Goal: Task Accomplishment & Management: Manage account settings

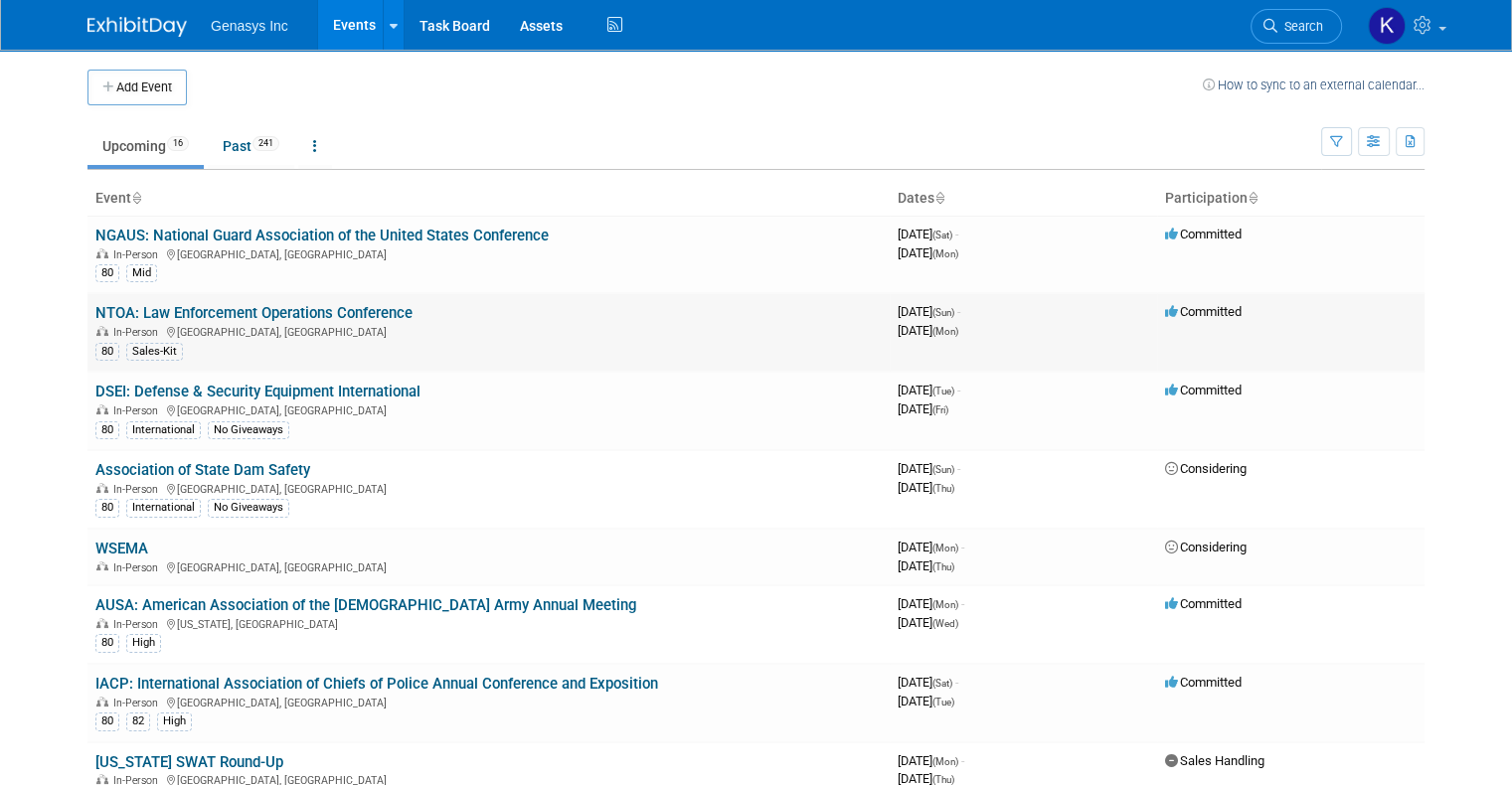
click at [231, 310] on link "NTOA: Law Enforcement Operations Conference" at bounding box center [254, 313] width 317 height 18
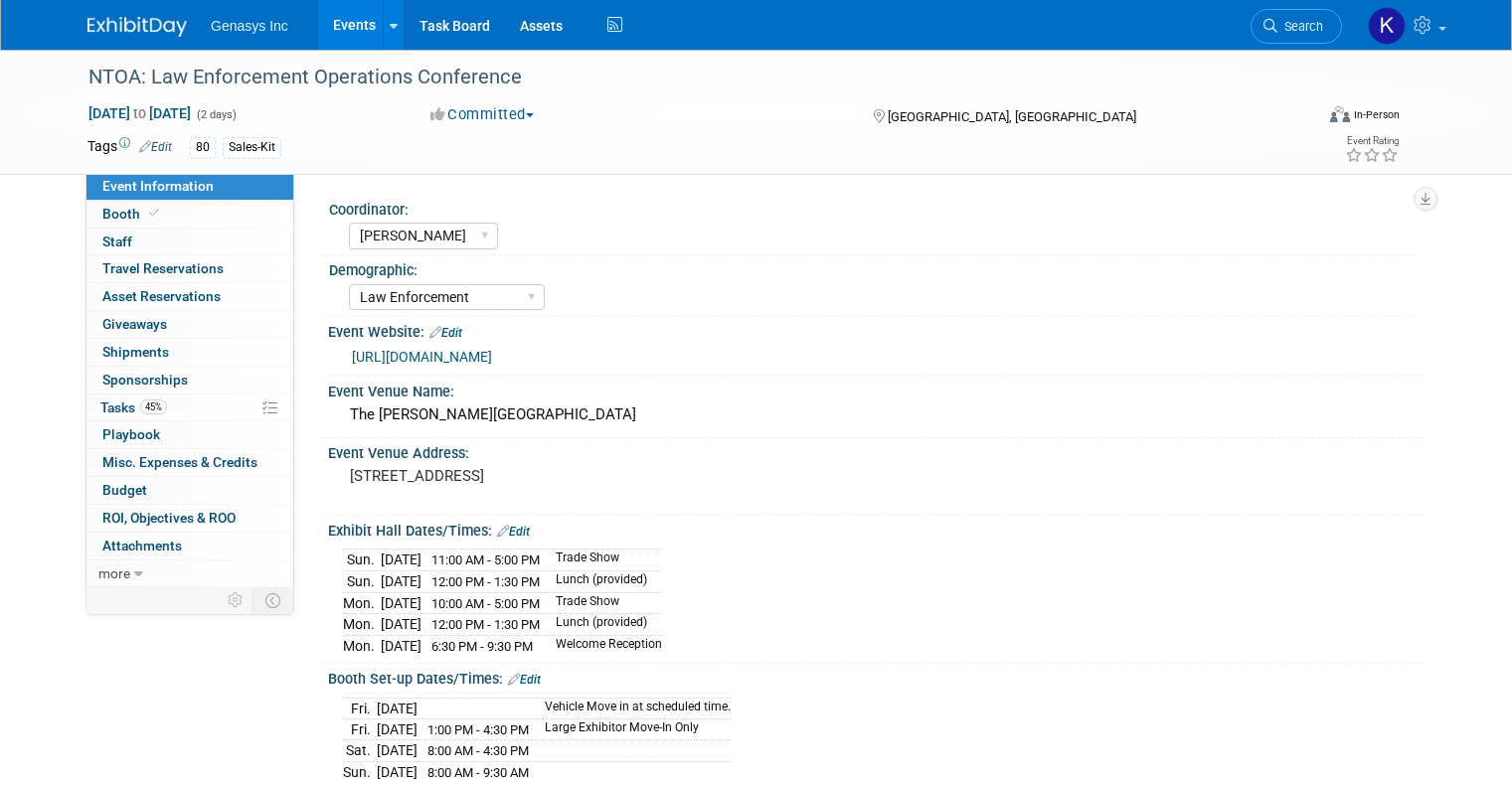
select select "Kate"
select select "Law Enforcement"
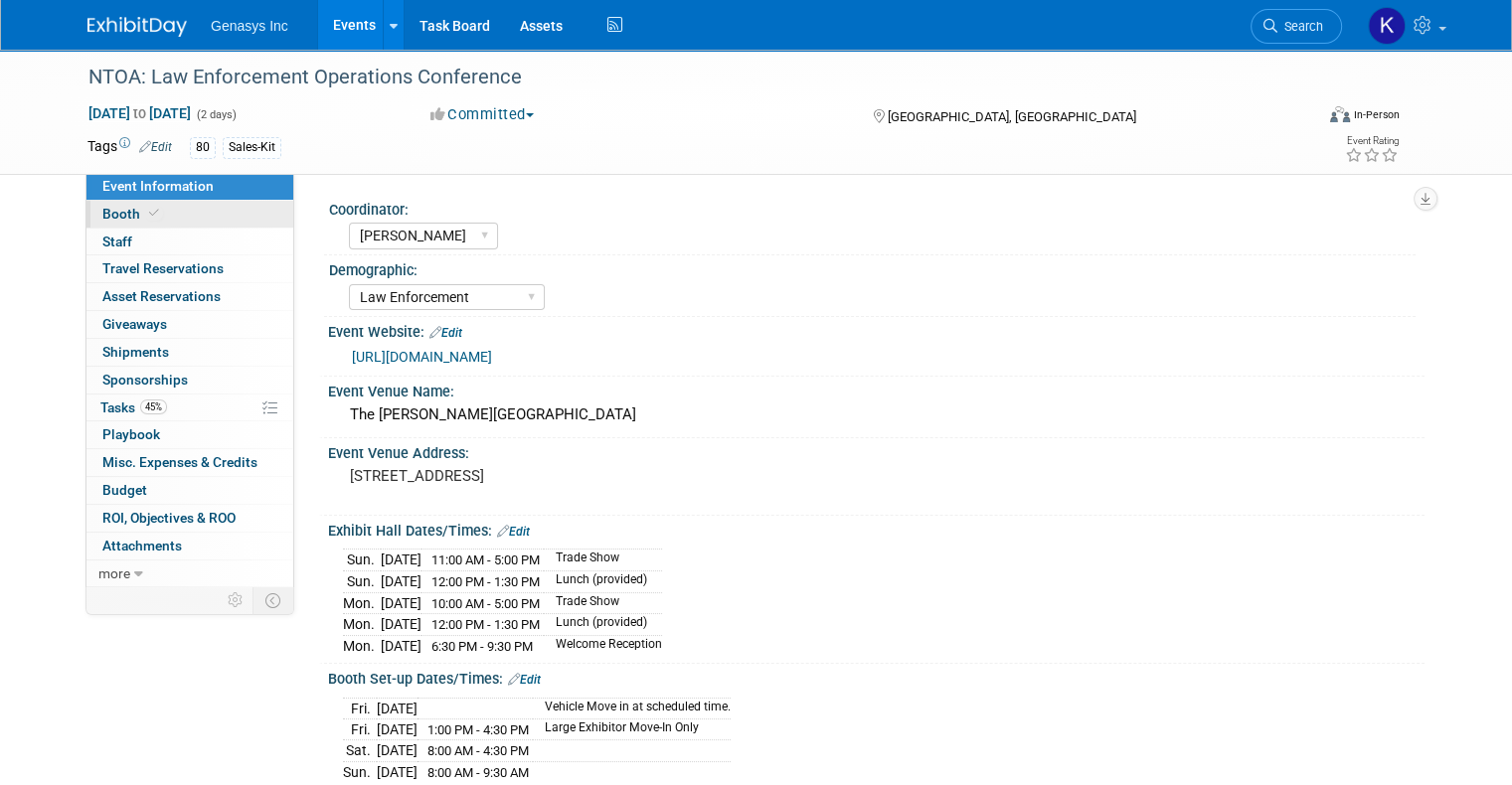
click at [115, 223] on link "Booth" at bounding box center [190, 213] width 207 height 27
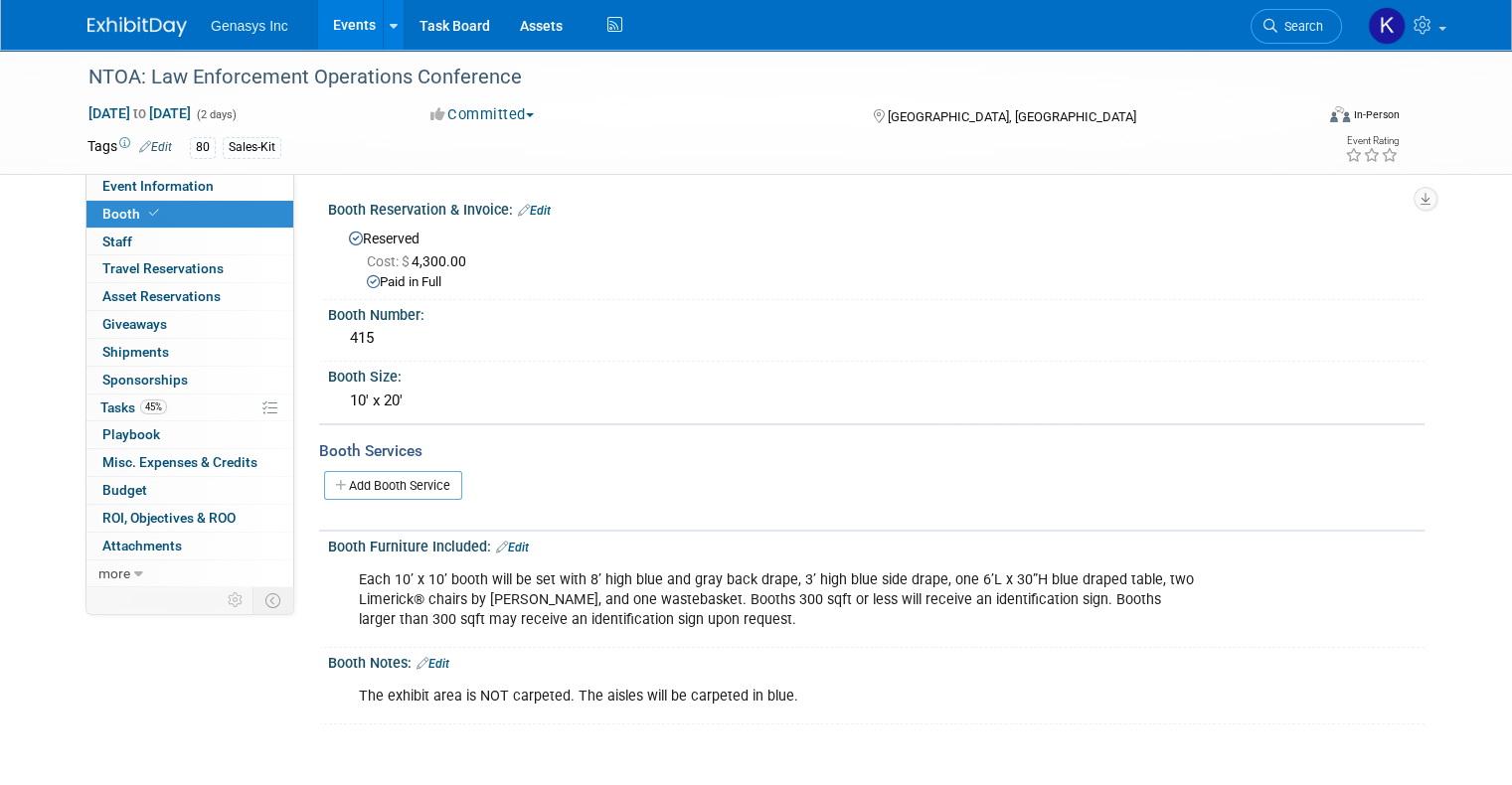
click at [321, 29] on link "Events" at bounding box center [354, 25] width 73 height 50
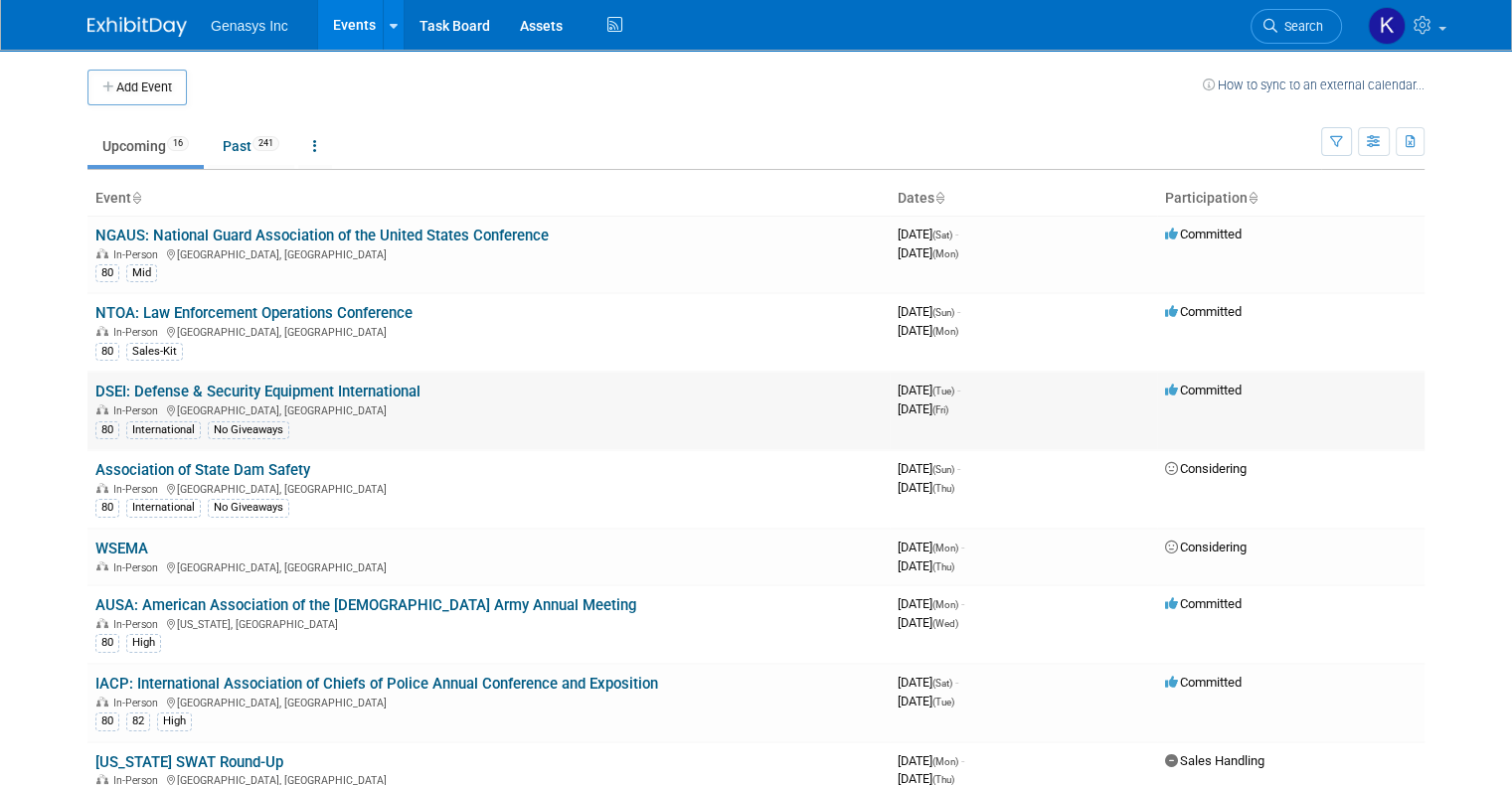
click at [167, 392] on link "DSEI: Defense & Security Equipment International" at bounding box center [258, 392] width 325 height 18
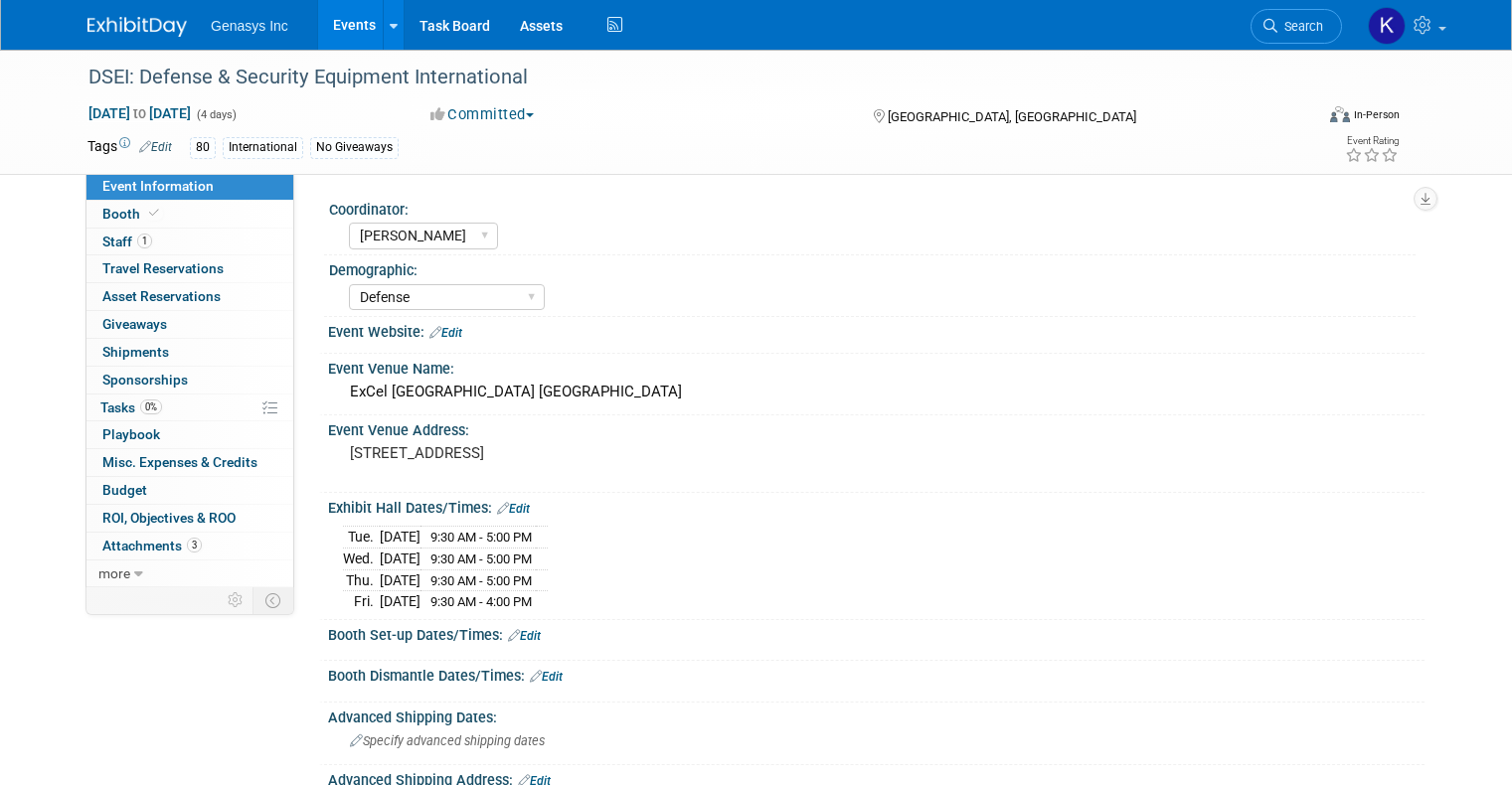
select select "Kate"
select select "Defense"
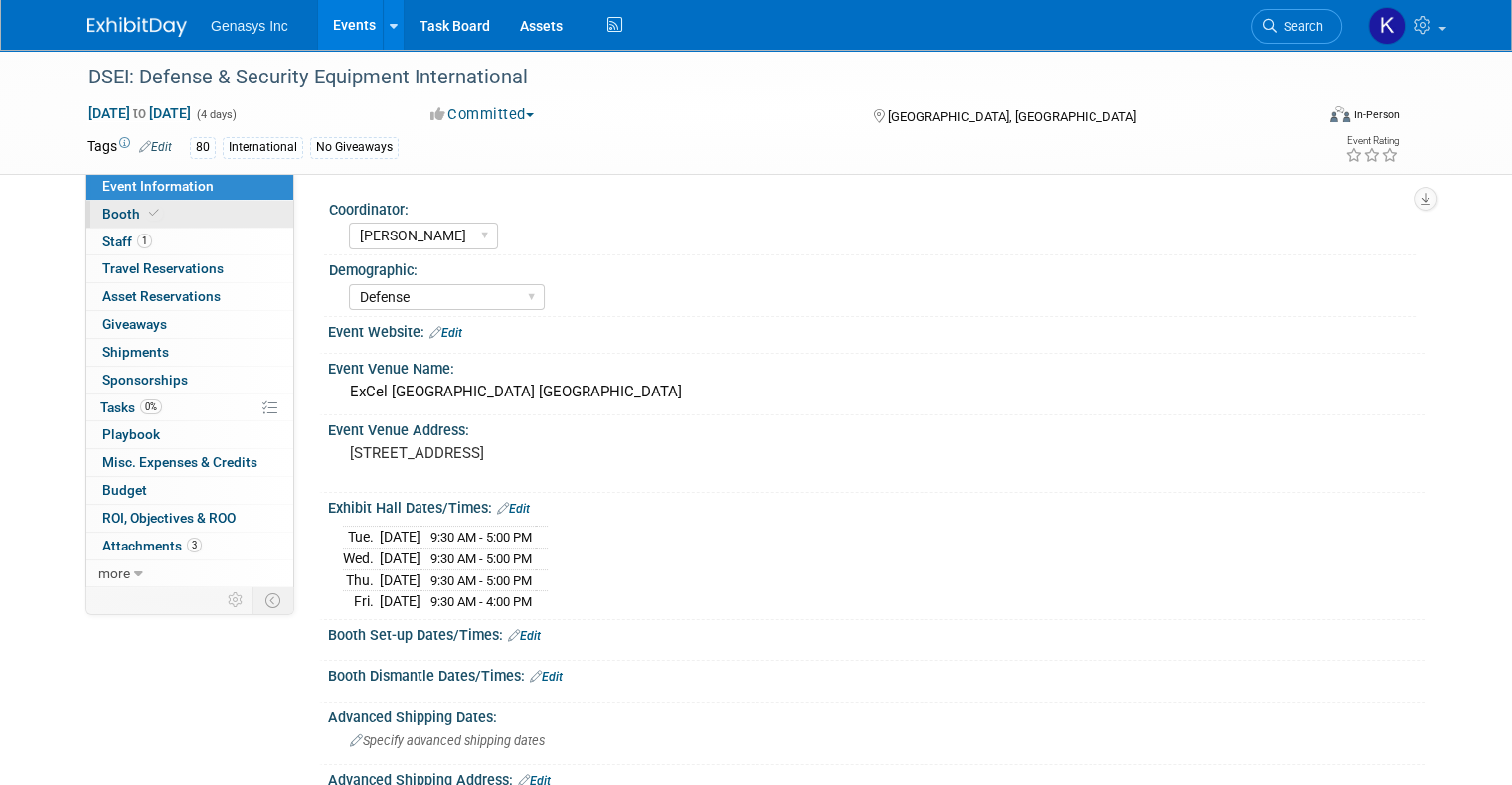
click at [109, 207] on span "Booth" at bounding box center [133, 213] width 61 height 16
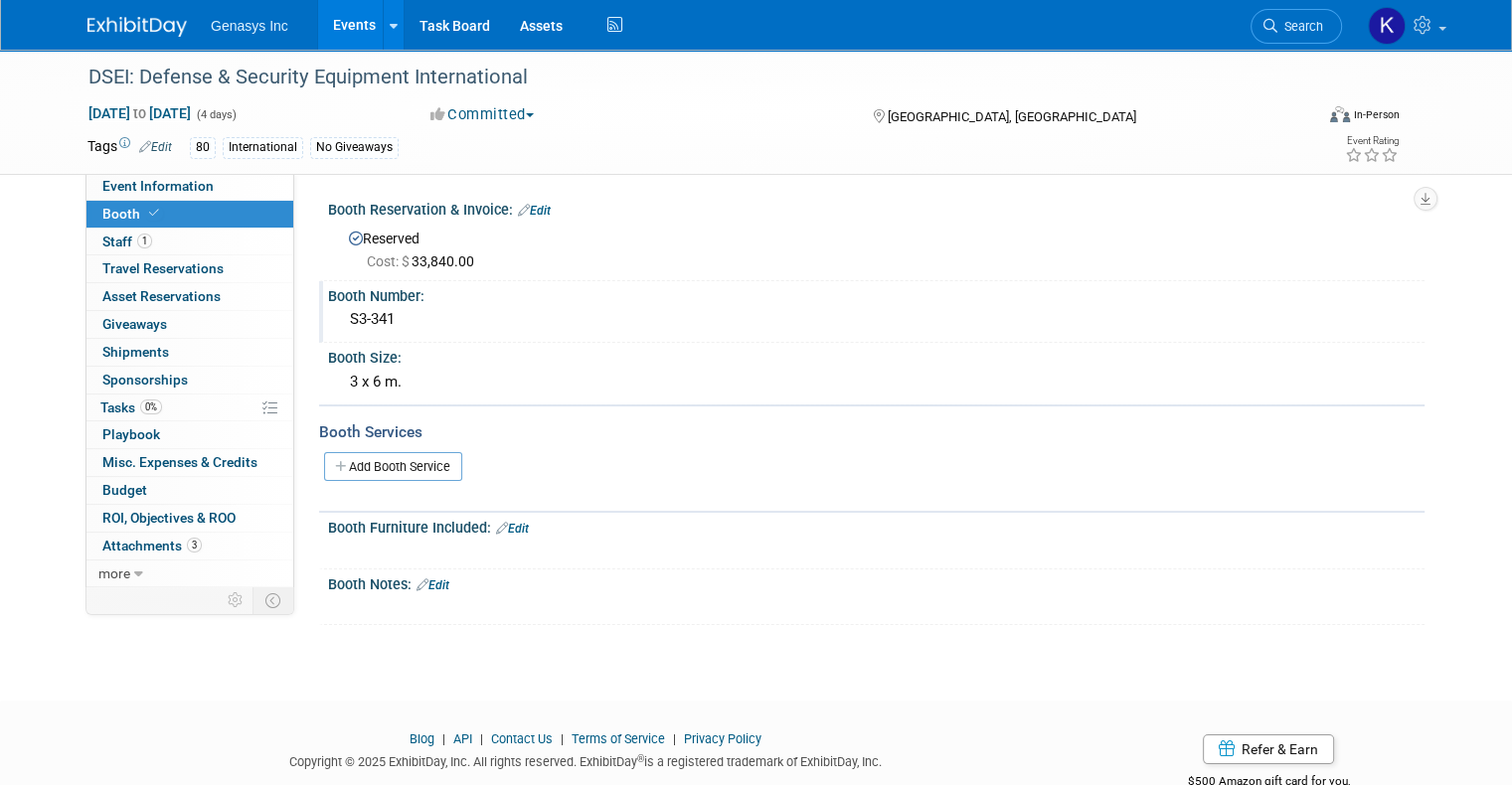
drag, startPoint x: 402, startPoint y: 317, endPoint x: 322, endPoint y: 324, distance: 80.3
click at [328, 324] on div "S3-341" at bounding box center [876, 320] width 1097 height 33
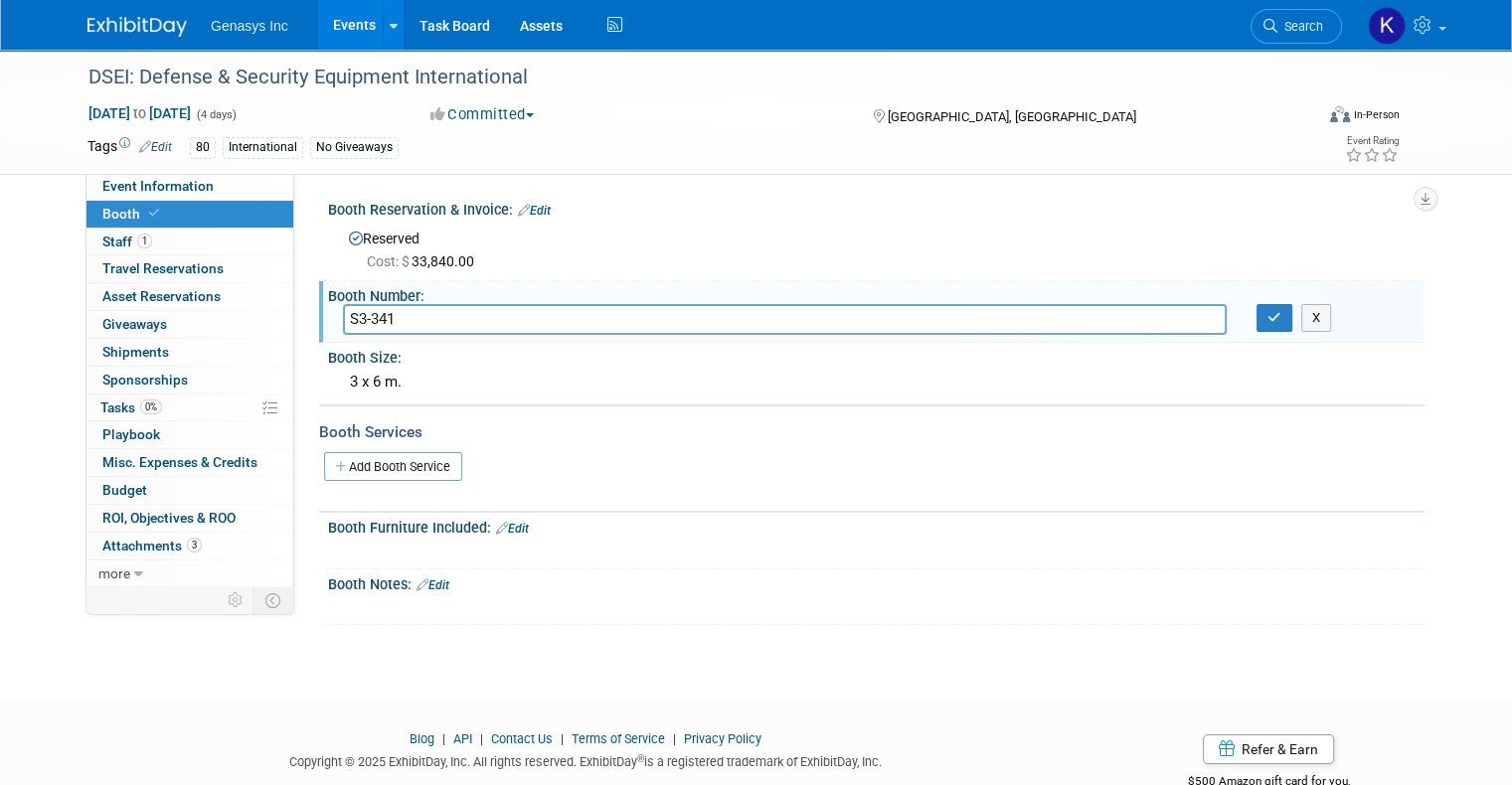
click at [349, 25] on link "Events" at bounding box center [354, 25] width 73 height 50
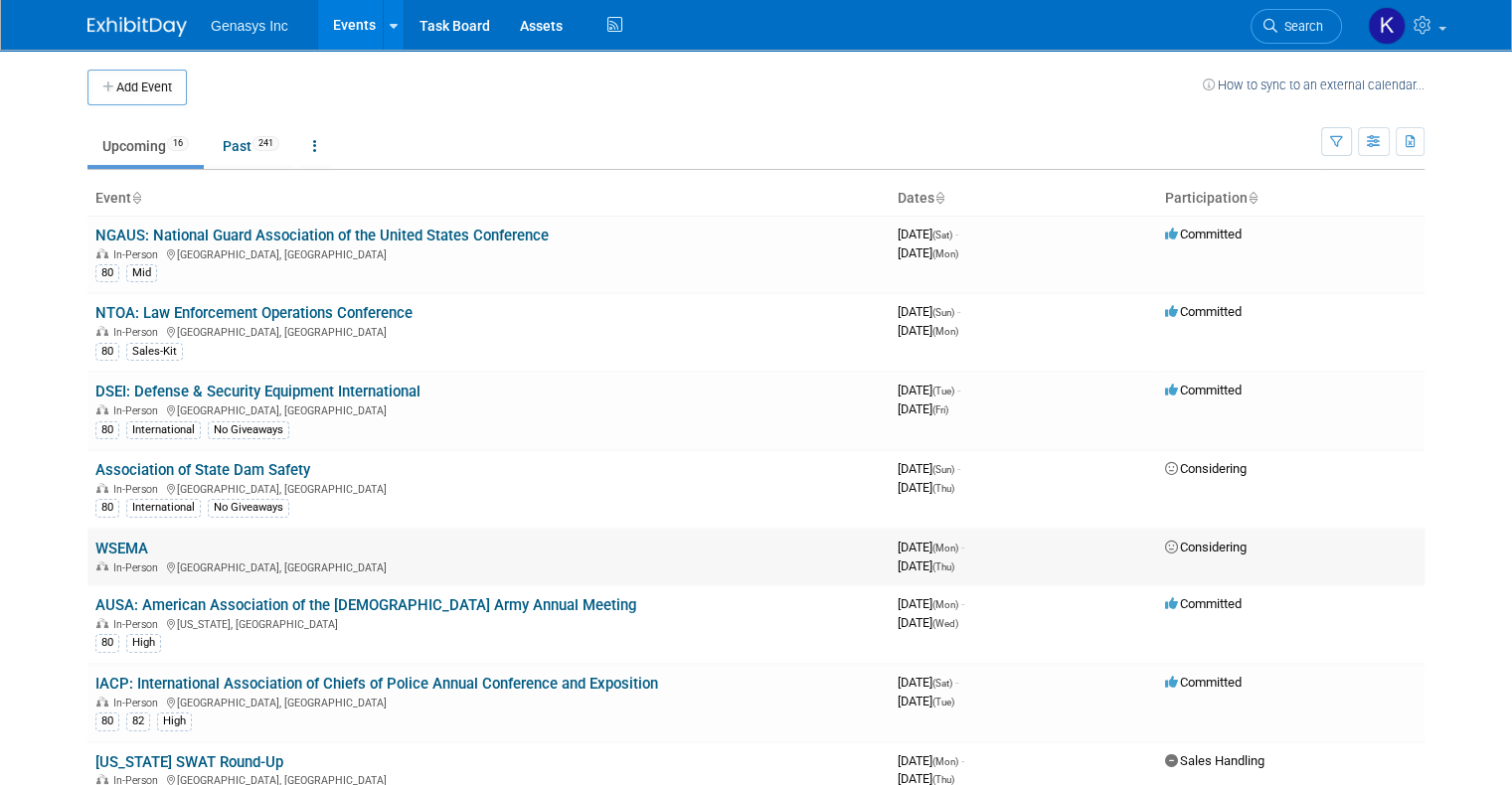
click at [100, 547] on link "WSEMA" at bounding box center [122, 549] width 53 height 18
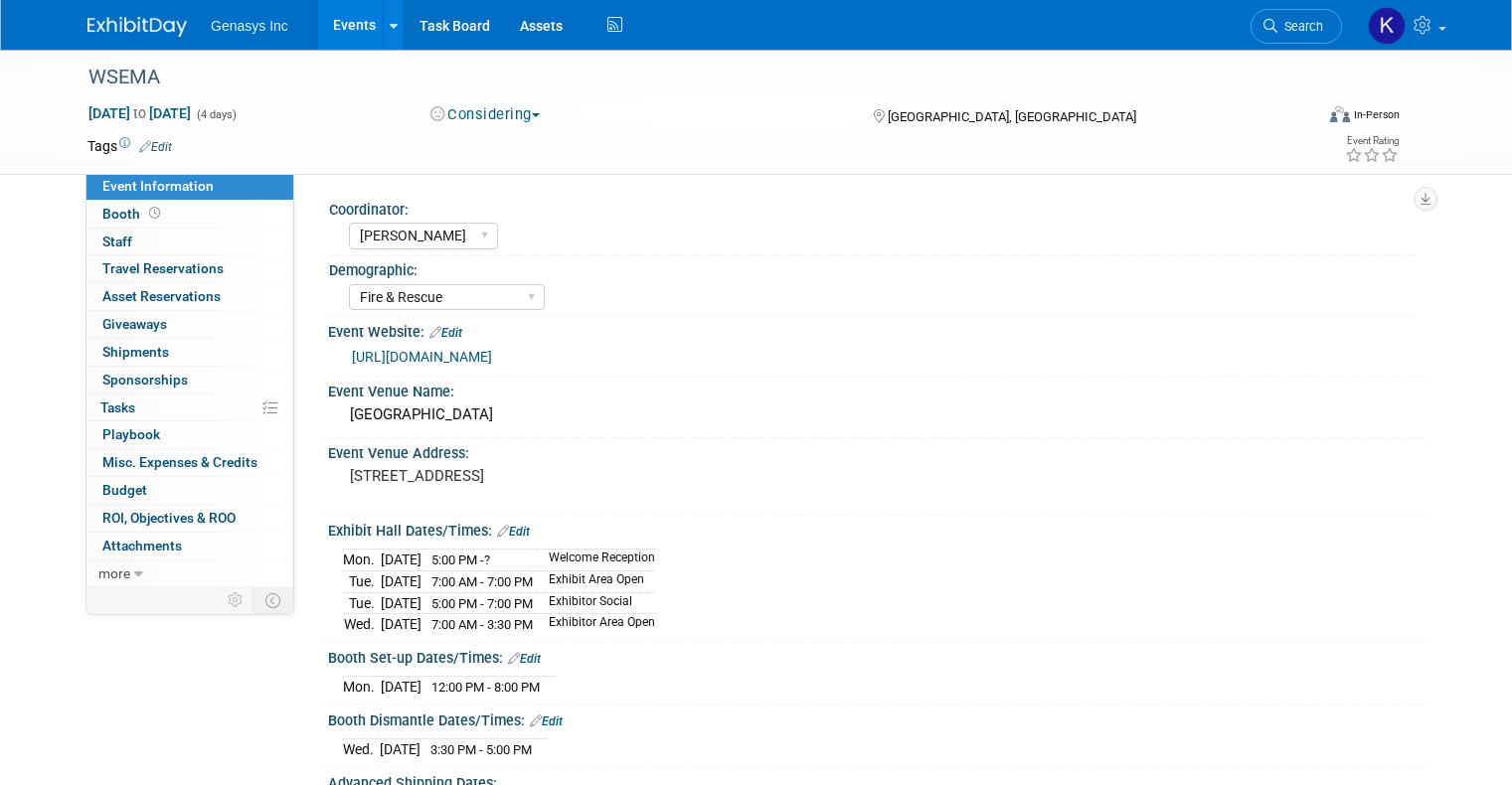
select select "Kate"
select select "Fire & Rescue"
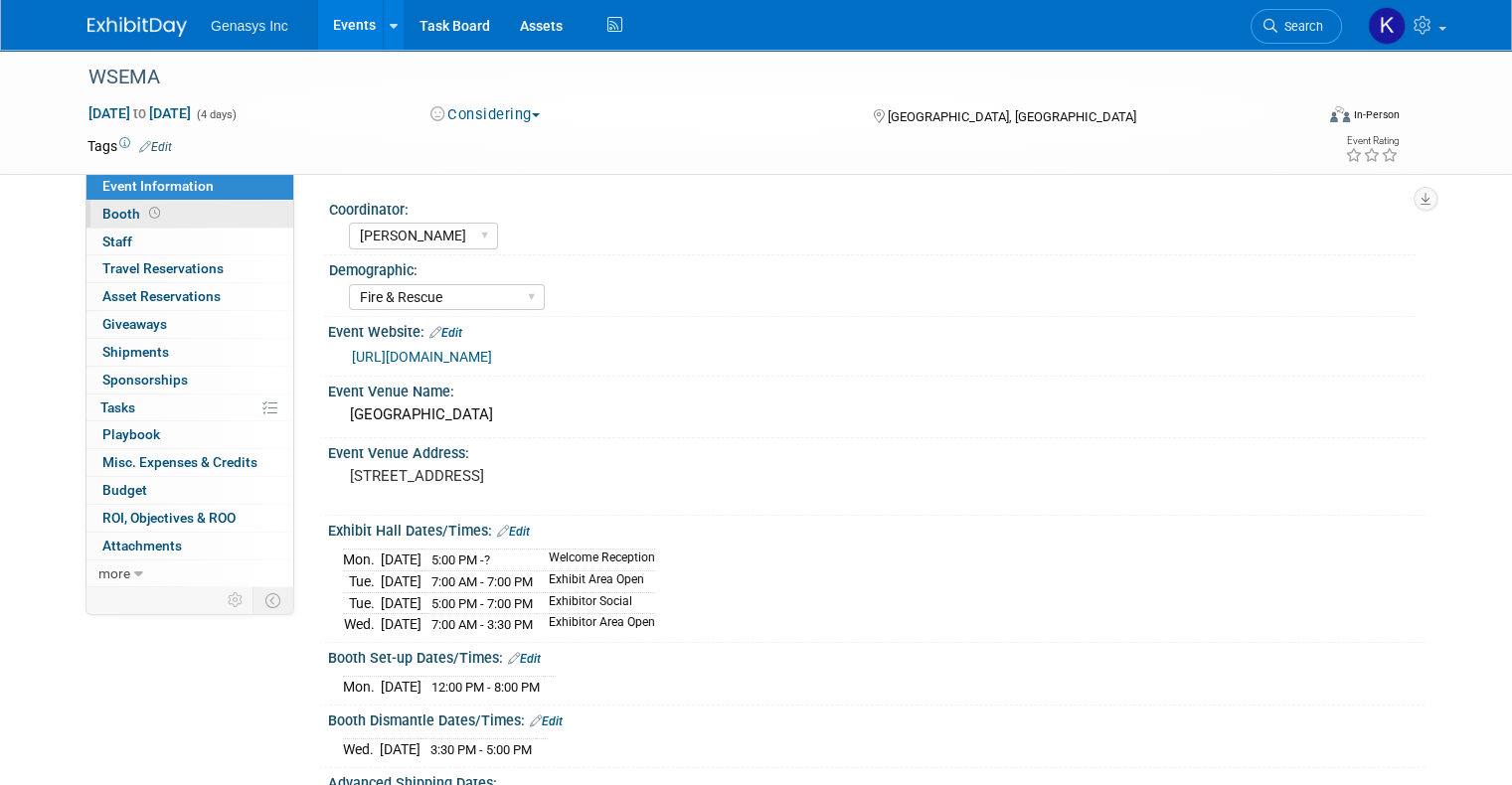
click at [176, 212] on link "Booth" at bounding box center [190, 213] width 207 height 27
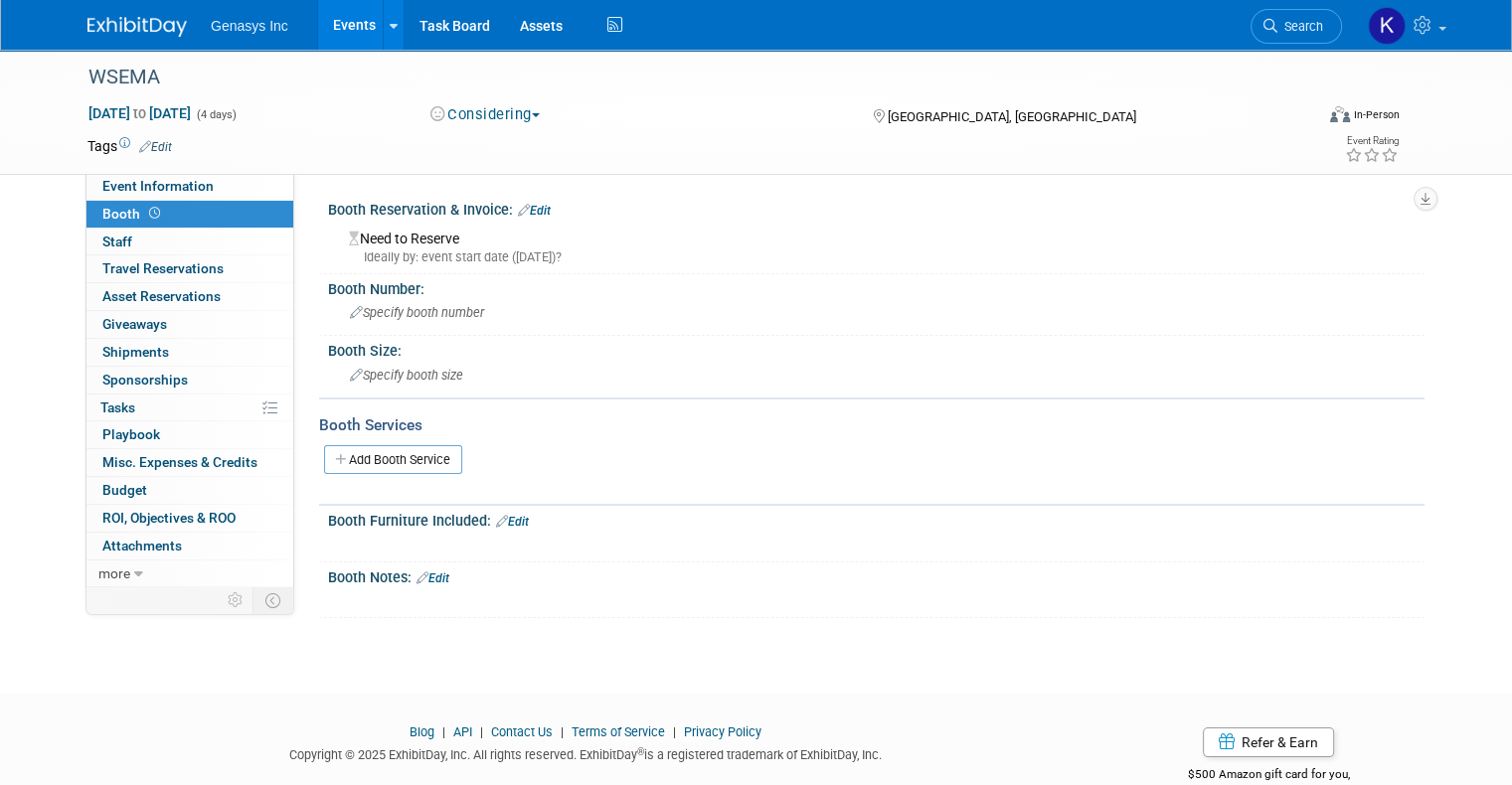
click at [338, 24] on link "Events" at bounding box center [354, 25] width 73 height 50
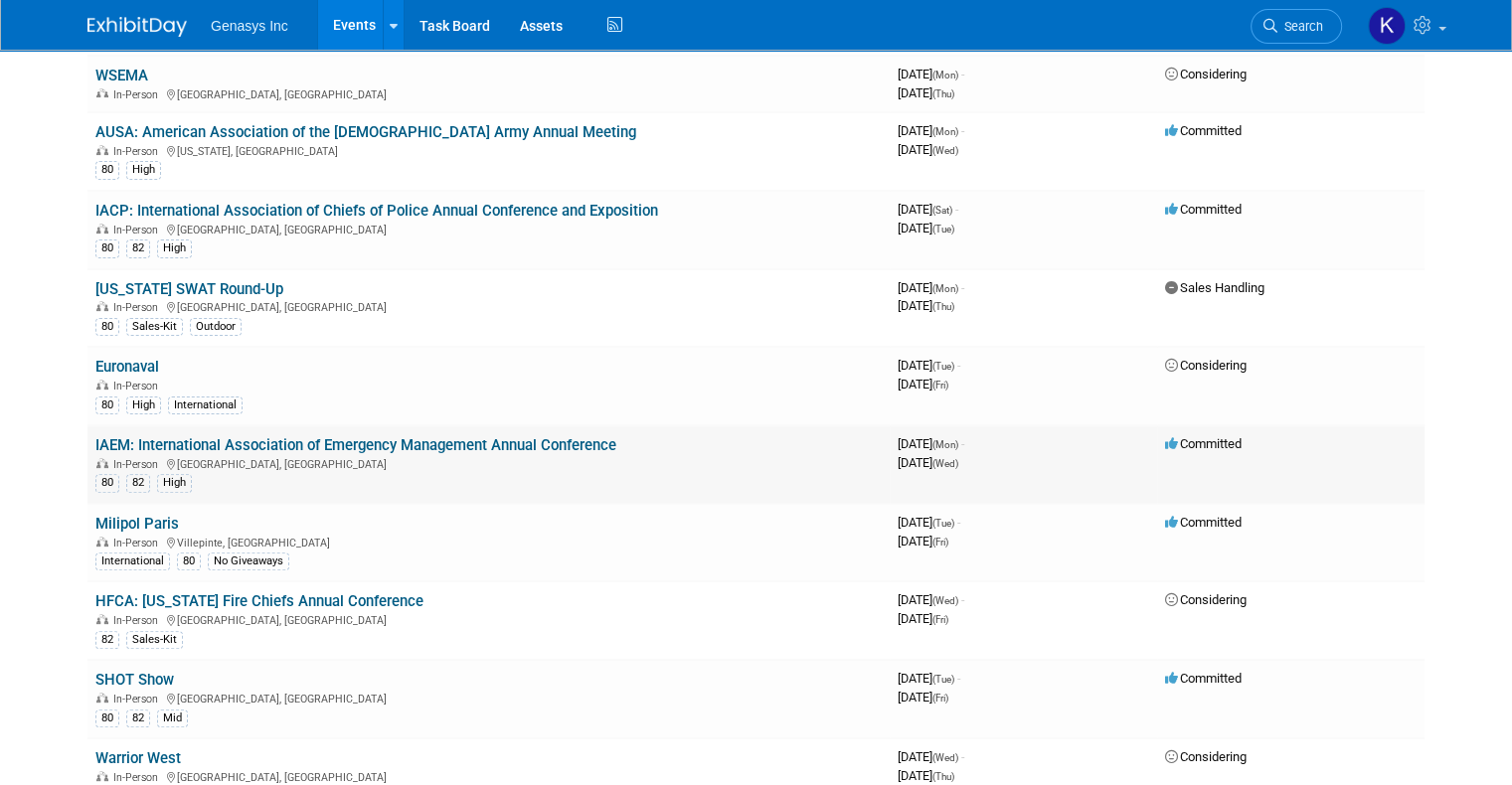
scroll to position [497, 0]
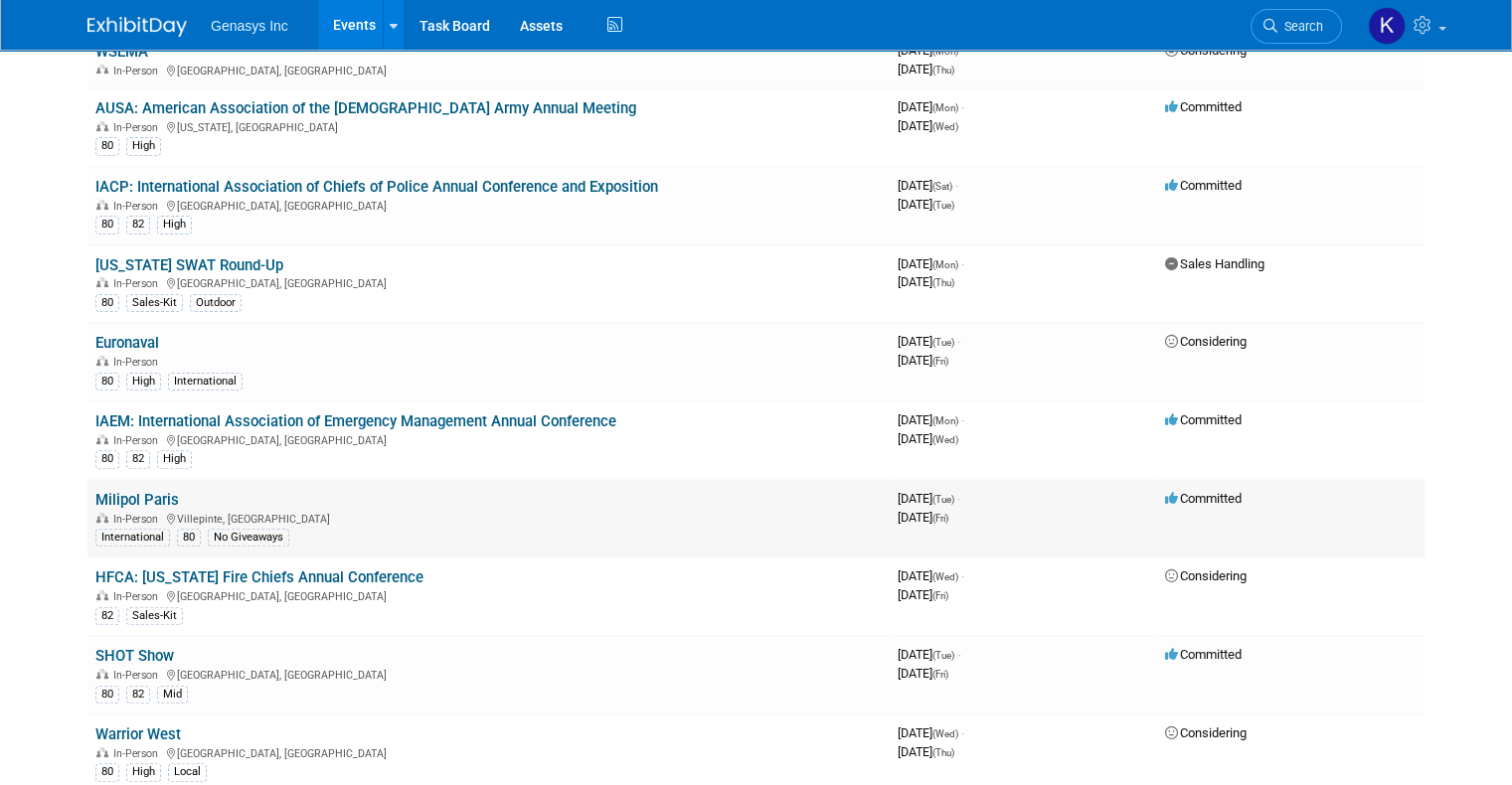
click at [116, 495] on link "Milipol Paris" at bounding box center [138, 500] width 84 height 18
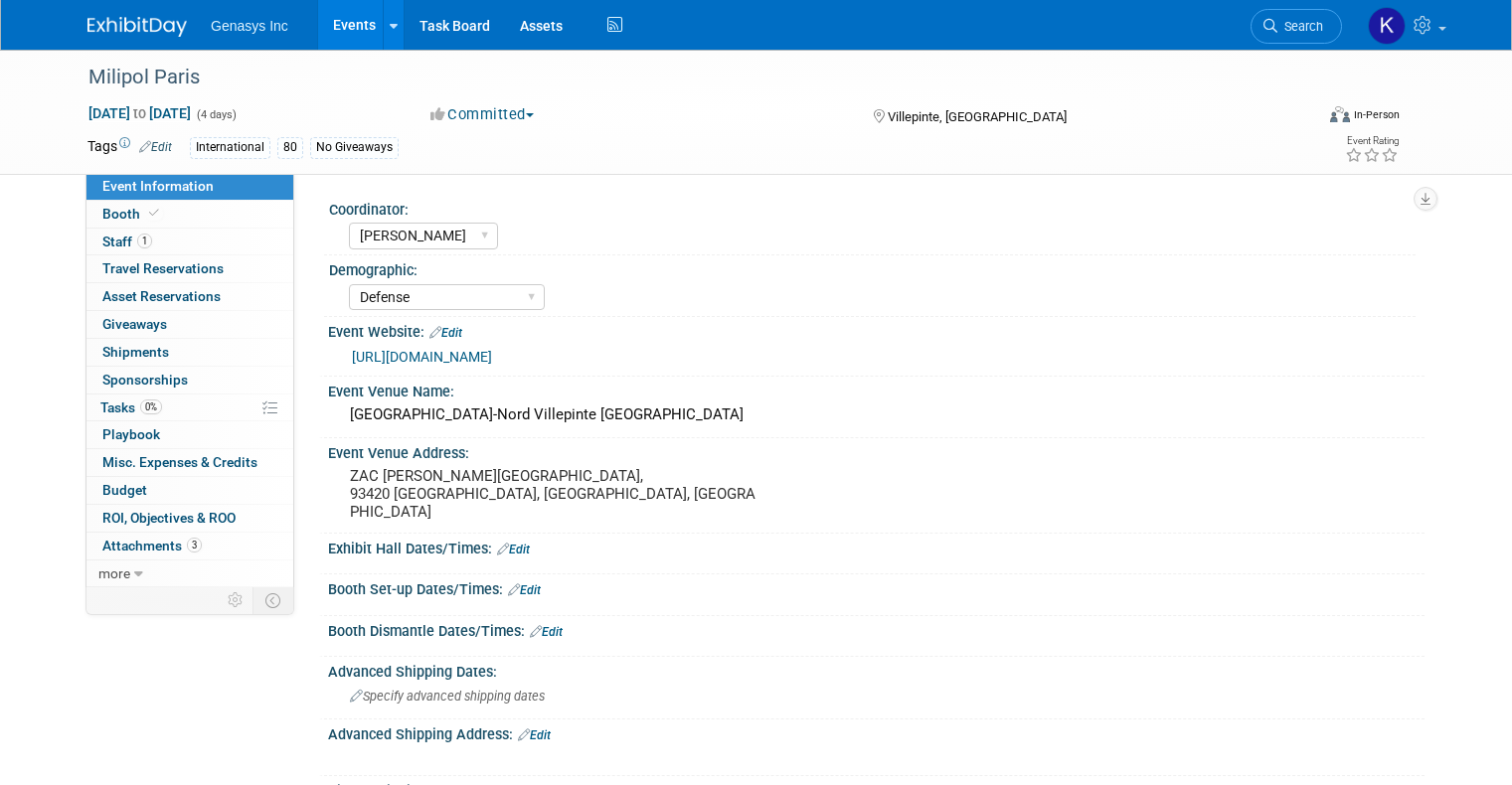
select select "[PERSON_NAME]"
select select "Defense"
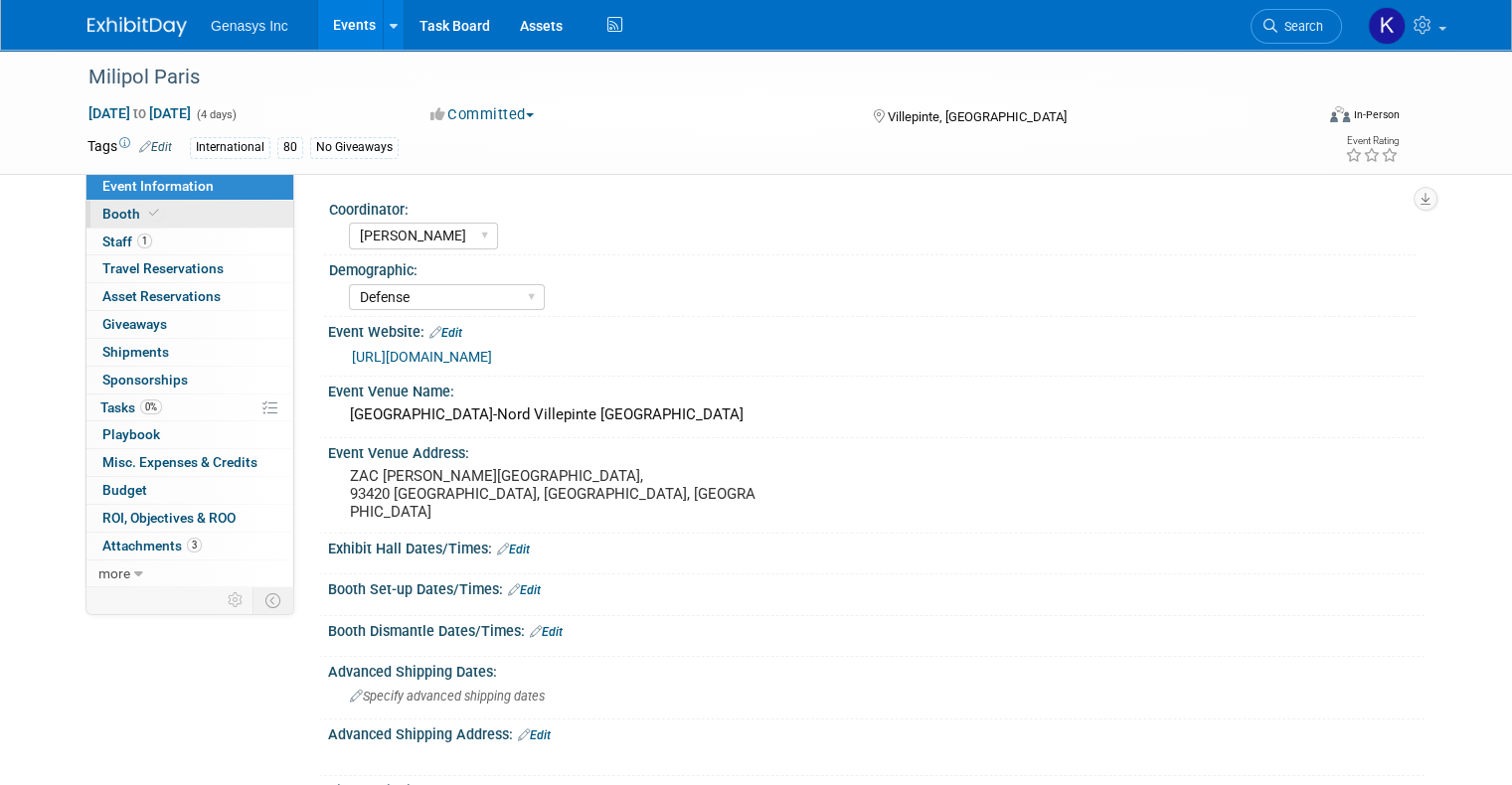
click at [108, 216] on span "Booth" at bounding box center [133, 213] width 61 height 16
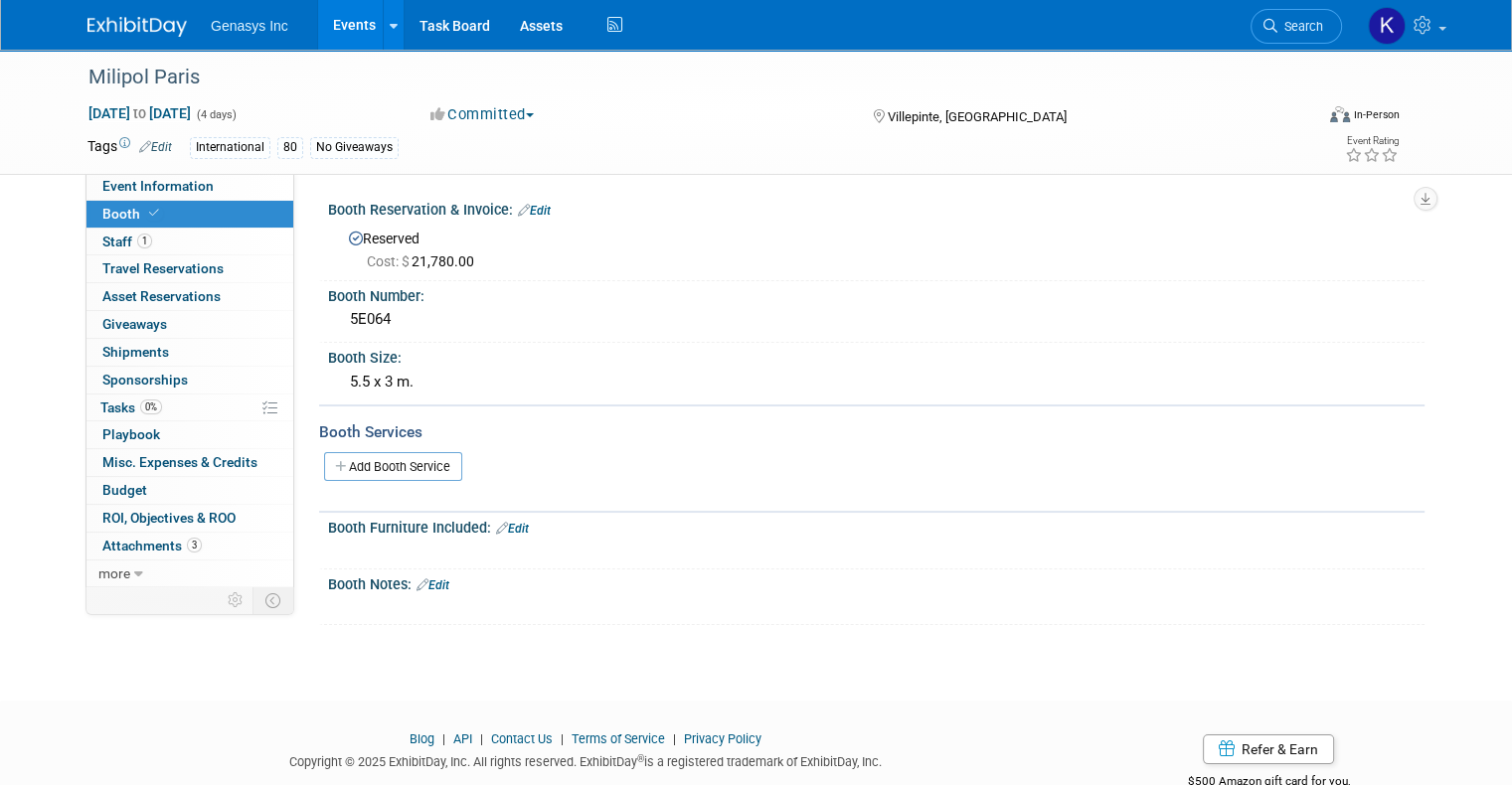
click at [353, 25] on link "Events" at bounding box center [354, 25] width 73 height 50
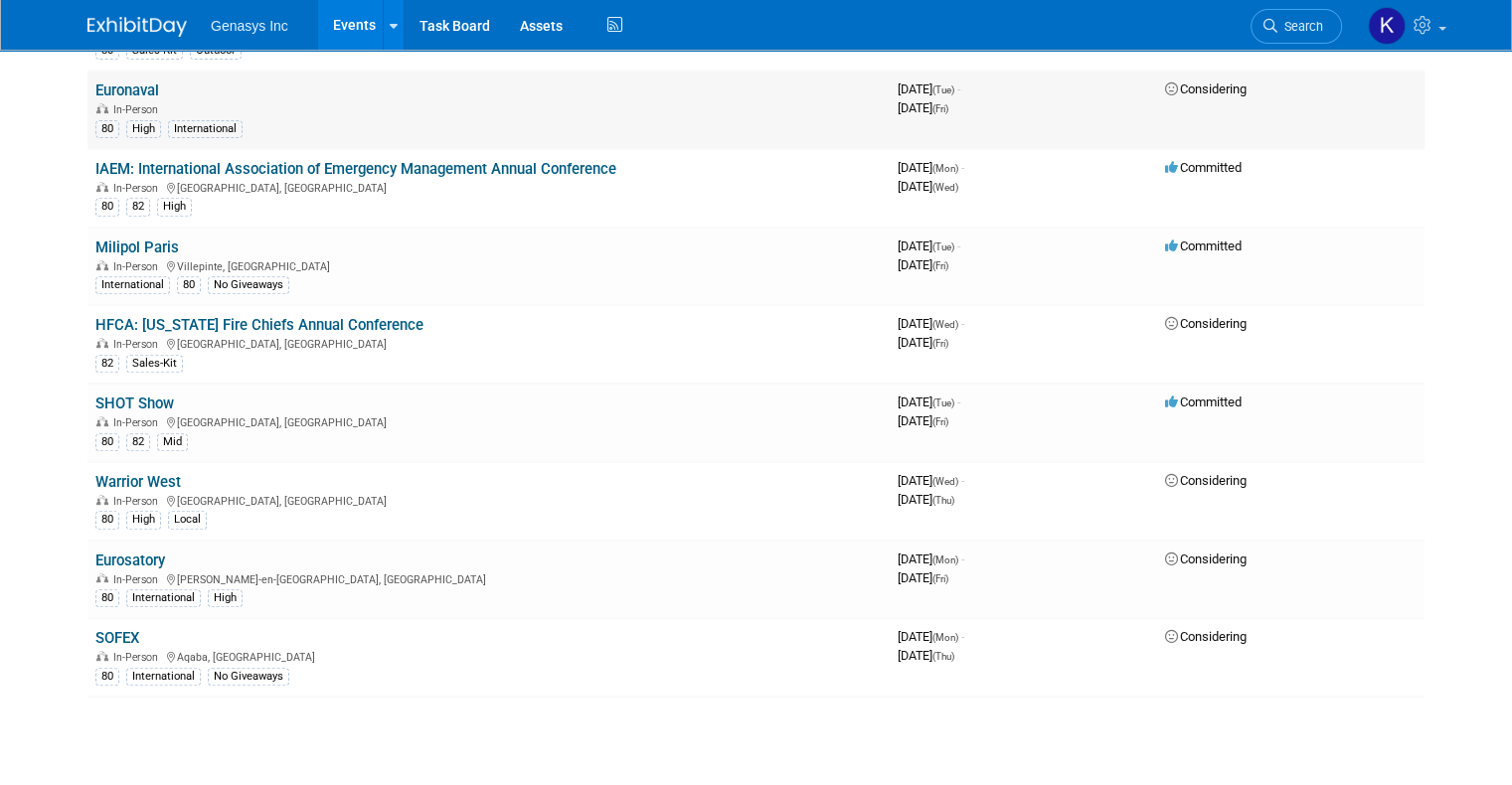
scroll to position [883, 0]
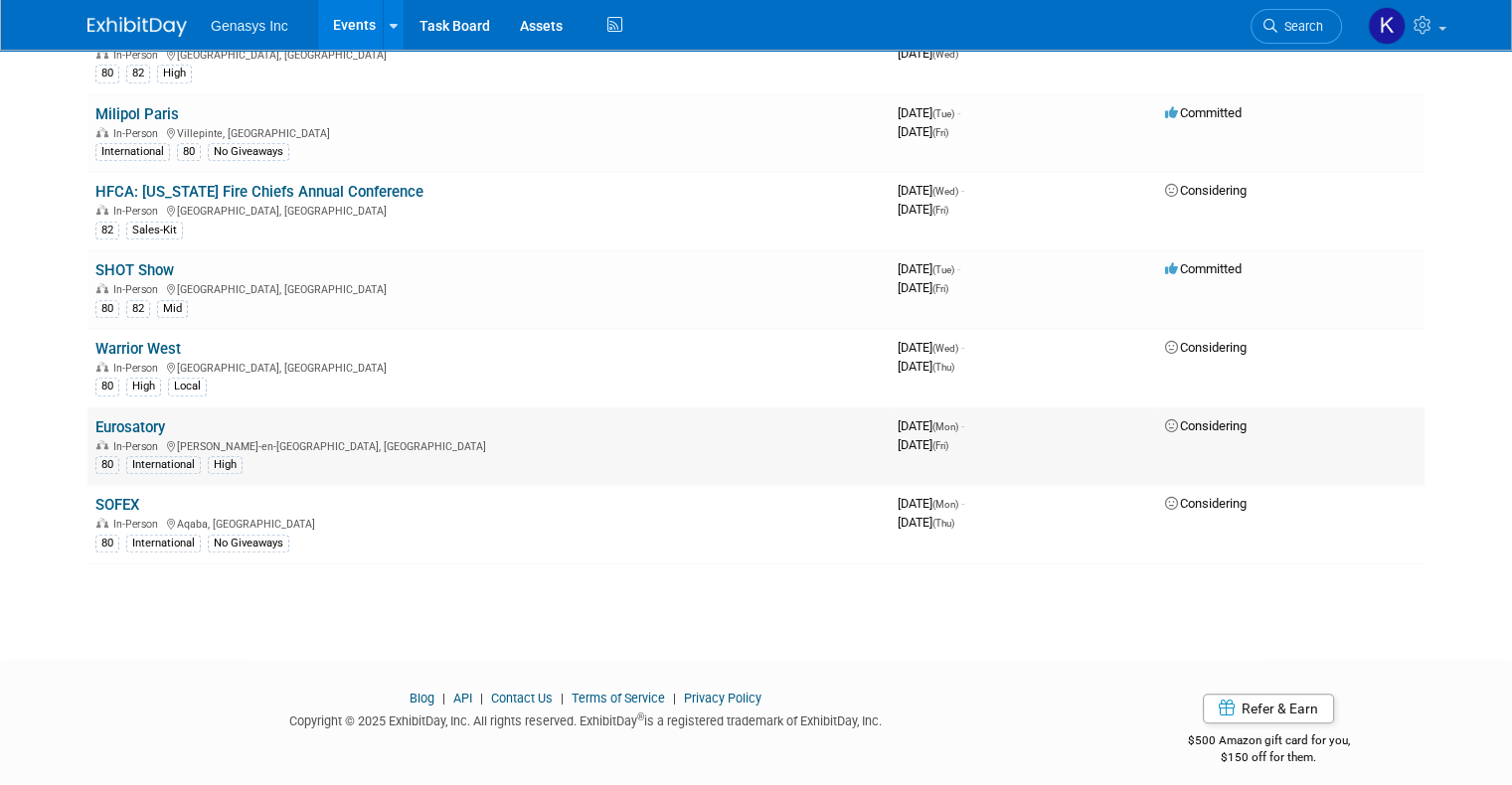
click at [122, 418] on link "Eurosatory" at bounding box center [131, 427] width 70 height 18
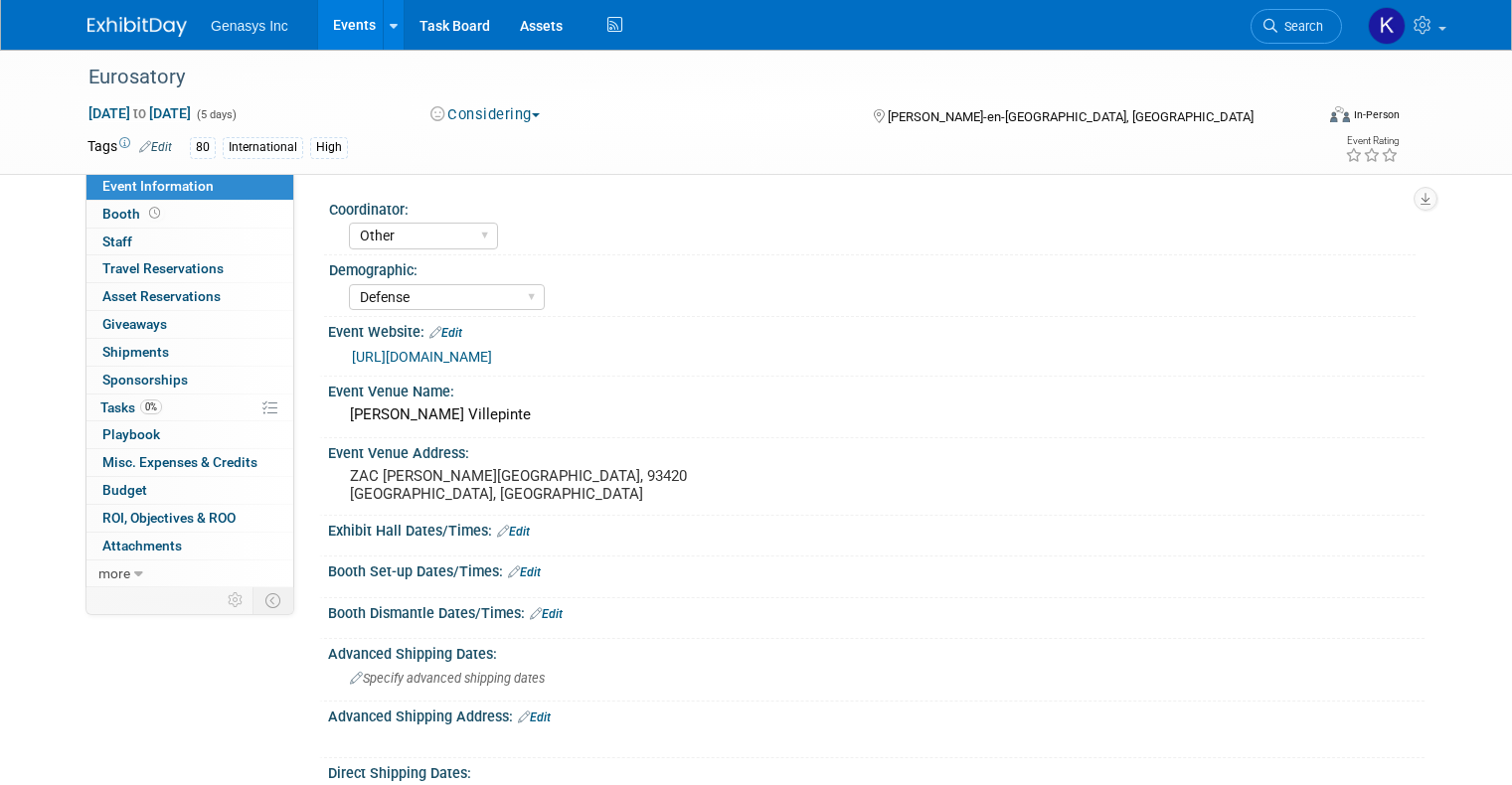
select select "Other"
select select "Defense"
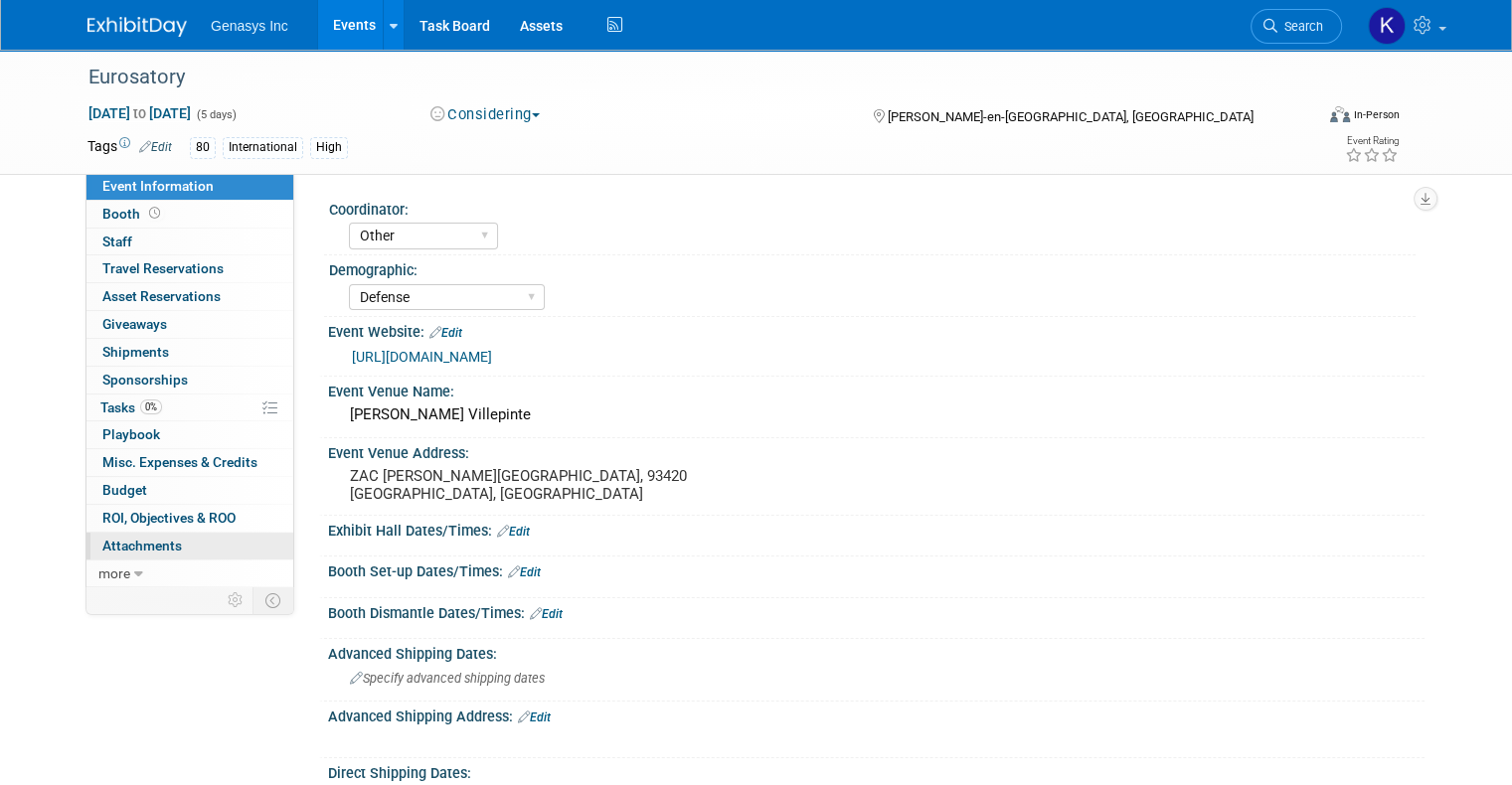
click at [135, 544] on span "Attachments 0" at bounding box center [143, 546] width 80 height 16
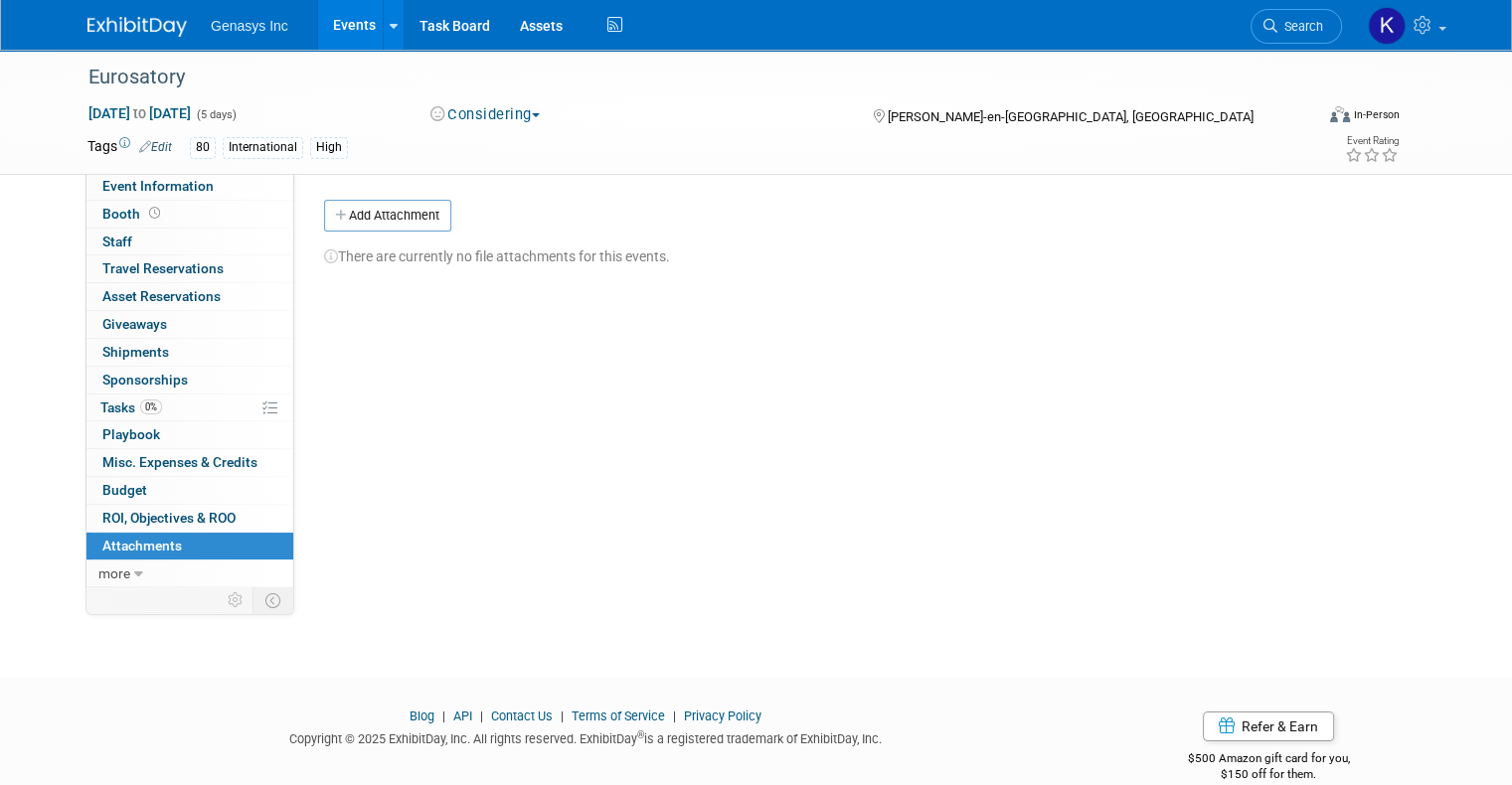
click at [354, 11] on link "Events" at bounding box center [354, 25] width 73 height 50
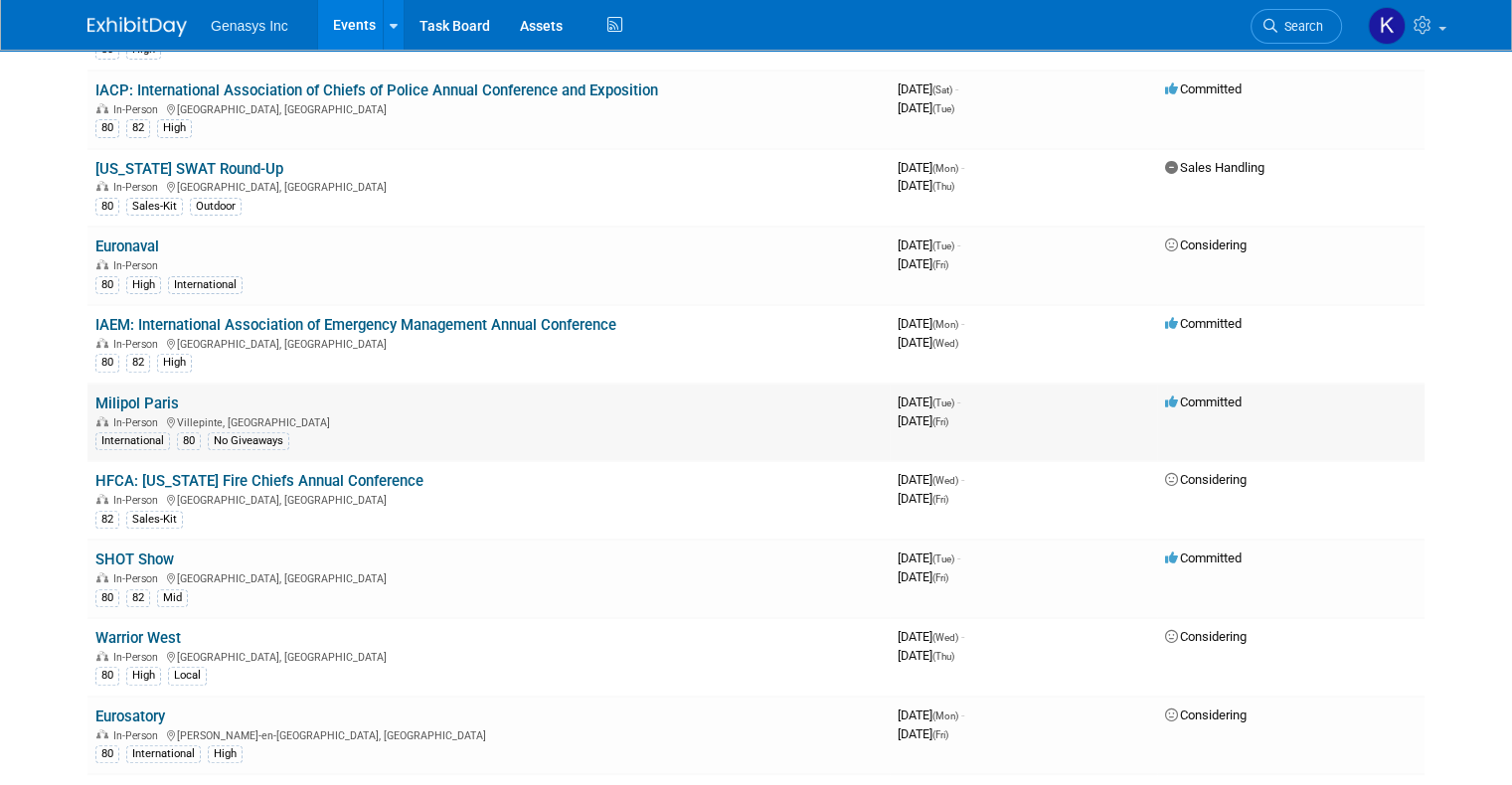
scroll to position [596, 0]
click at [131, 396] on link "Milipol Paris" at bounding box center [138, 401] width 84 height 18
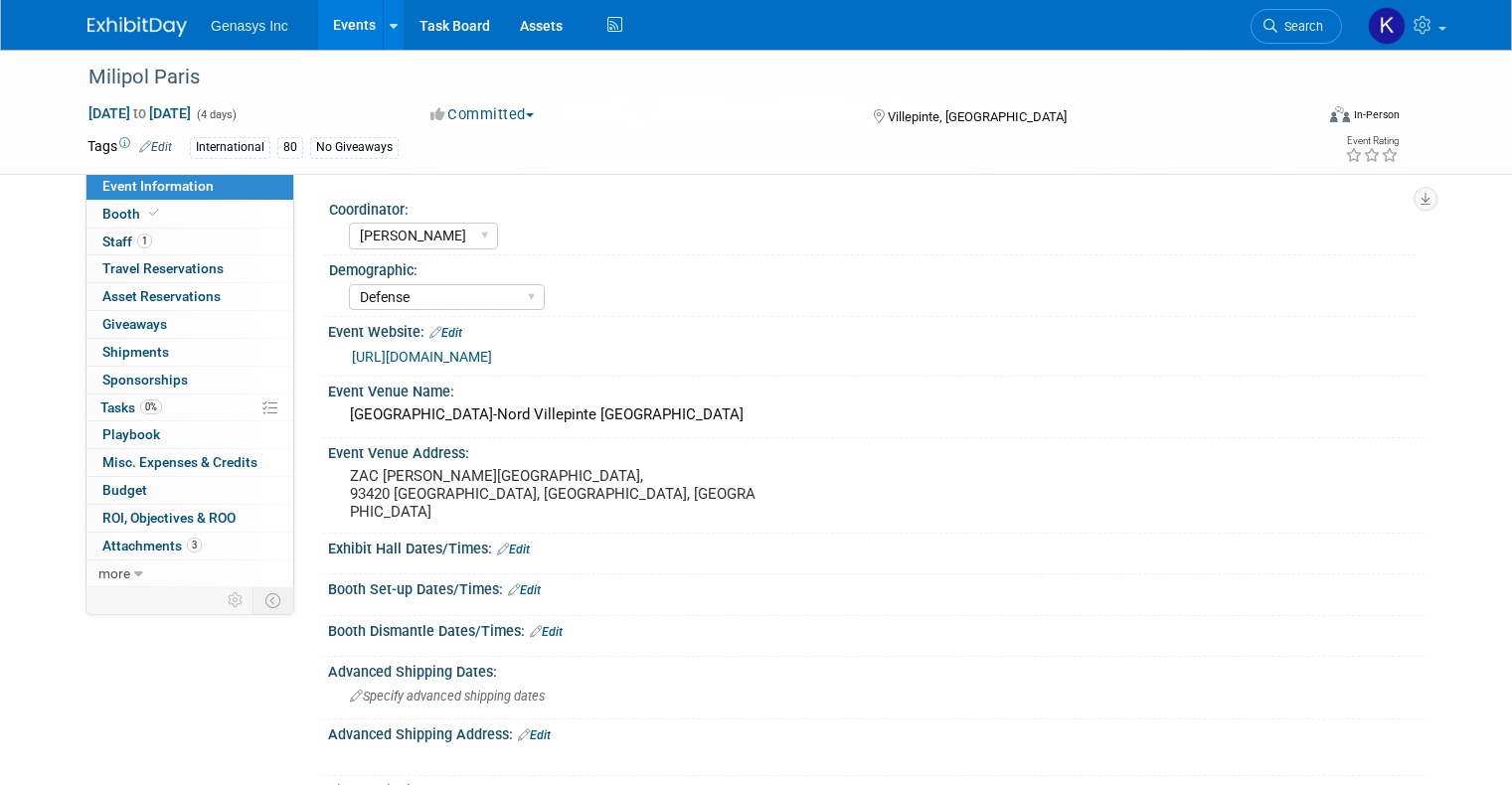
select select "[PERSON_NAME]"
select select "Defense"
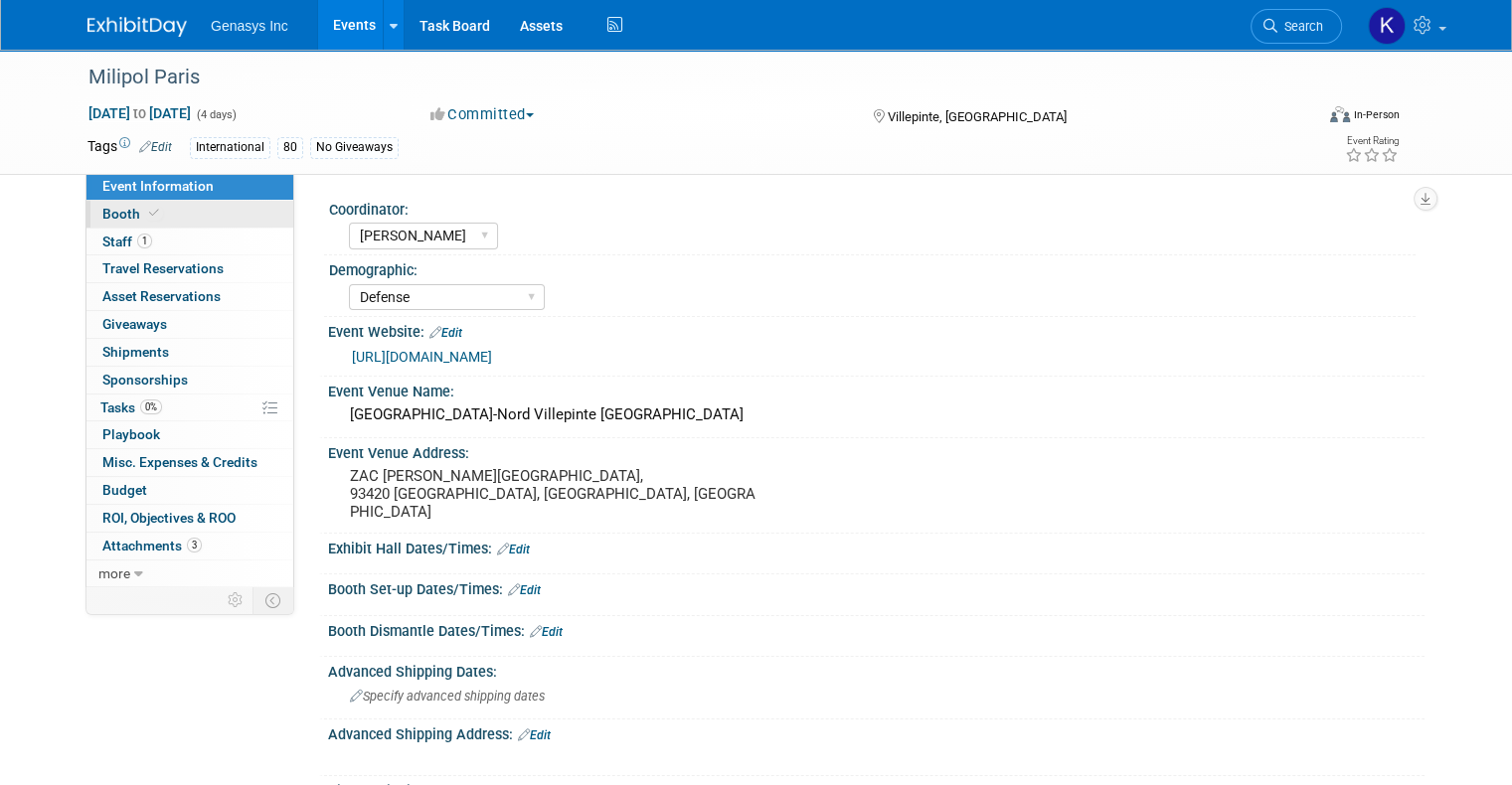
click at [141, 220] on span "Booth" at bounding box center [133, 213] width 61 height 16
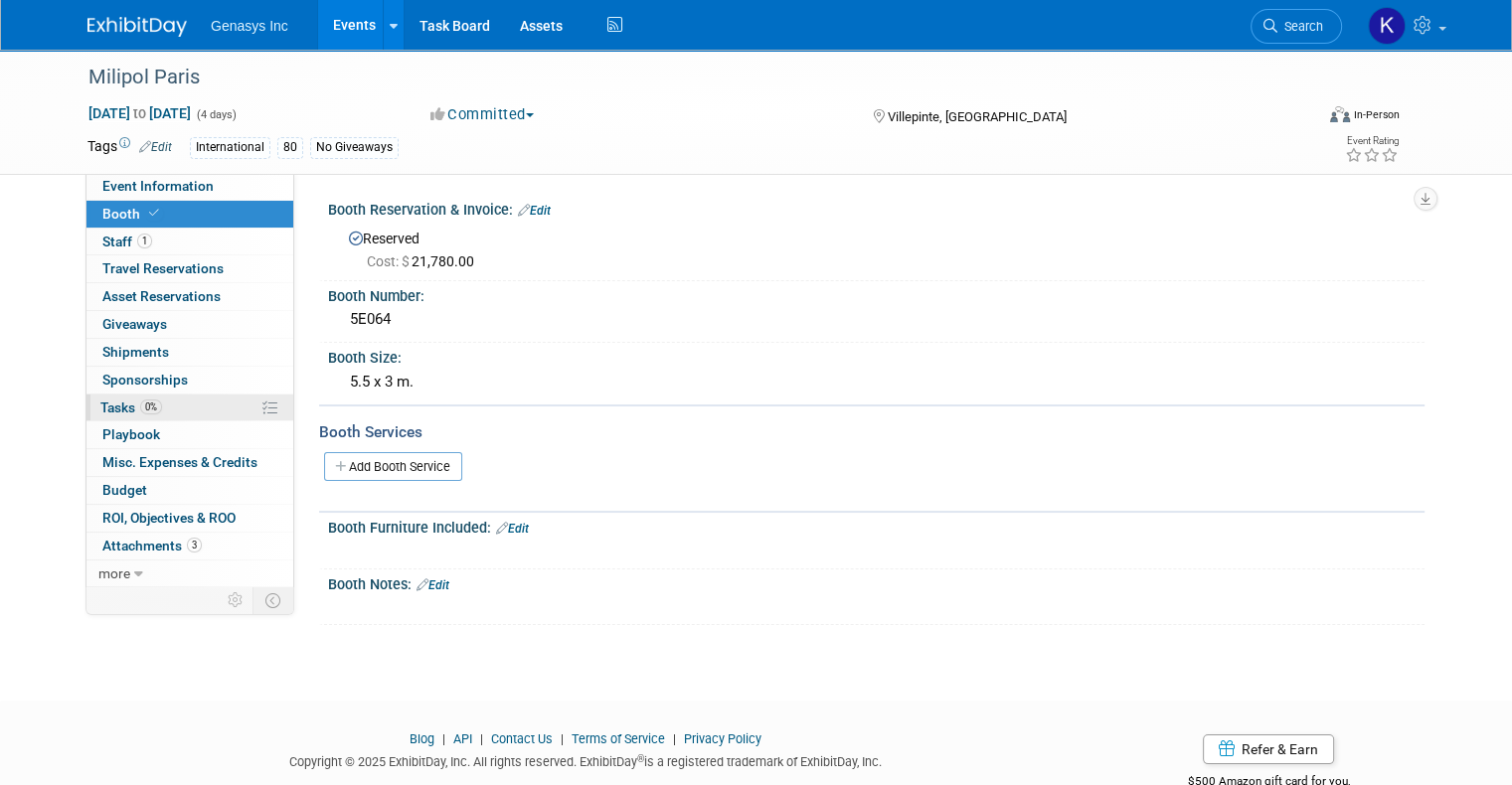
click at [171, 403] on link "0% Tasks 0%" at bounding box center [190, 408] width 207 height 27
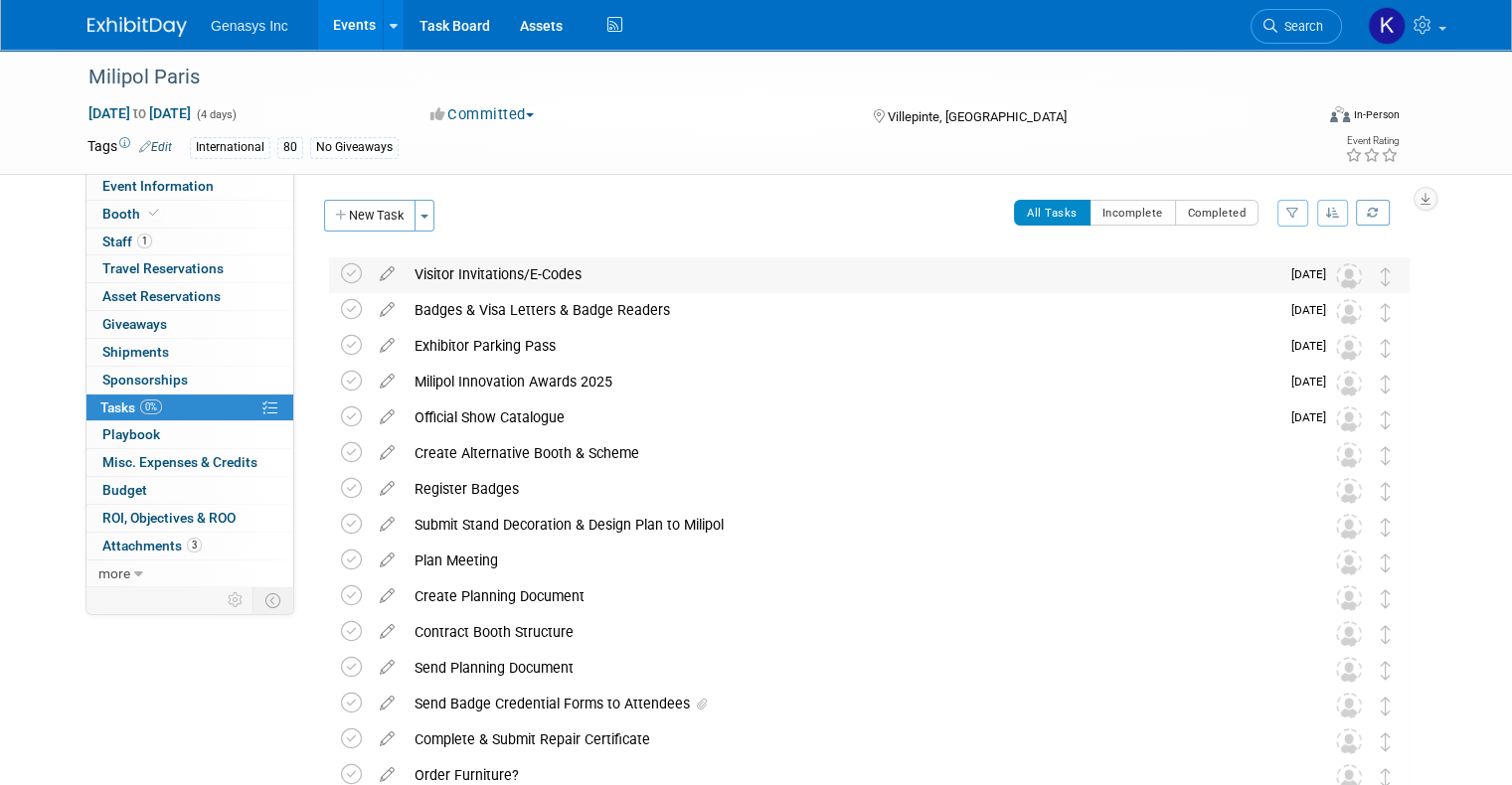
click at [1362, 275] on img at bounding box center [1349, 276] width 26 height 26
click at [370, 276] on icon at bounding box center [387, 269] width 35 height 25
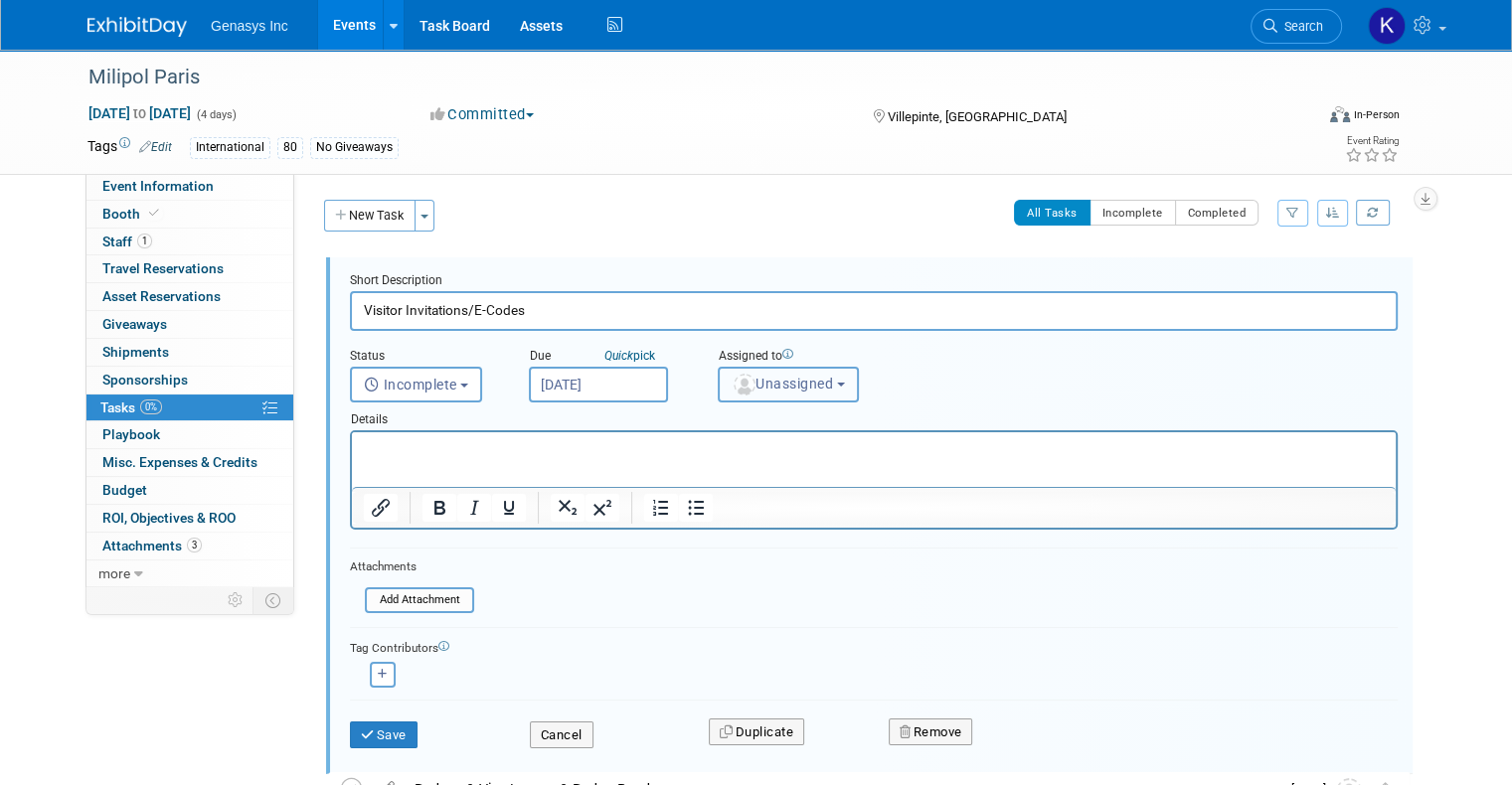
click at [775, 386] on span "Unassigned" at bounding box center [782, 384] width 102 height 16
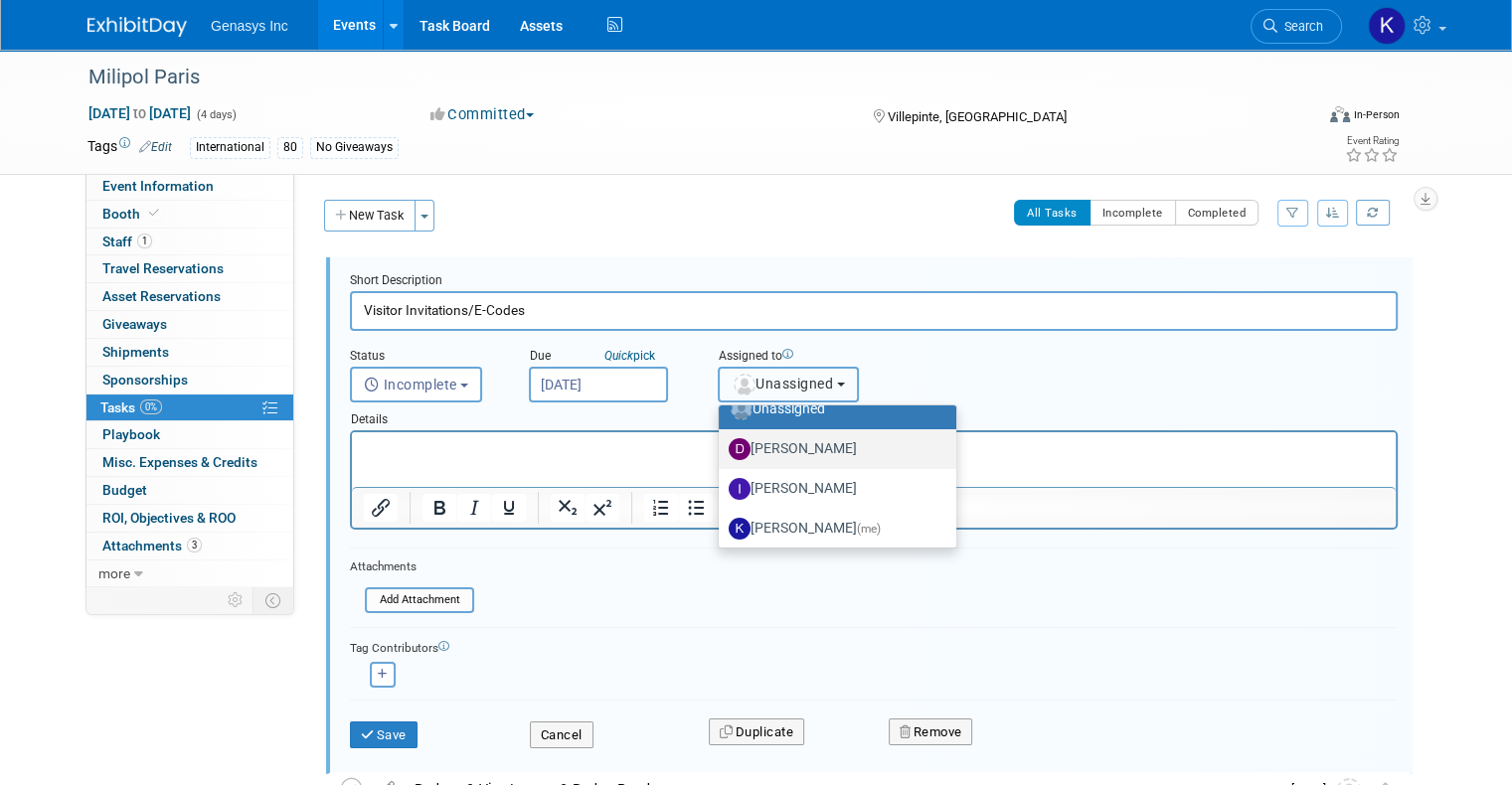
scroll to position [100, 0]
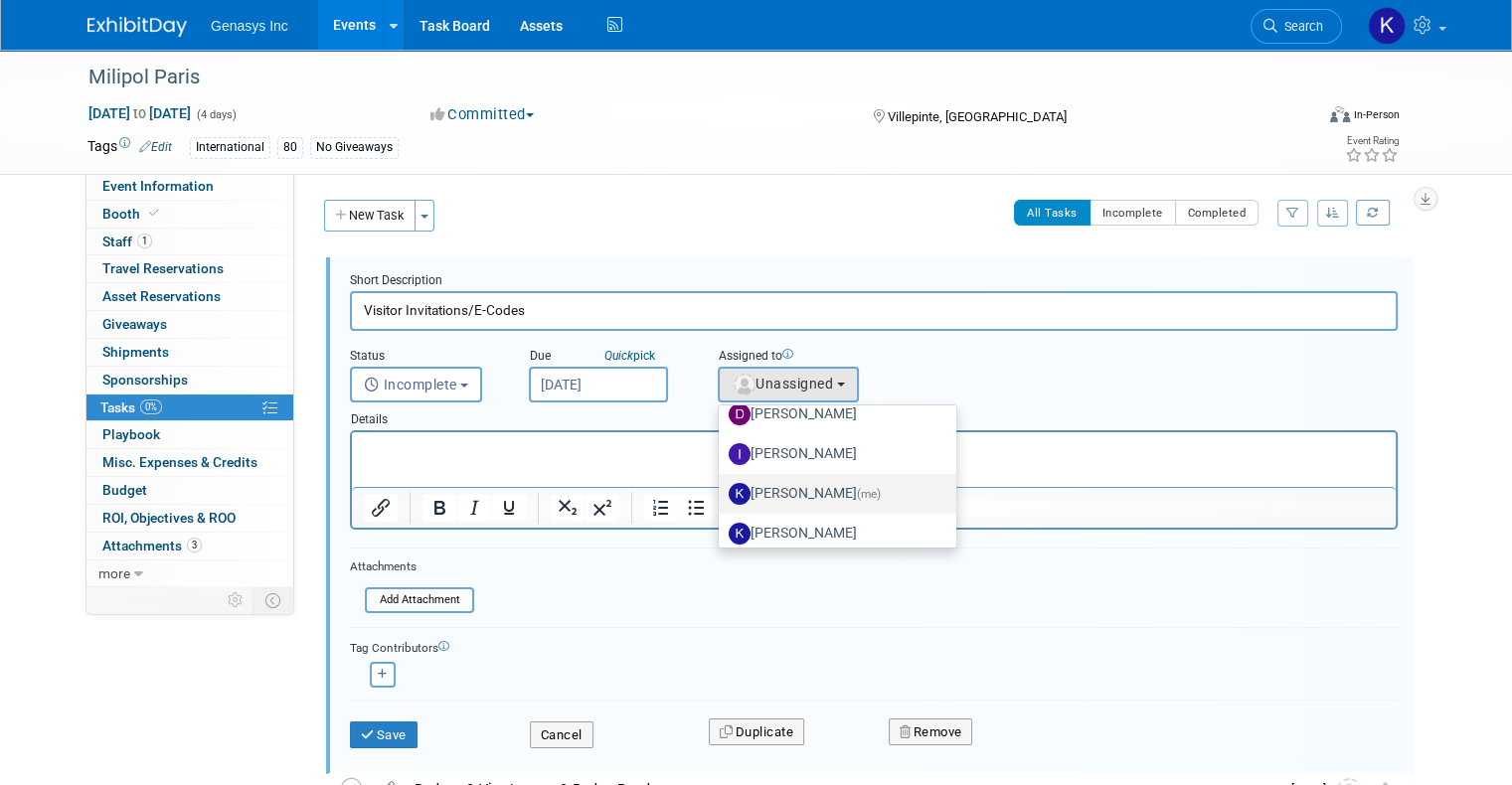
click at [822, 483] on label "Kate Lawson (me)" at bounding box center [832, 494] width 208 height 32
click at [722, 485] on input "Kate Lawson (me)" at bounding box center [715, 491] width 13 height 13
select select "4dbda47f-c515-4673-81c9-9889cf23750d"
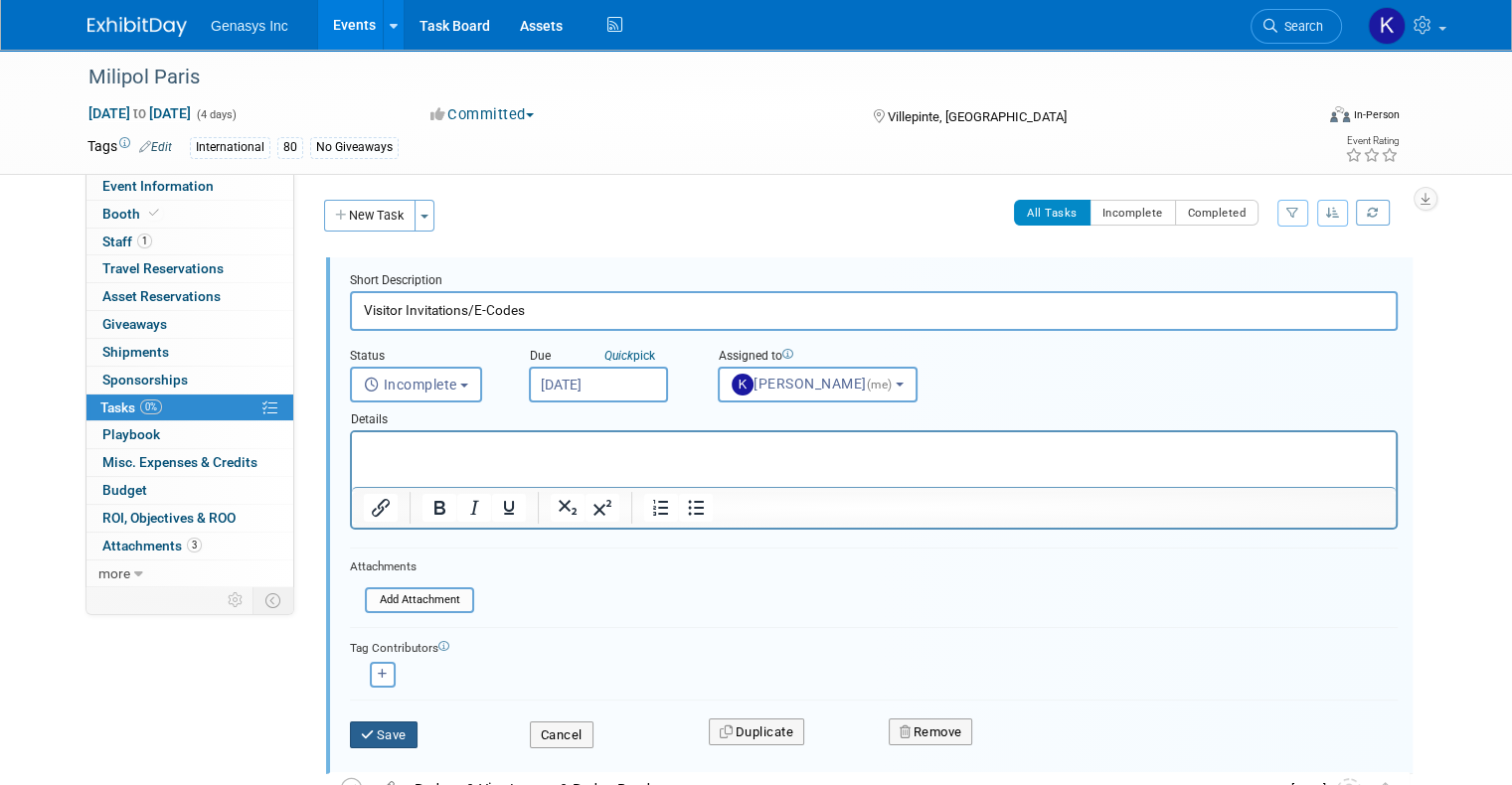
click at [361, 736] on icon "submit" at bounding box center [369, 734] width 16 height 13
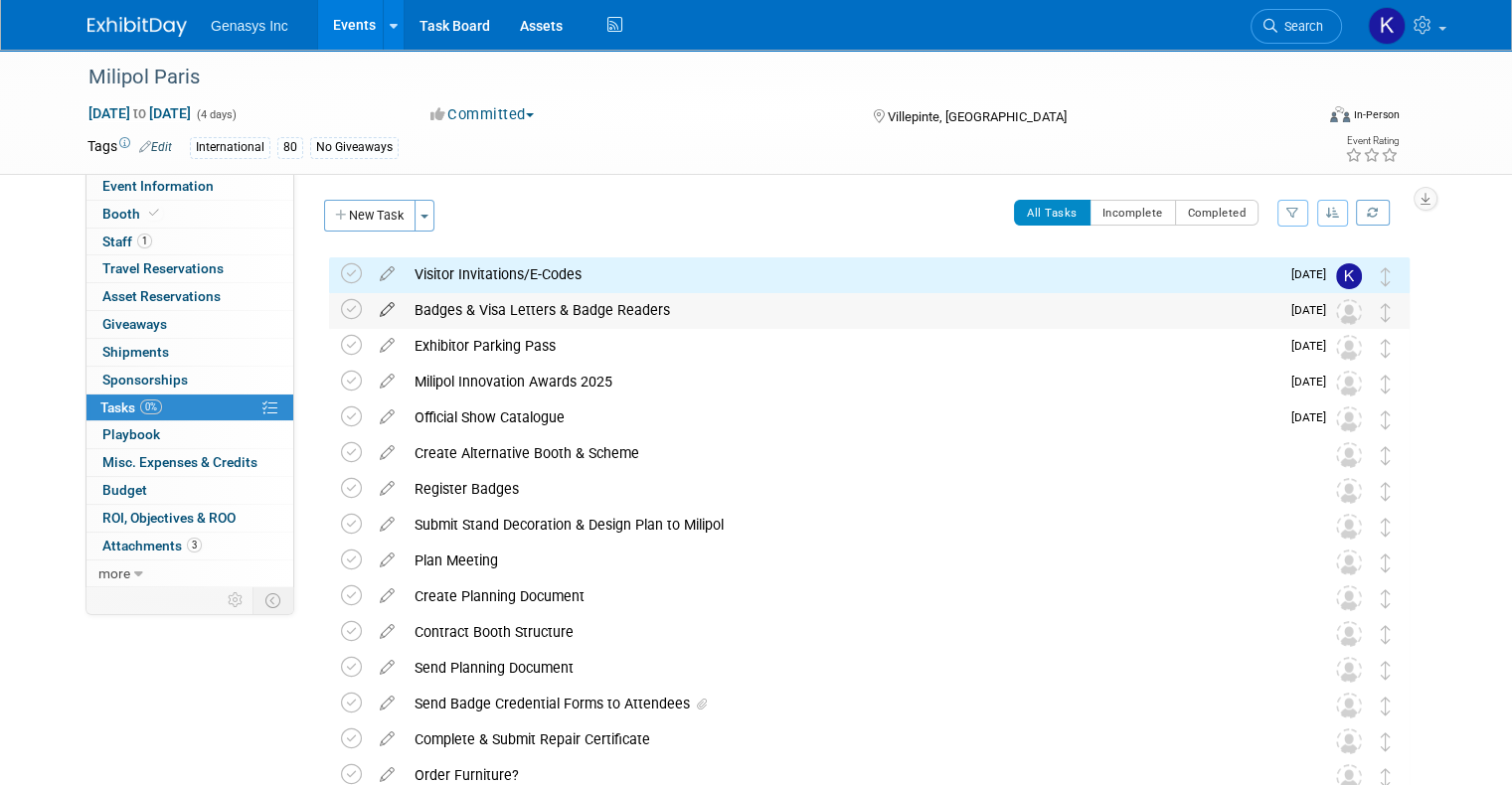
click at [370, 314] on icon at bounding box center [387, 305] width 35 height 25
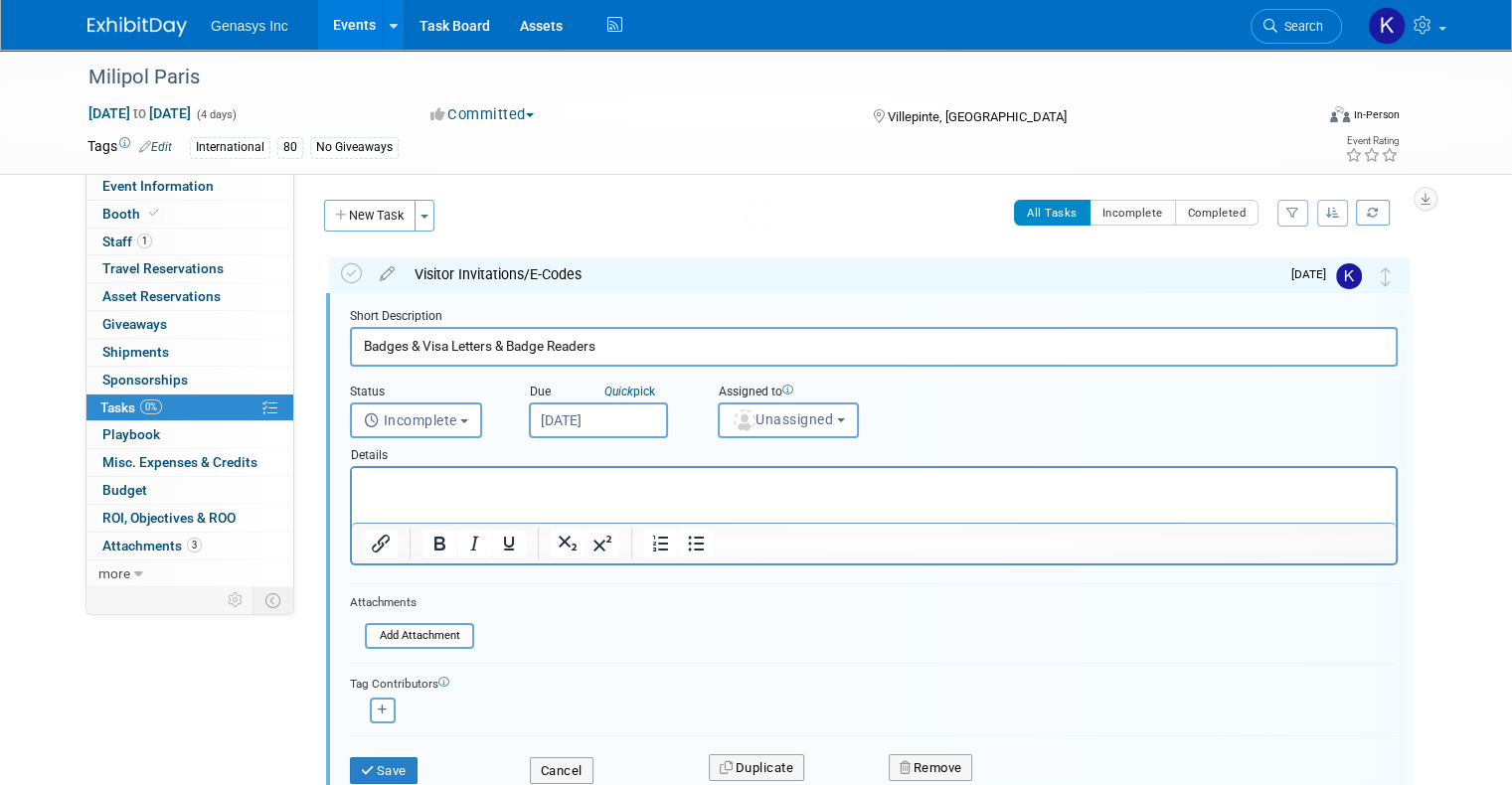
scroll to position [2, 0]
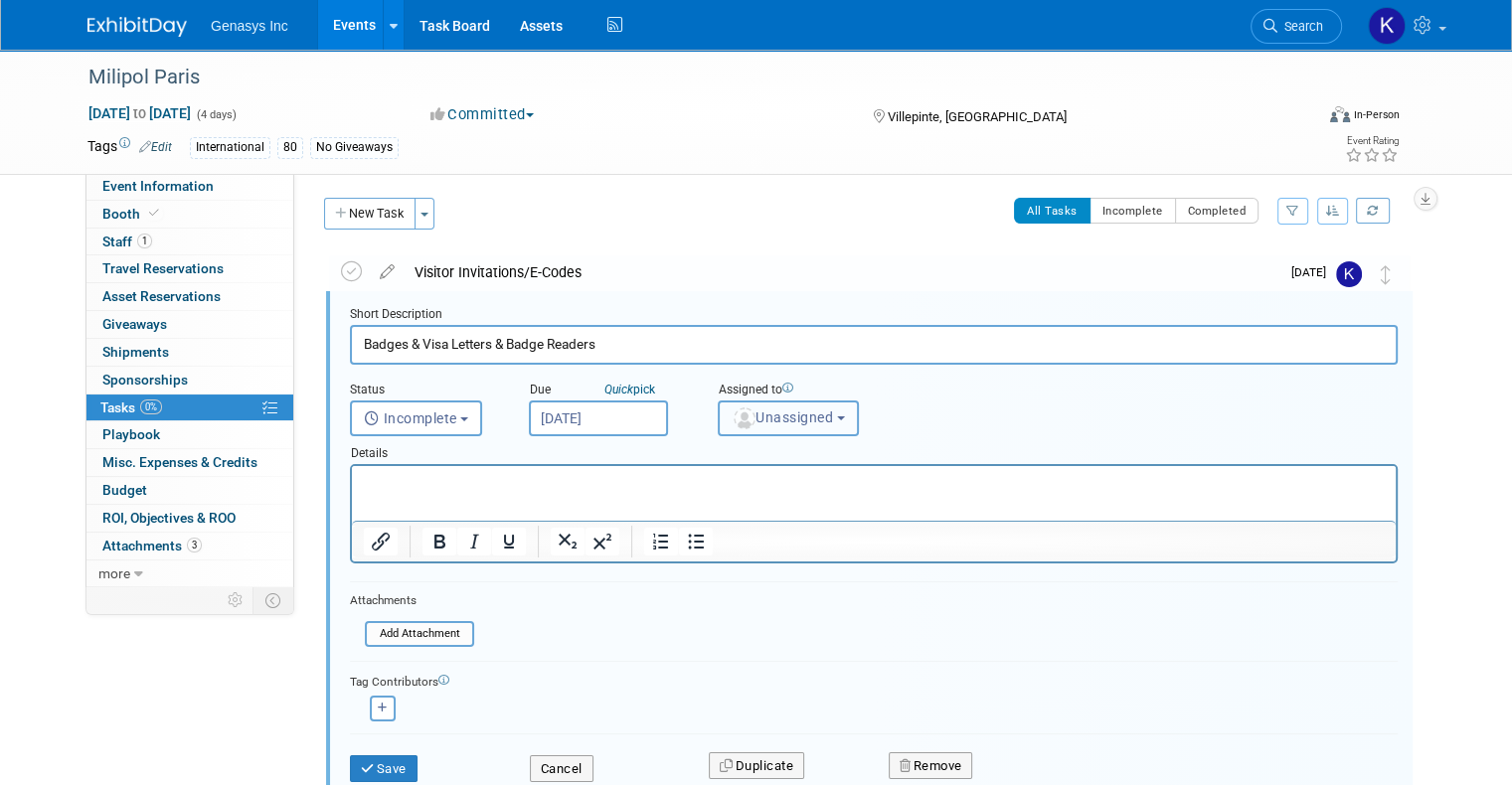
click at [757, 412] on span "Unassigned" at bounding box center [782, 417] width 102 height 16
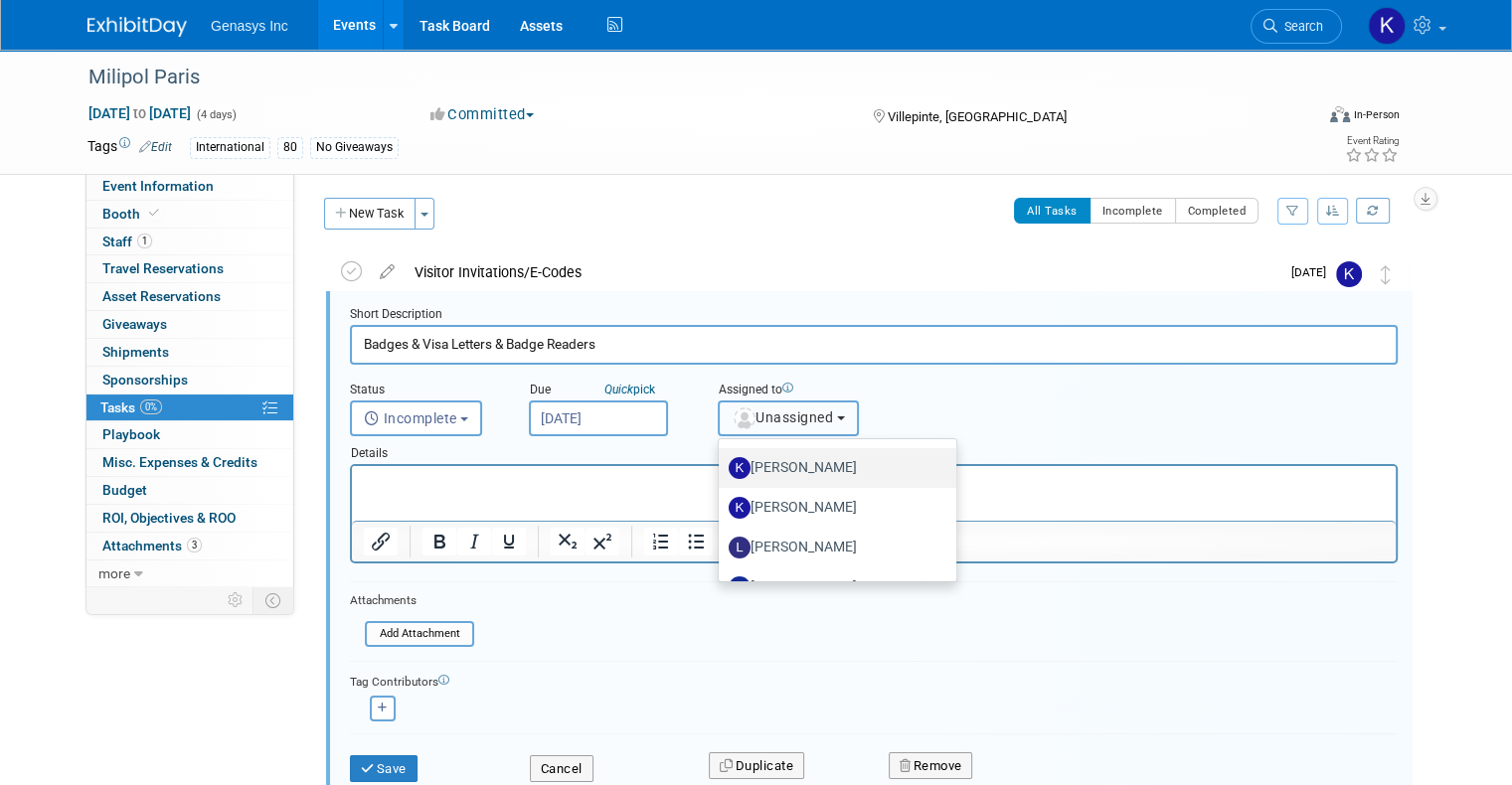
scroll to position [100, 0]
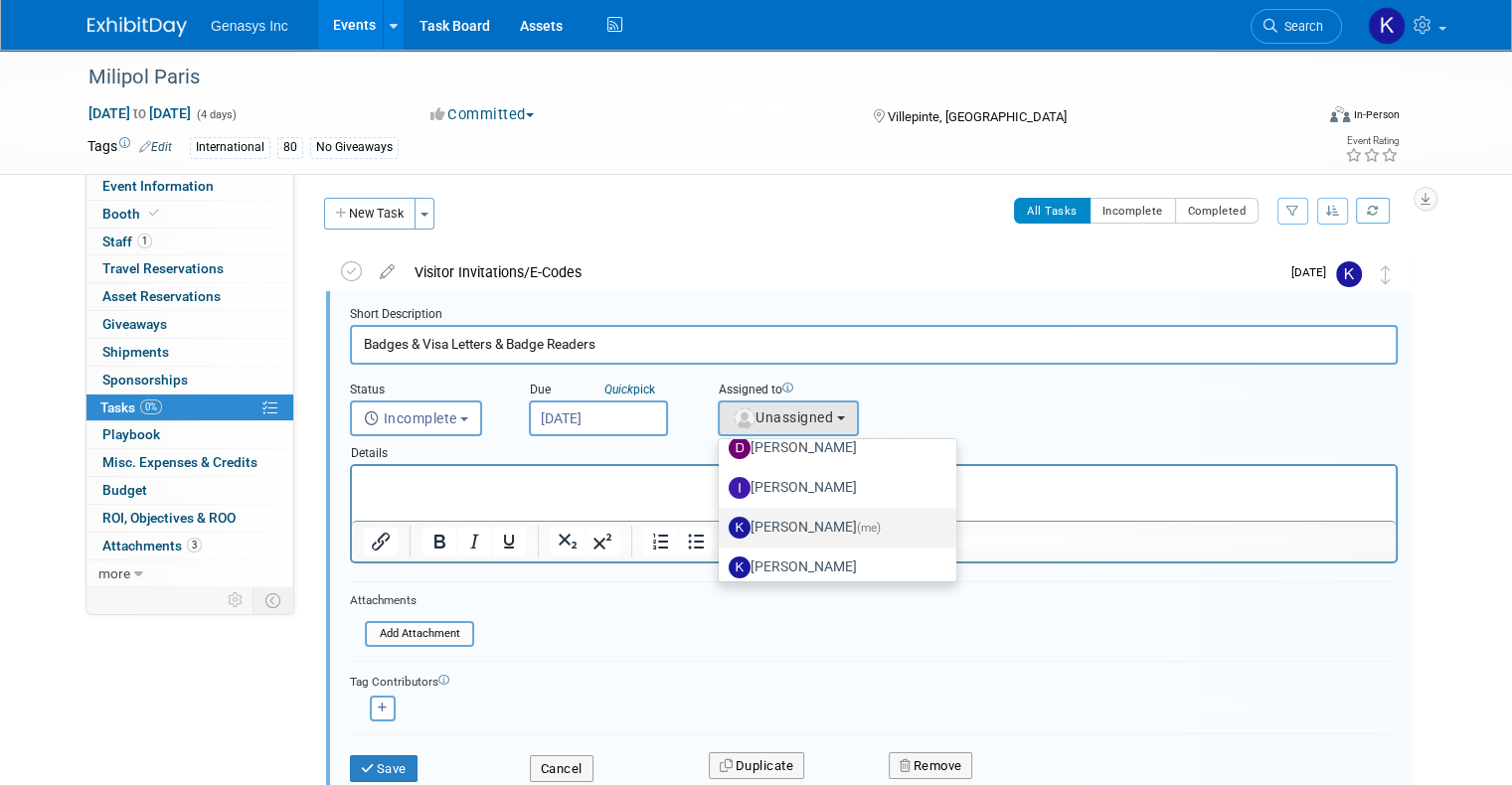
click at [803, 527] on label "Kate Lawson (me)" at bounding box center [832, 528] width 208 height 32
click at [722, 527] on input "Kate Lawson (me)" at bounding box center [715, 525] width 13 height 13
select select "4dbda47f-c515-4673-81c9-9889cf23750d"
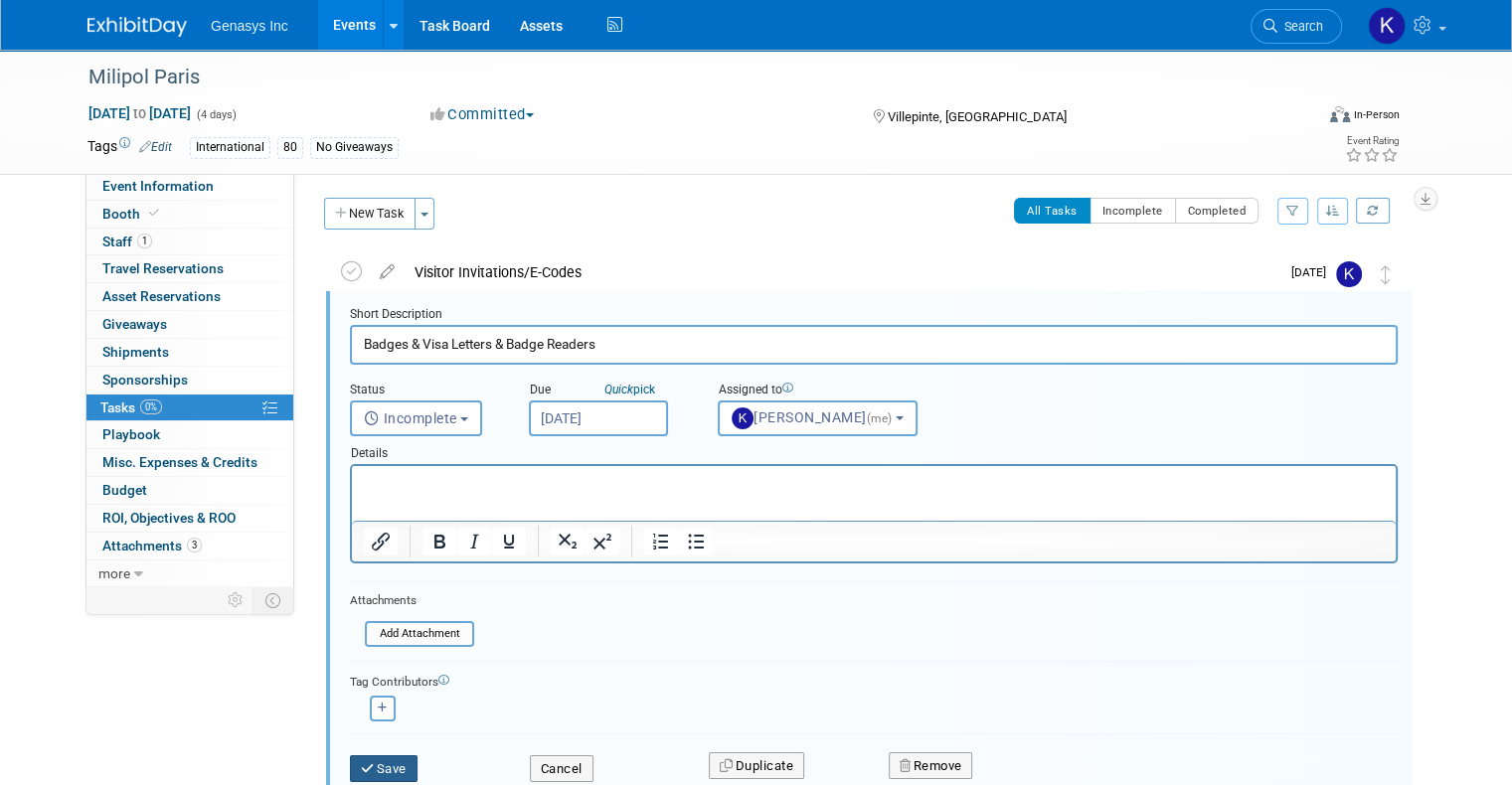
click at [364, 766] on button "Save" at bounding box center [384, 769] width 68 height 28
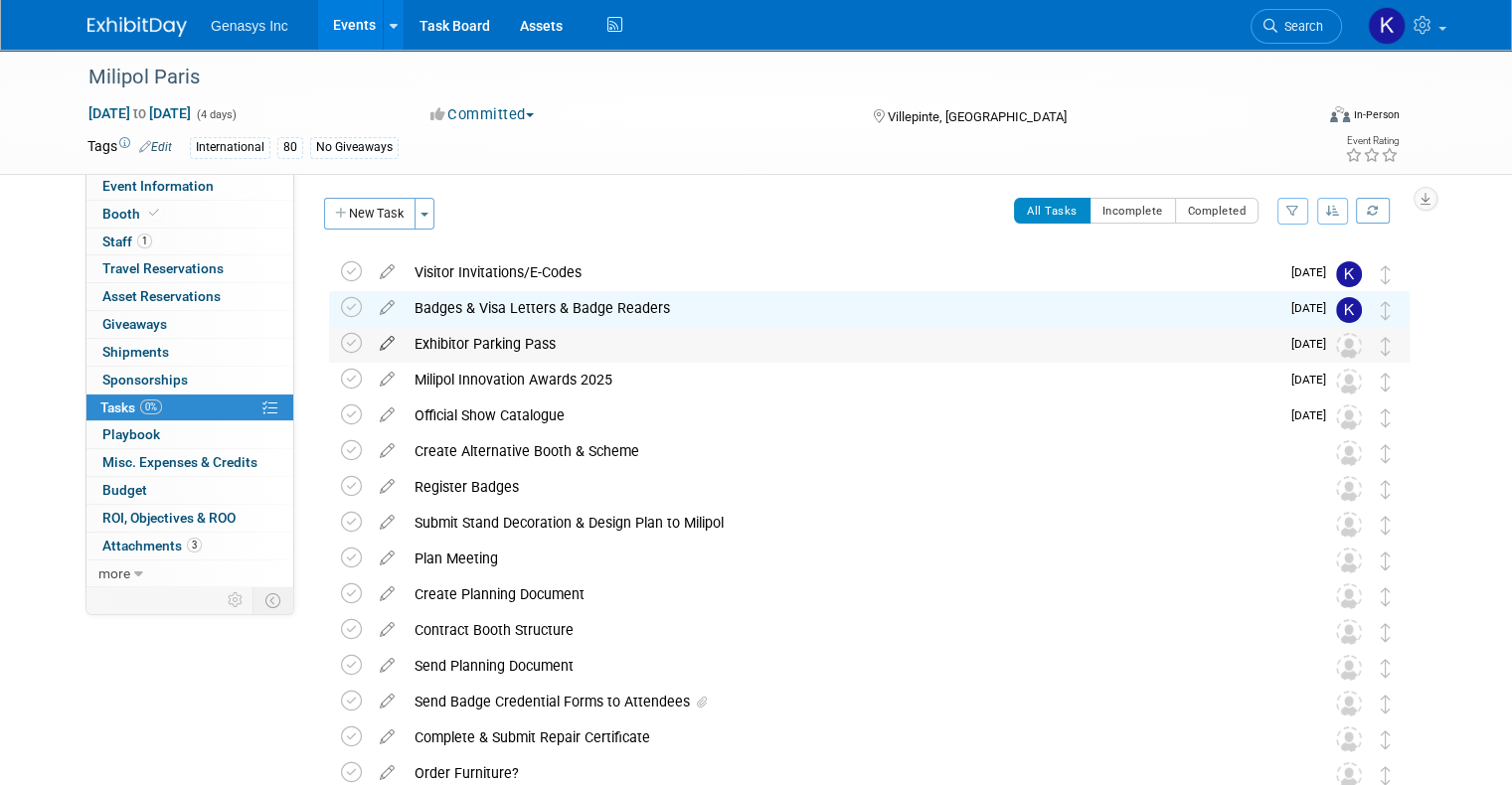
click at [370, 344] on icon at bounding box center [387, 339] width 35 height 25
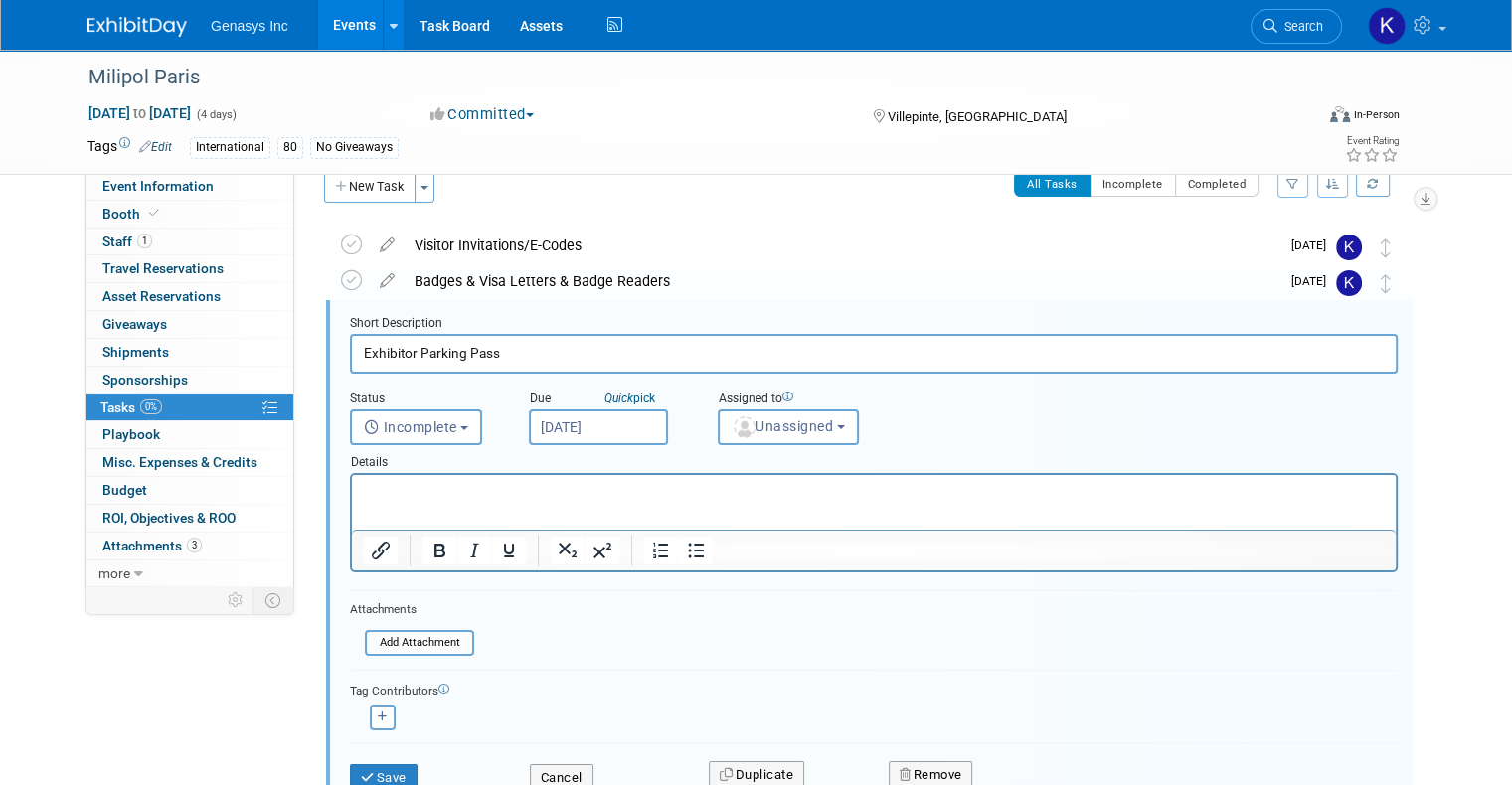
scroll to position [38, 0]
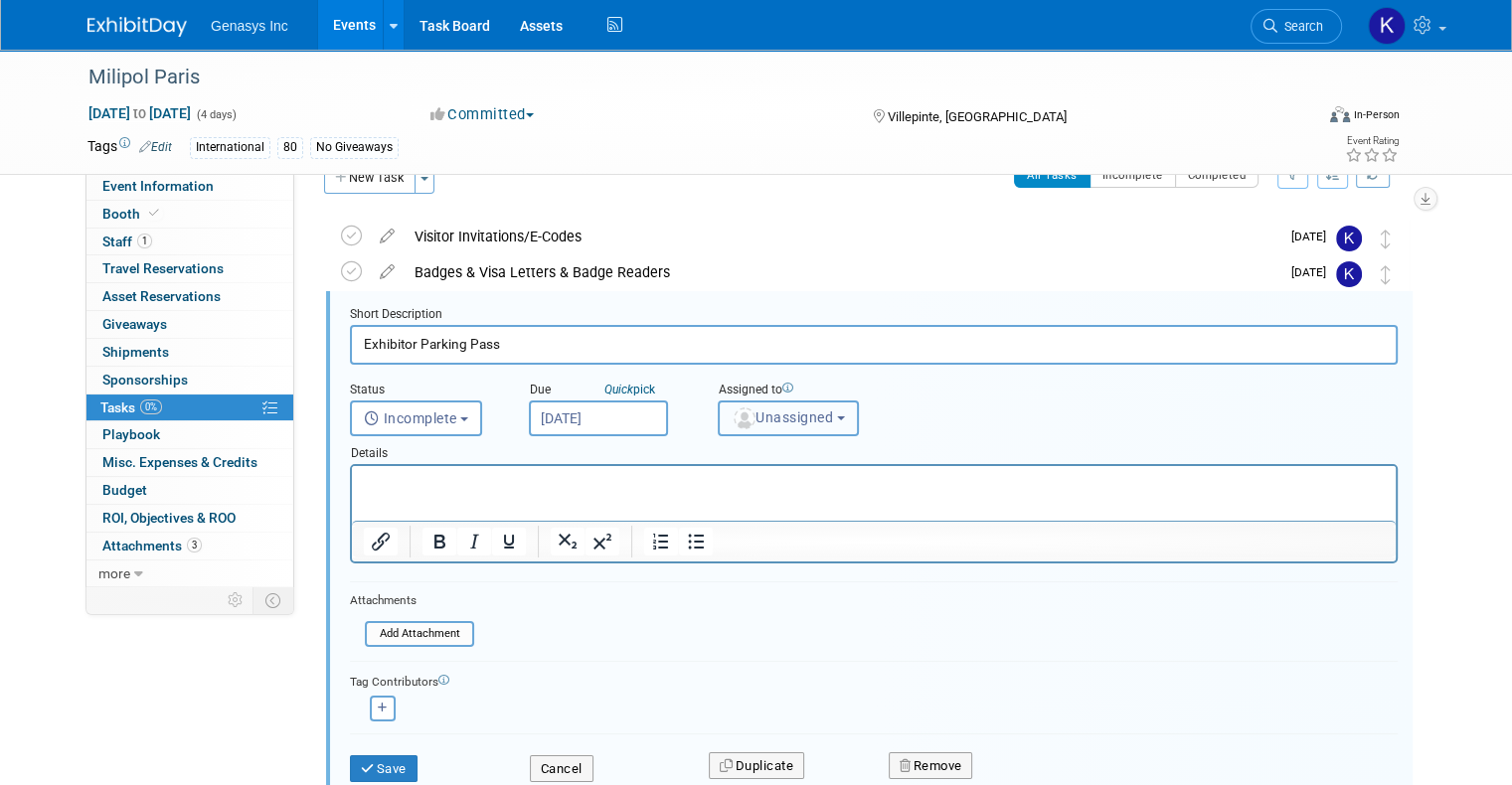
click at [839, 404] on button "Unassigned" at bounding box center [787, 418] width 141 height 36
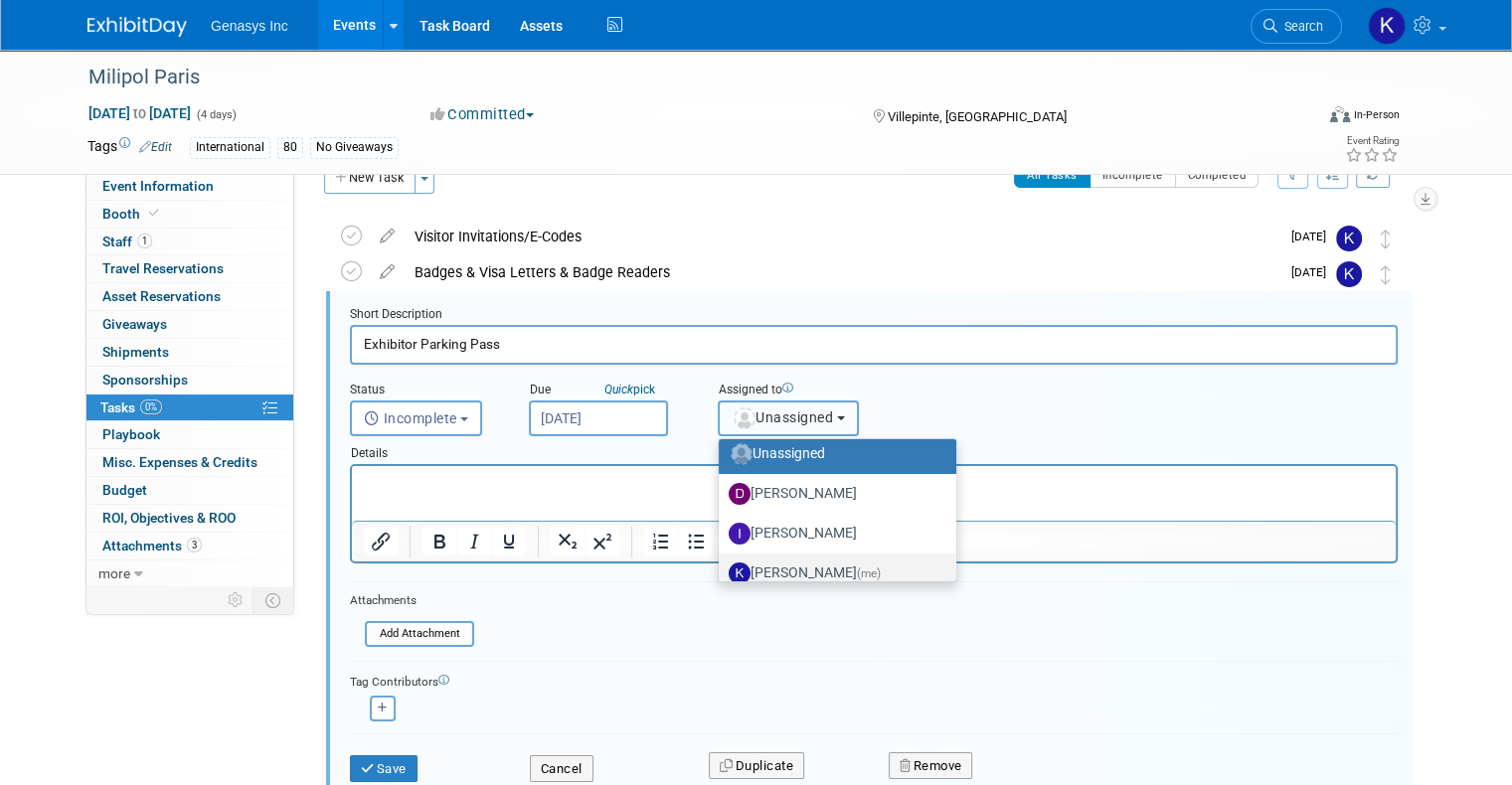
scroll to position [100, 0]
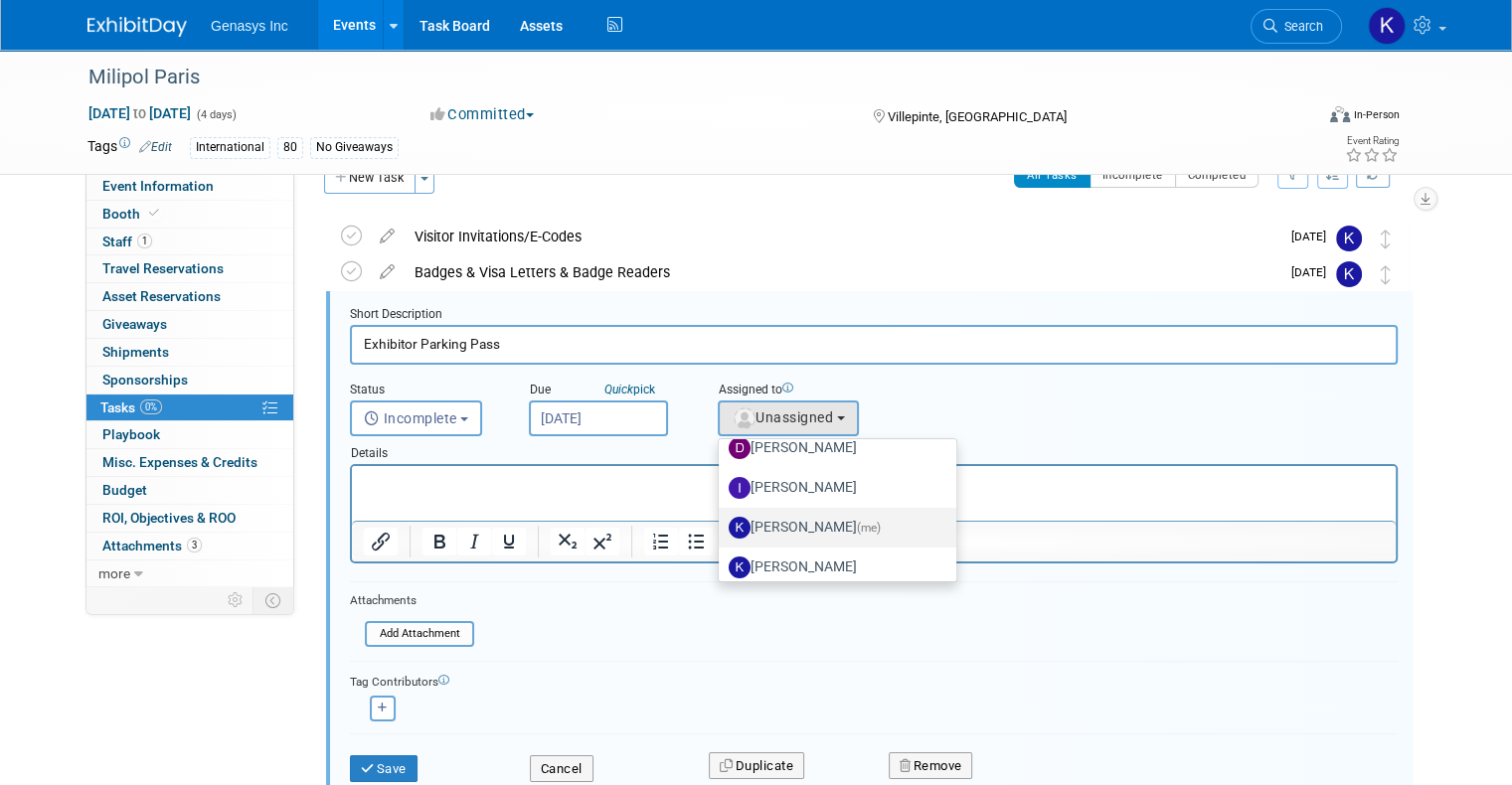
click at [810, 522] on label "Kate Lawson (me)" at bounding box center [832, 528] width 208 height 32
click at [722, 522] on input "Kate Lawson (me)" at bounding box center [715, 525] width 13 height 13
select select "4dbda47f-c515-4673-81c9-9889cf23750d"
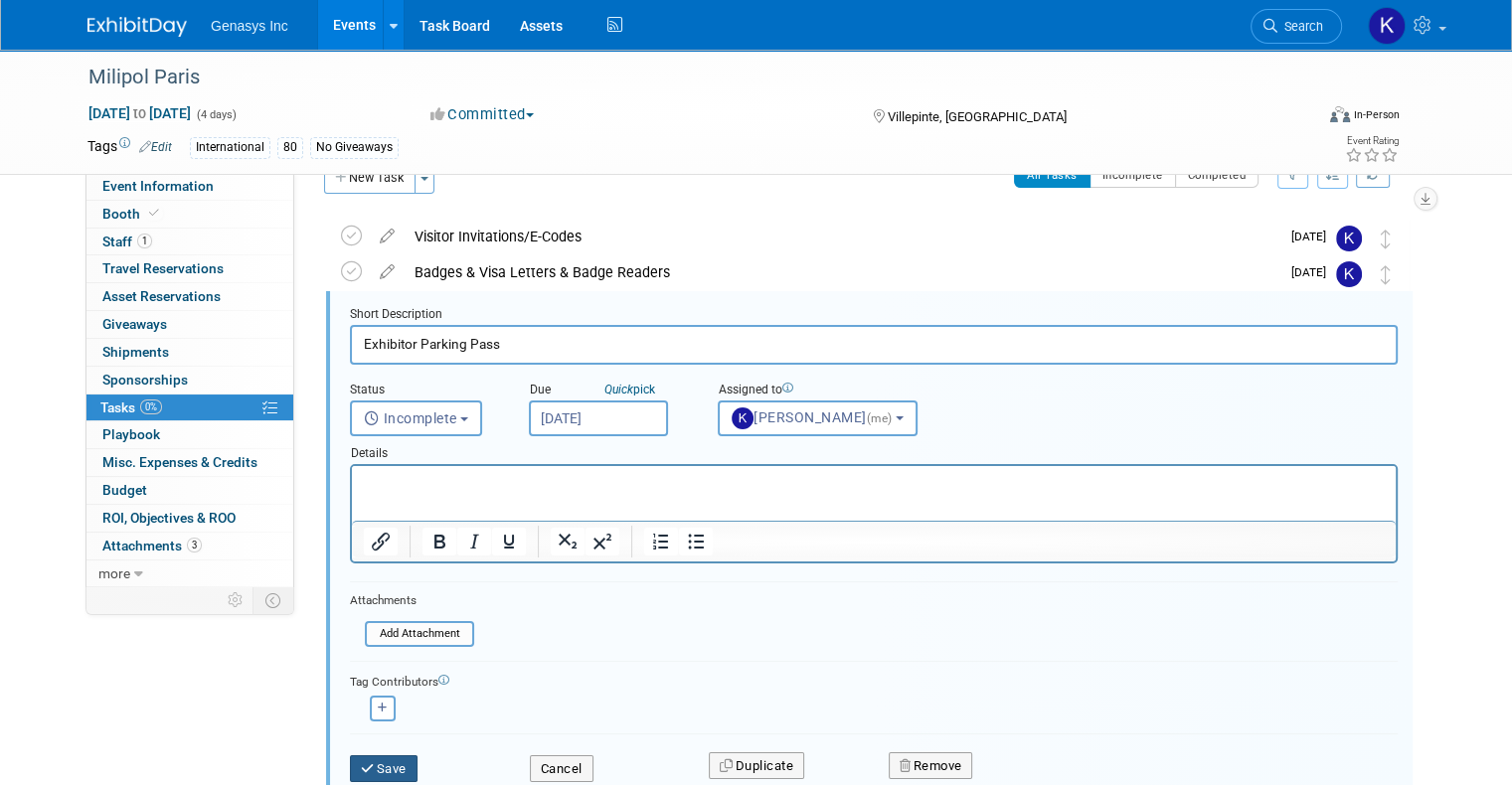
click at [369, 759] on button "Save" at bounding box center [384, 769] width 68 height 28
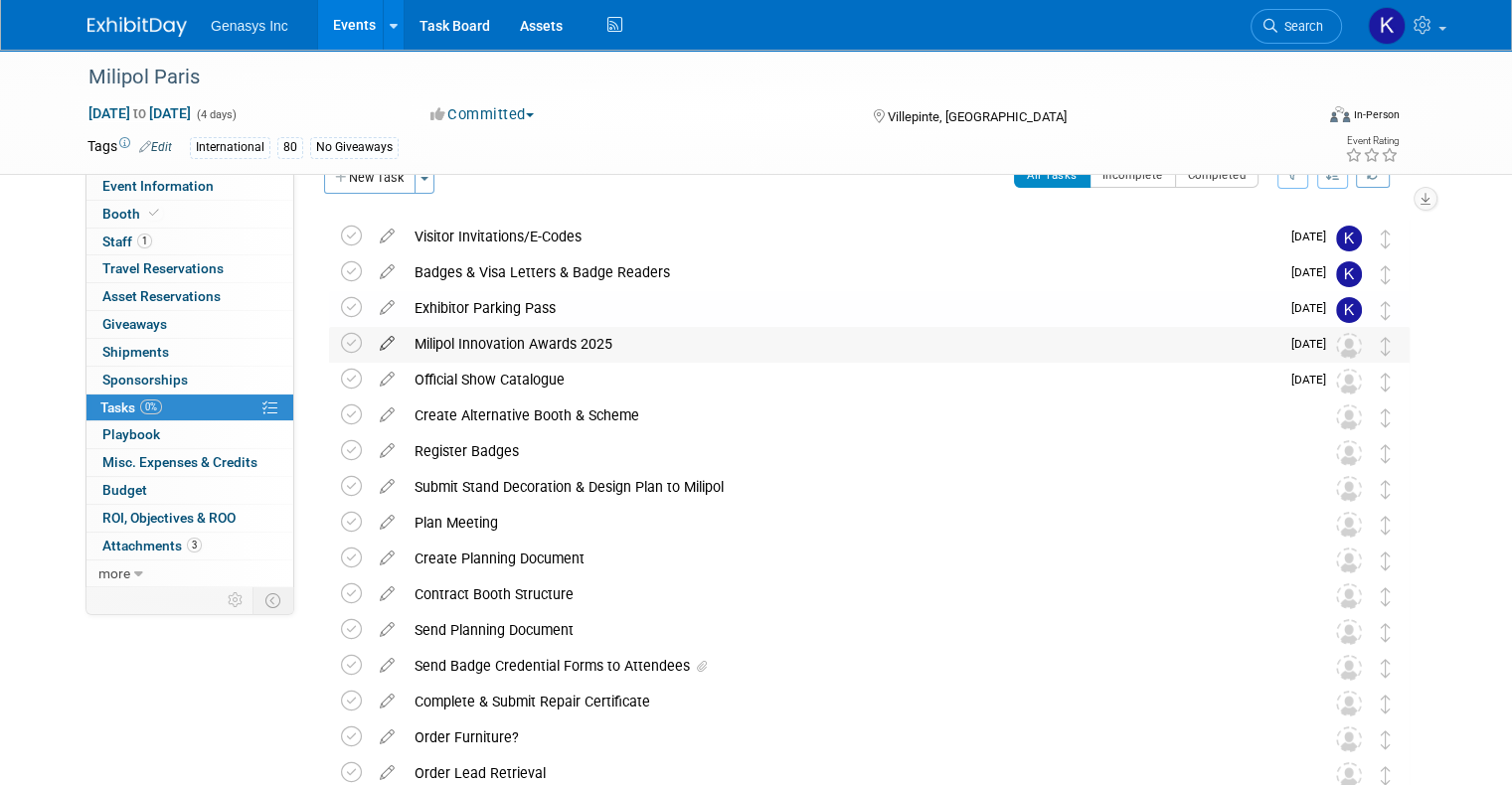
click at [370, 339] on icon at bounding box center [387, 339] width 35 height 25
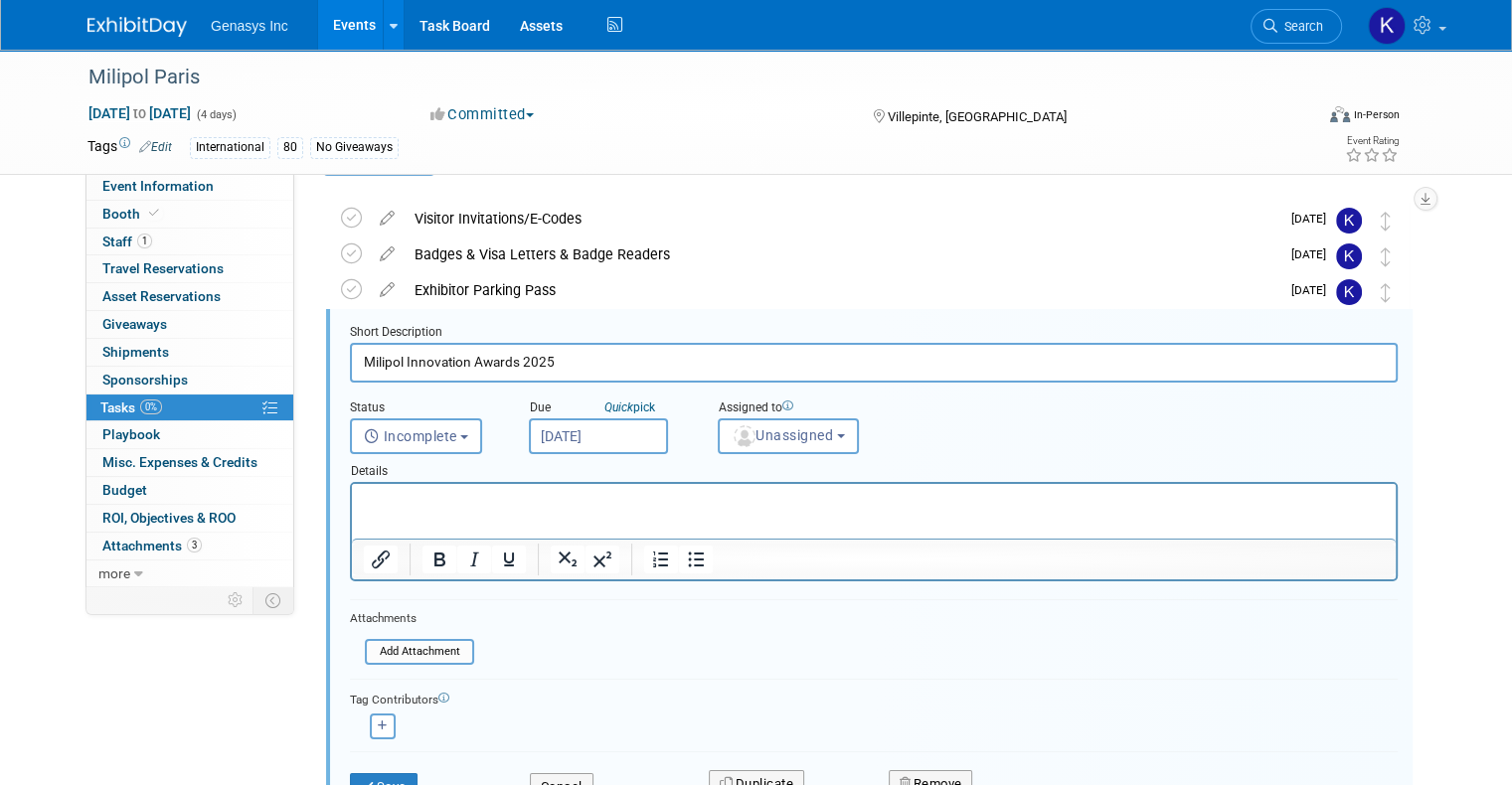
scroll to position [74, 0]
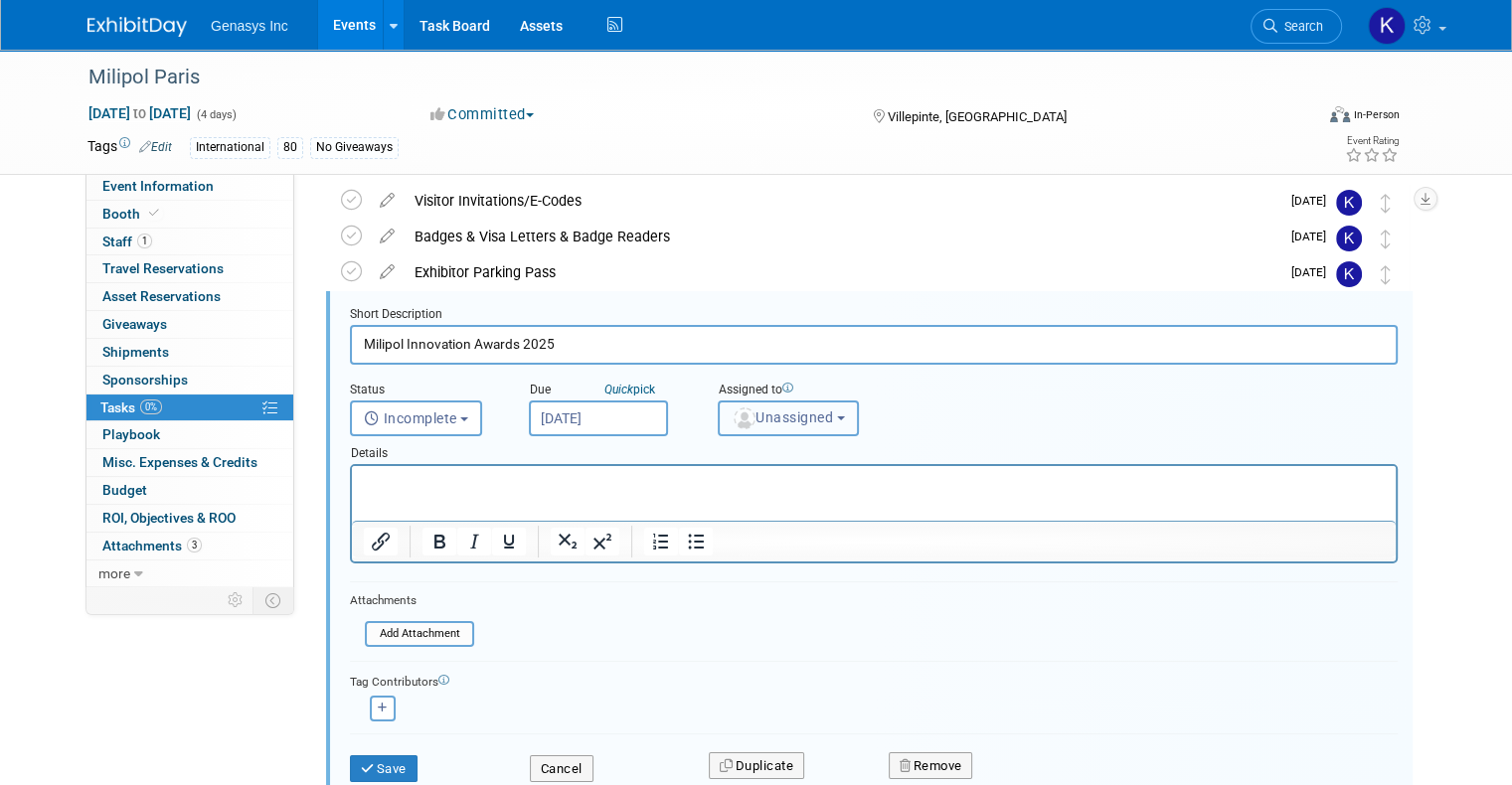
click at [791, 426] on button "Unassigned" at bounding box center [787, 418] width 141 height 36
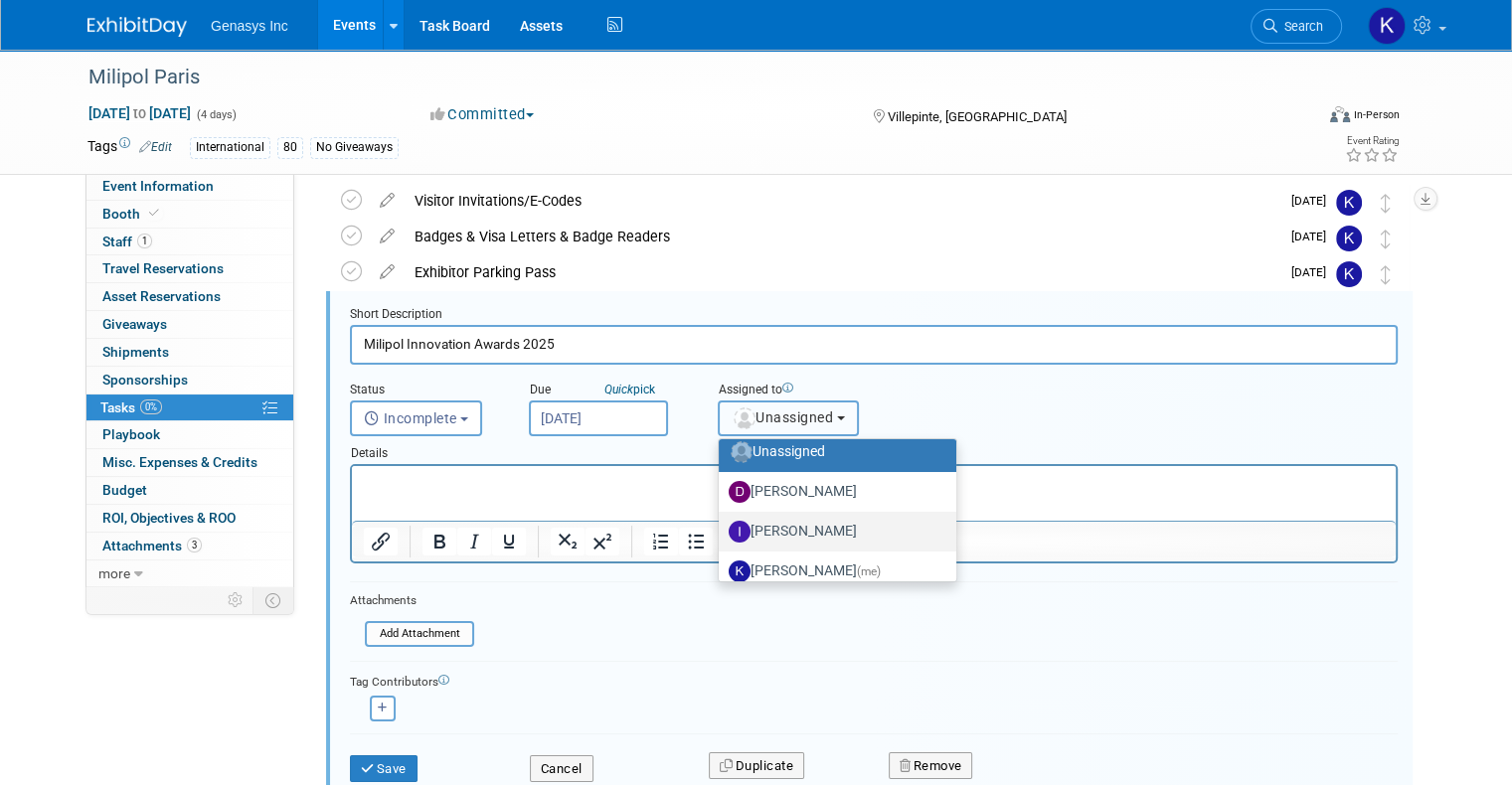
scroll to position [100, 0]
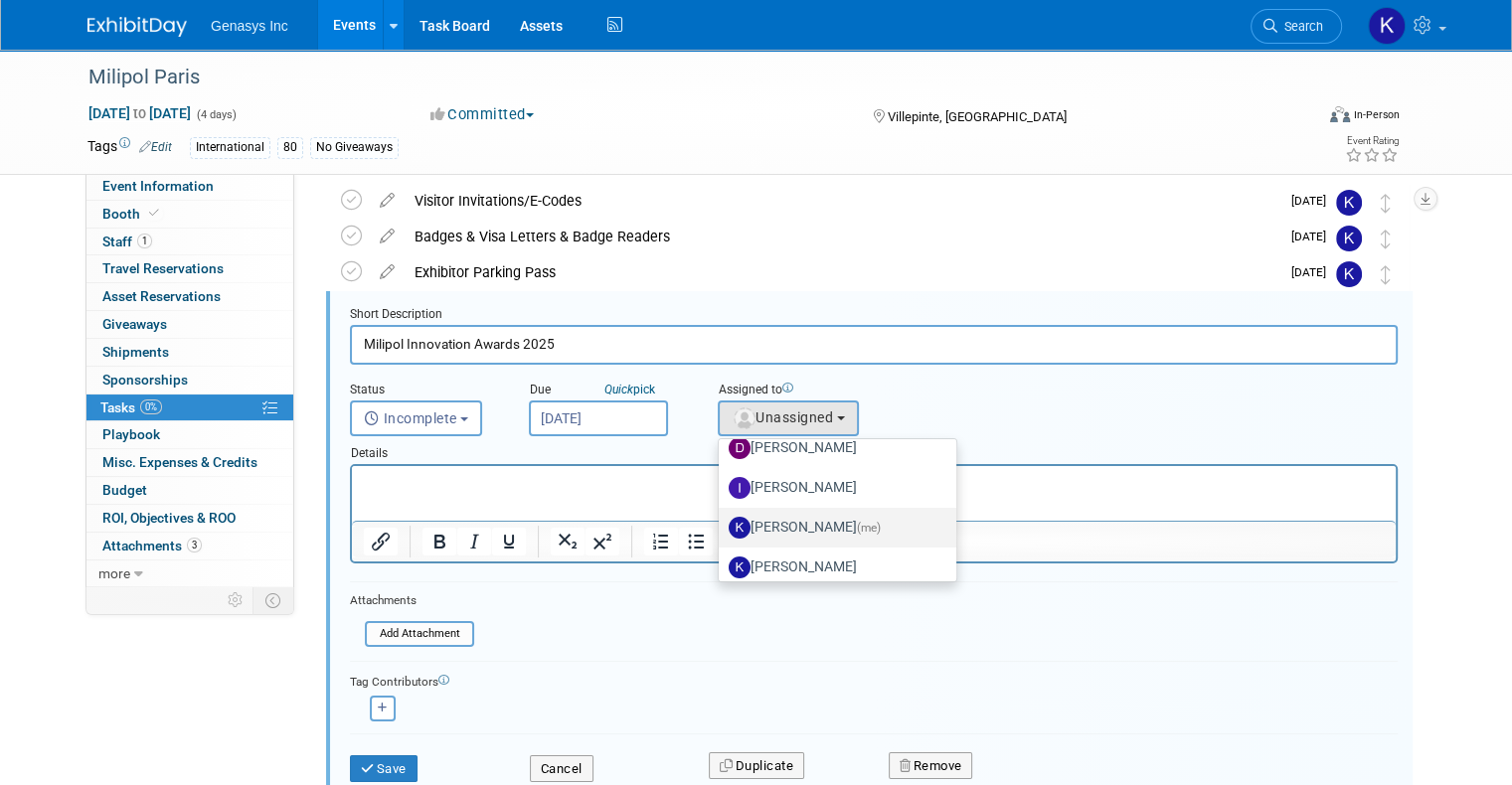
click at [762, 535] on label "Kate Lawson (me)" at bounding box center [832, 528] width 208 height 32
click at [722, 532] on input "Kate Lawson (me)" at bounding box center [715, 525] width 13 height 13
select select "4dbda47f-c515-4673-81c9-9889cf23750d"
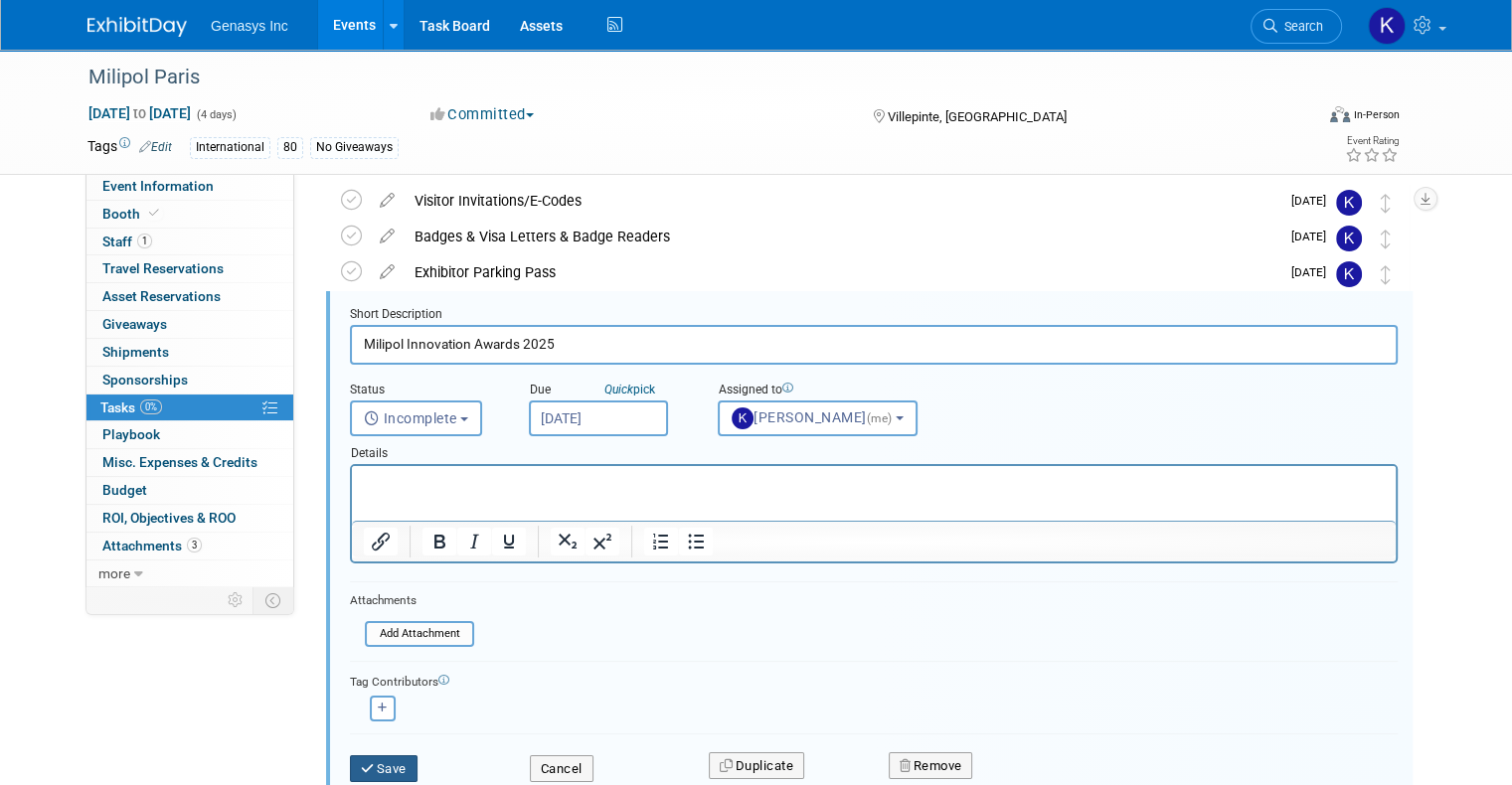
click at [358, 765] on button "Save" at bounding box center [384, 769] width 68 height 28
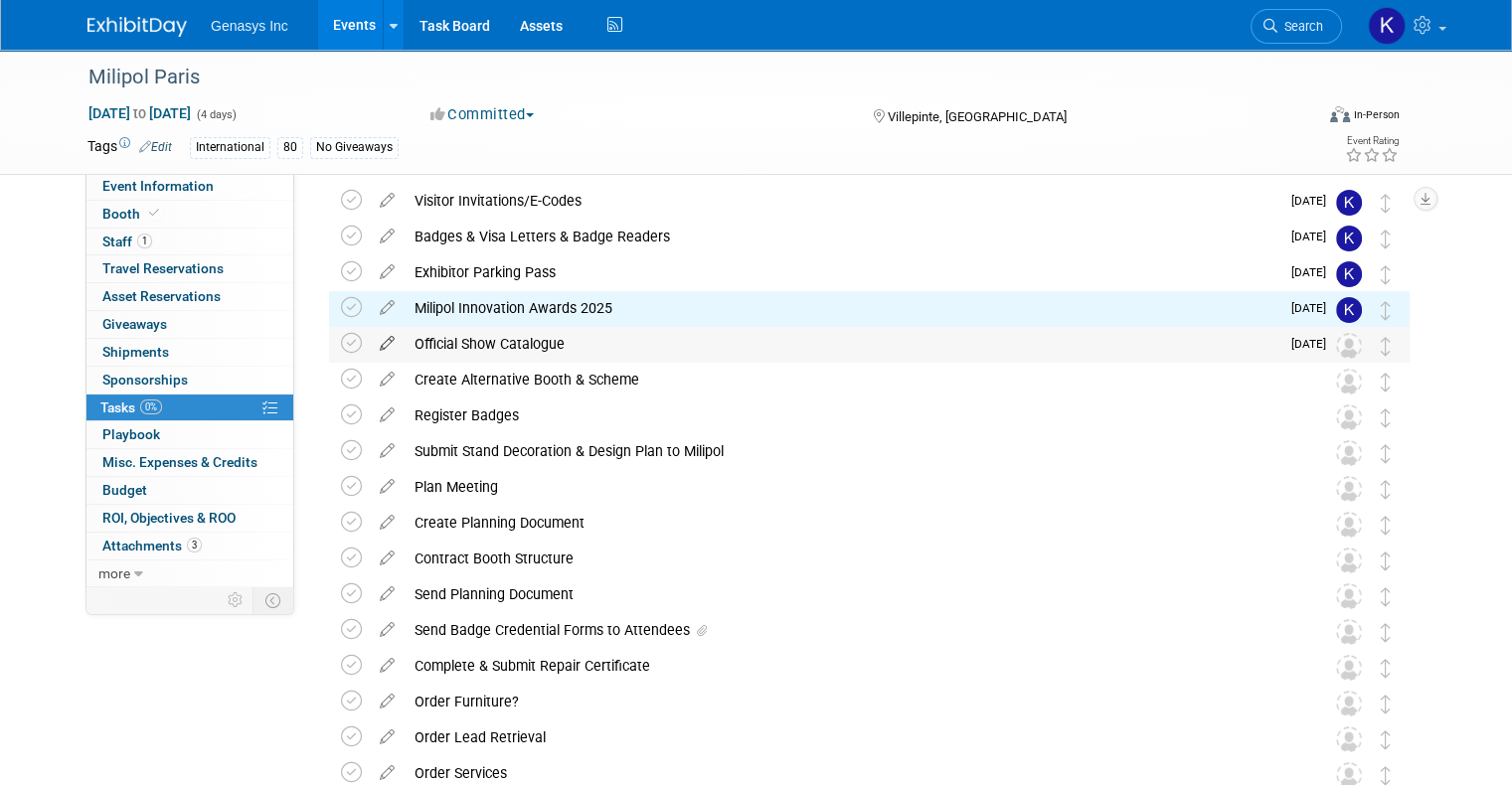
click at [370, 345] on icon at bounding box center [387, 339] width 35 height 25
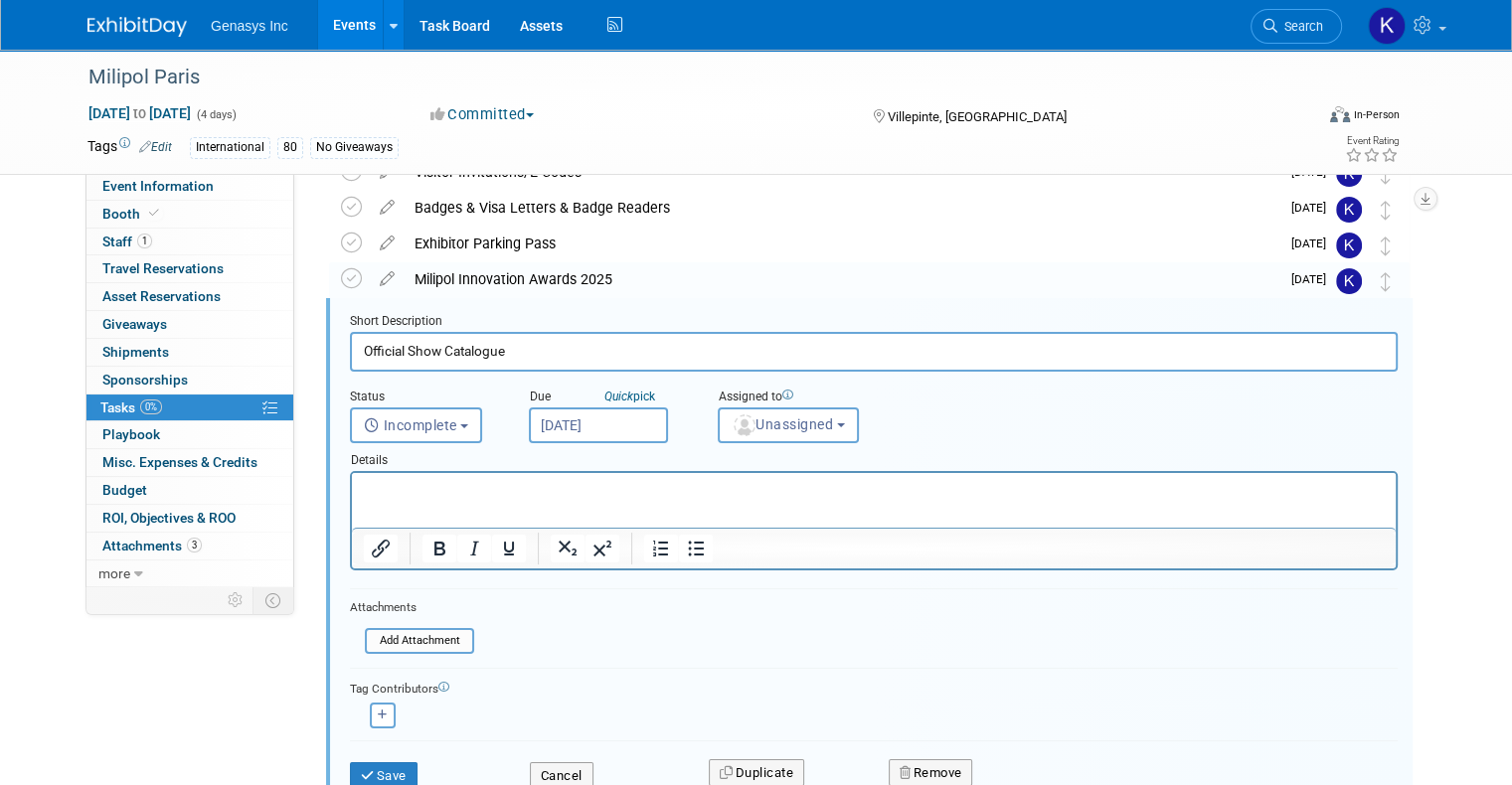
scroll to position [110, 0]
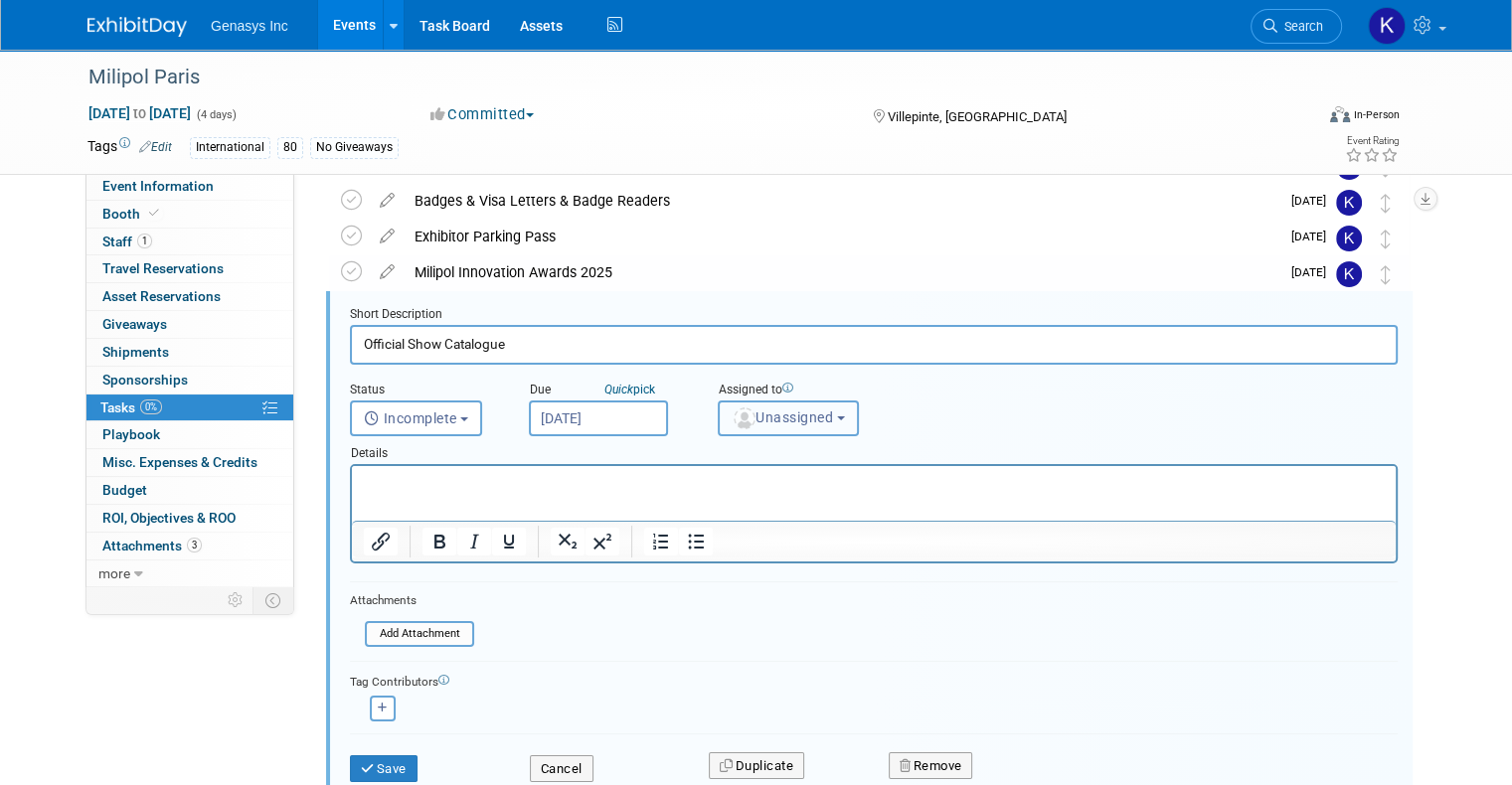
click at [793, 431] on button "Unassigned" at bounding box center [787, 418] width 141 height 36
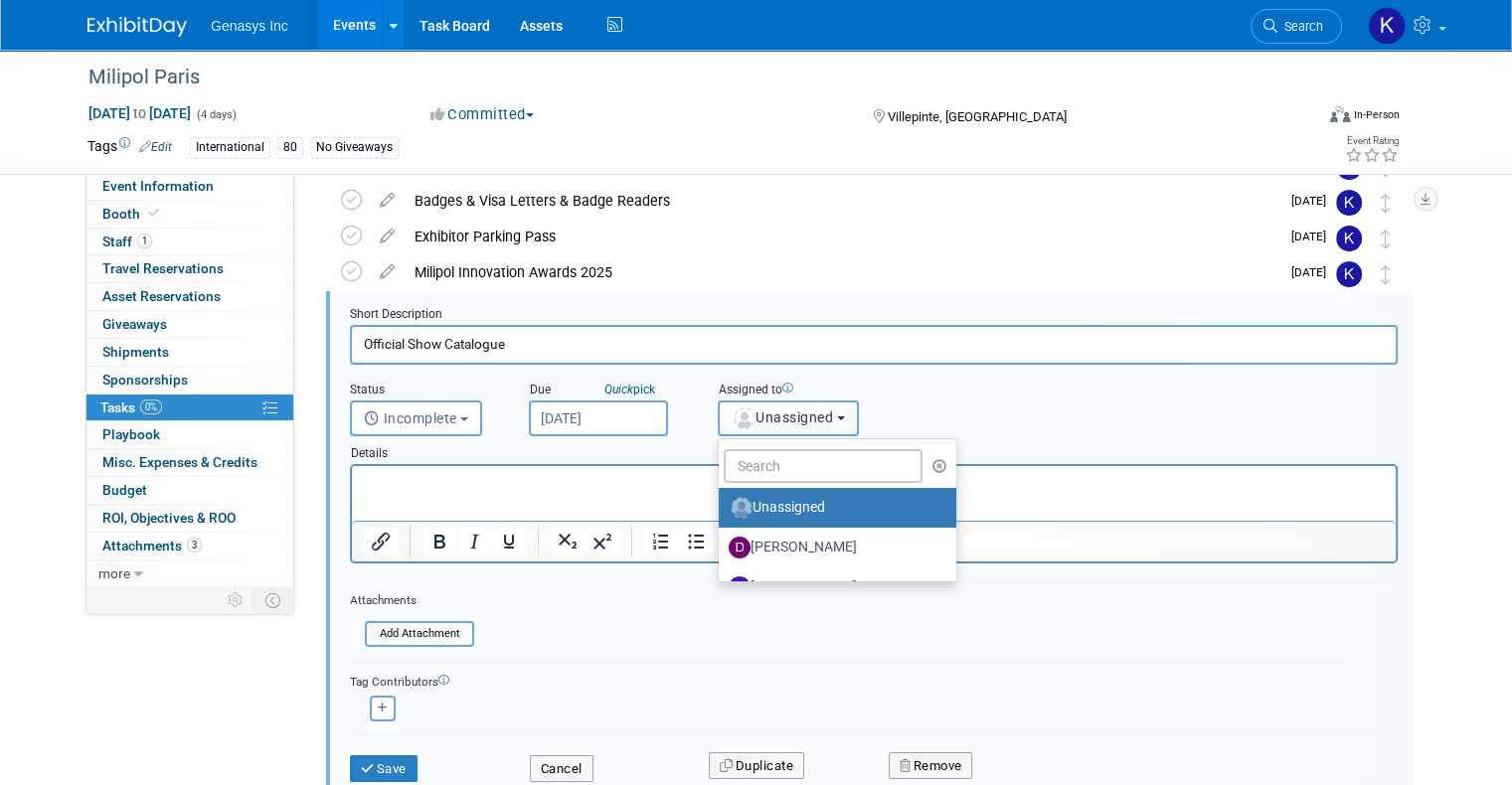
scroll to position [100, 0]
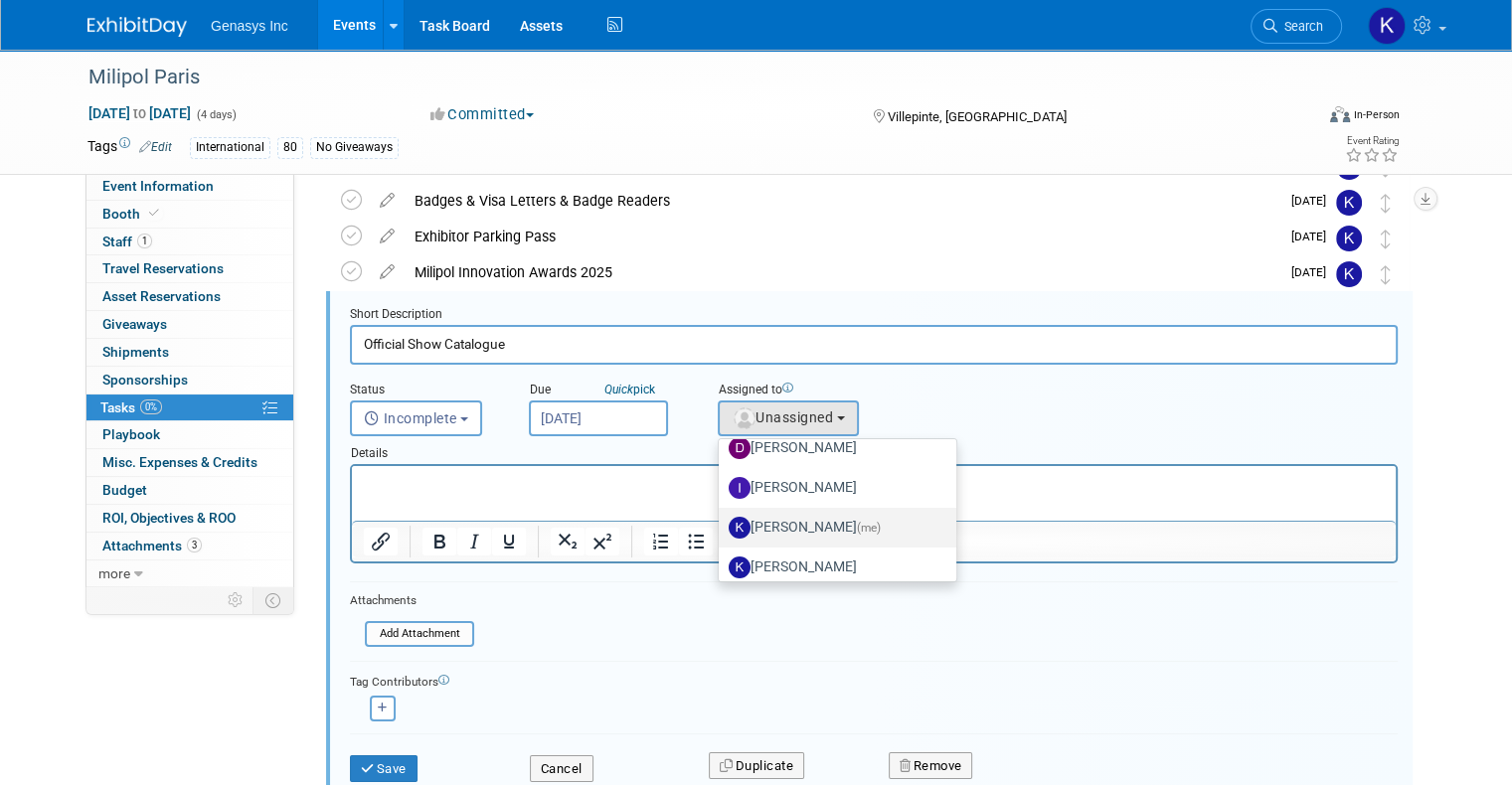
click at [803, 535] on label "Kate Lawson (me)" at bounding box center [832, 528] width 208 height 32
click at [722, 532] on input "Kate Lawson (me)" at bounding box center [715, 525] width 13 height 13
select select "4dbda47f-c515-4673-81c9-9889cf23750d"
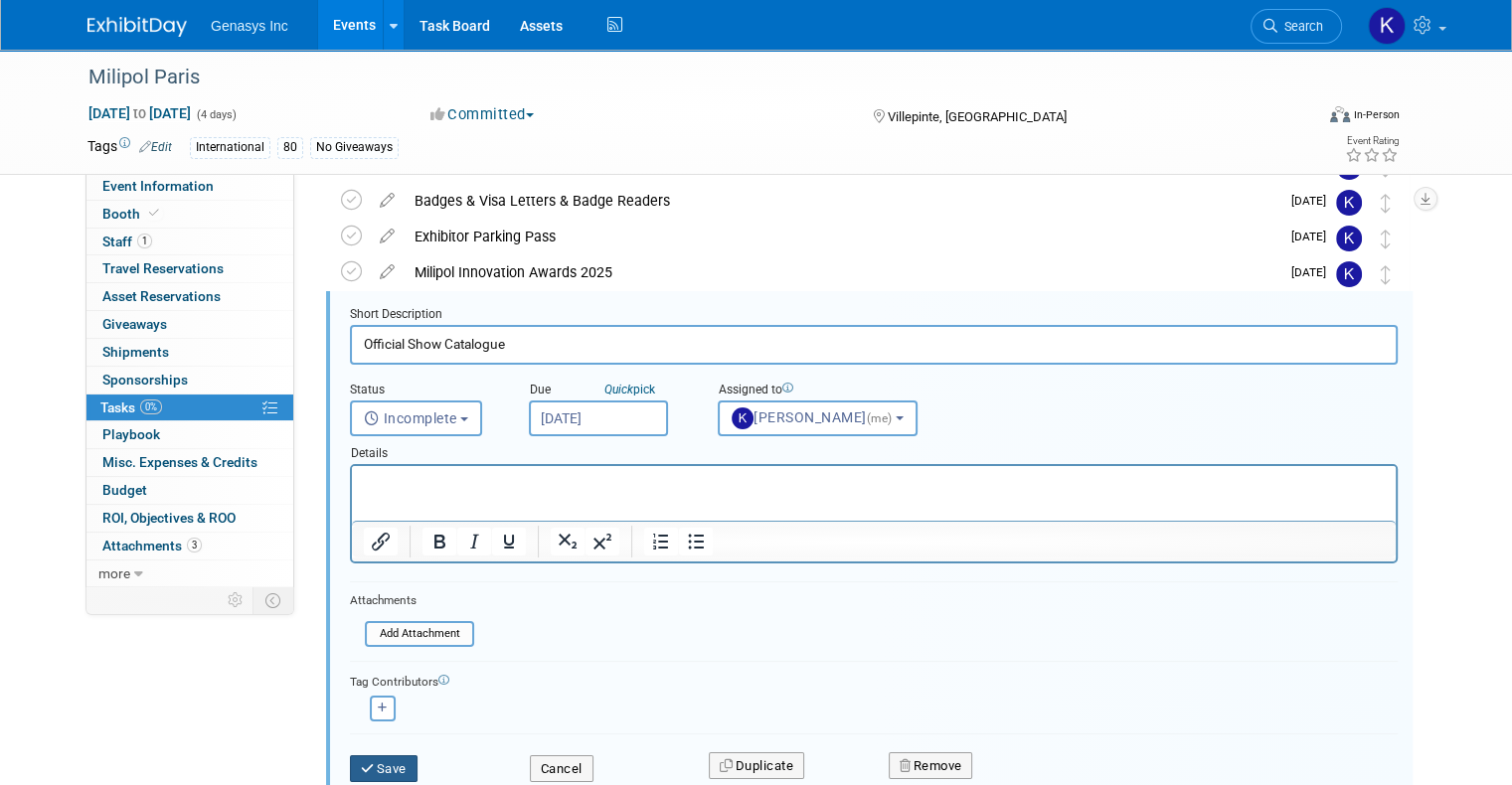
click at [398, 755] on button "Save" at bounding box center [384, 769] width 68 height 28
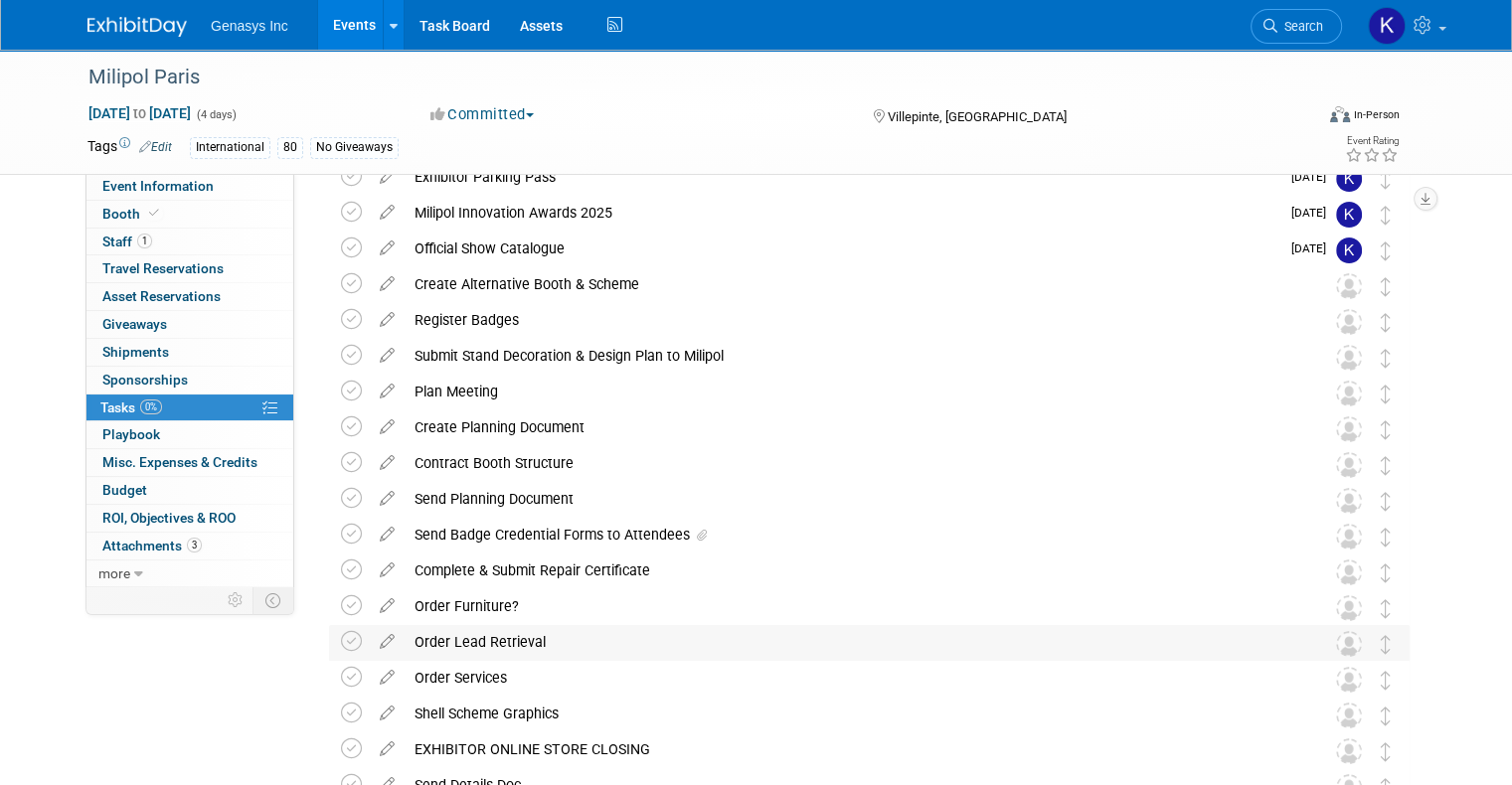
scroll to position [0, 0]
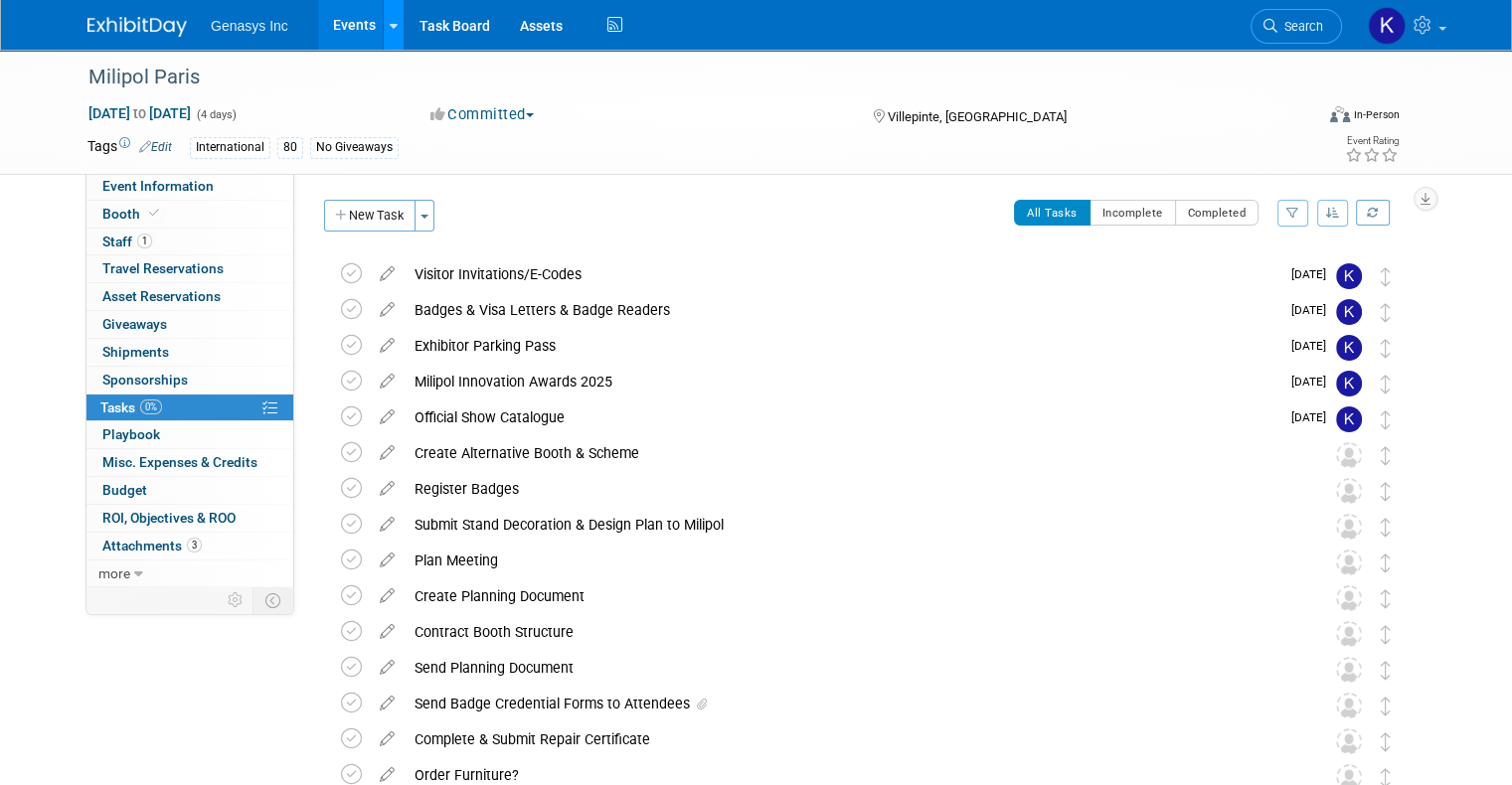
click at [383, 16] on link at bounding box center [393, 25] width 21 height 50
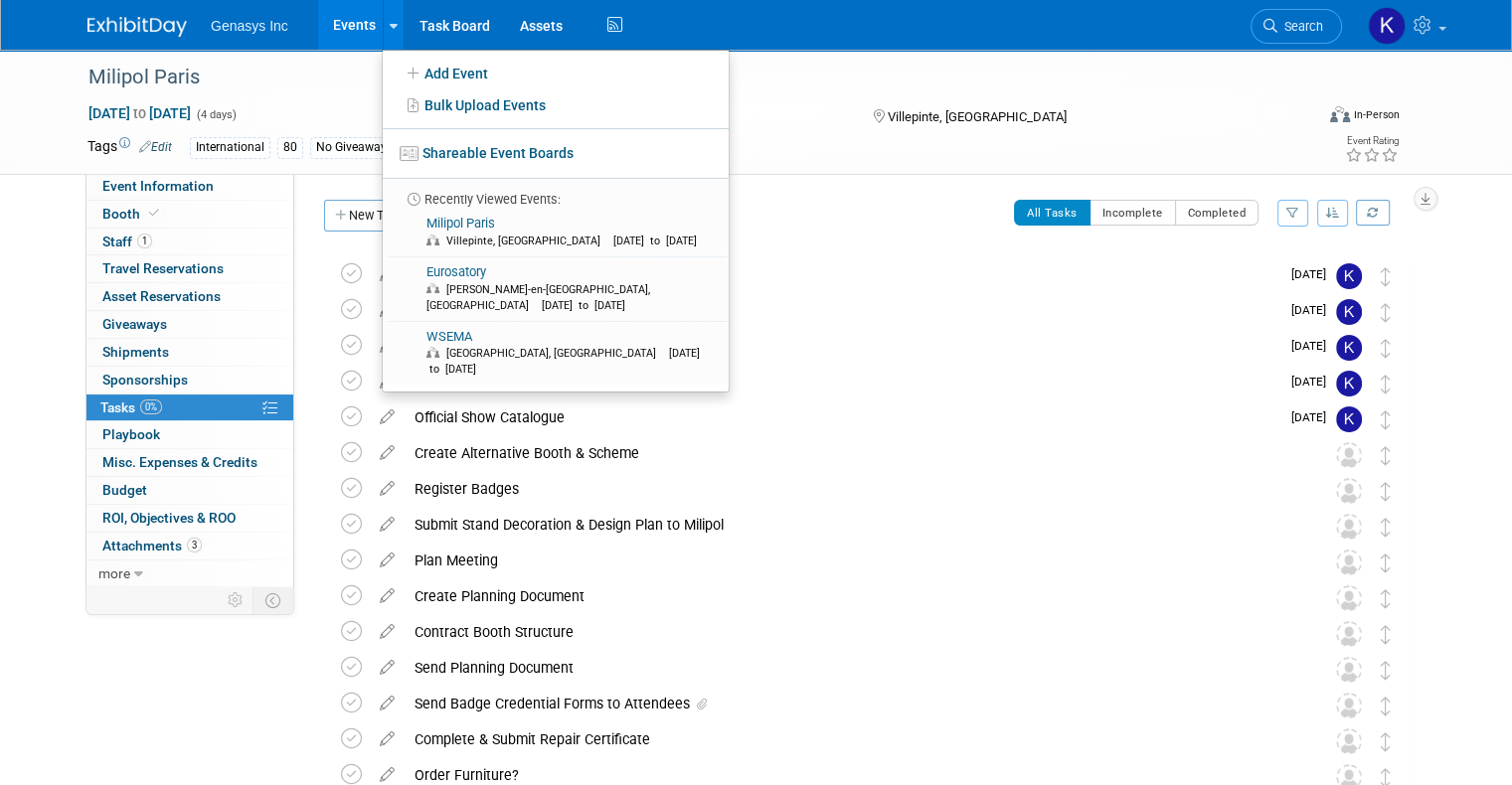
click at [350, 29] on link "Events" at bounding box center [354, 25] width 73 height 50
